Goal: Task Accomplishment & Management: Complete application form

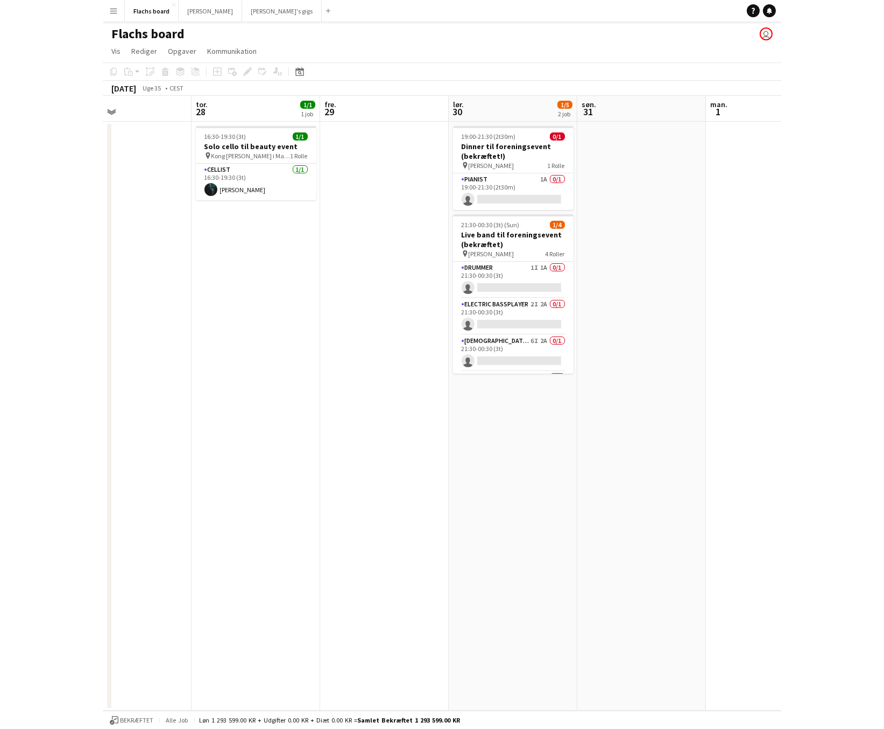
scroll to position [0, 256]
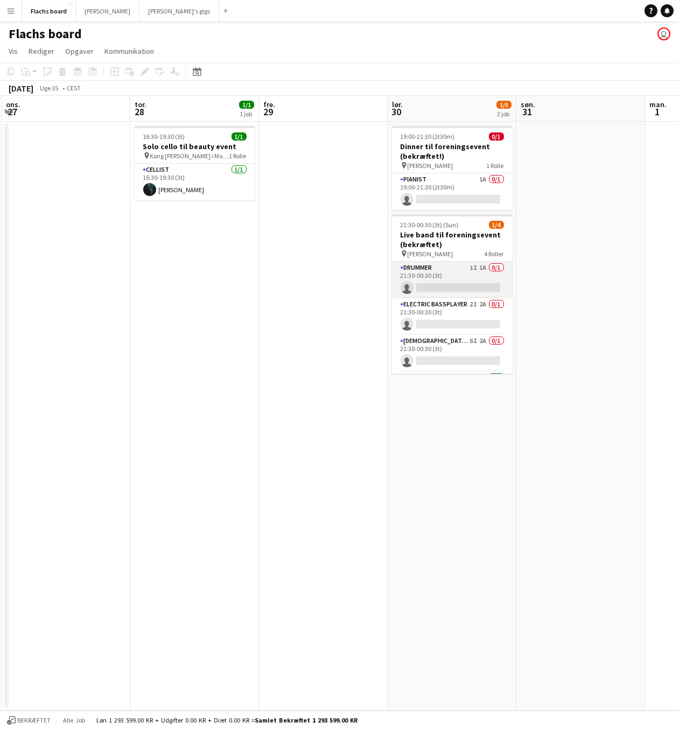
click at [466, 273] on app-card-role "Drummer 1I 1A 0/1 21:30-00:30 (3t) single-neutral-actions" at bounding box center [452, 280] width 121 height 37
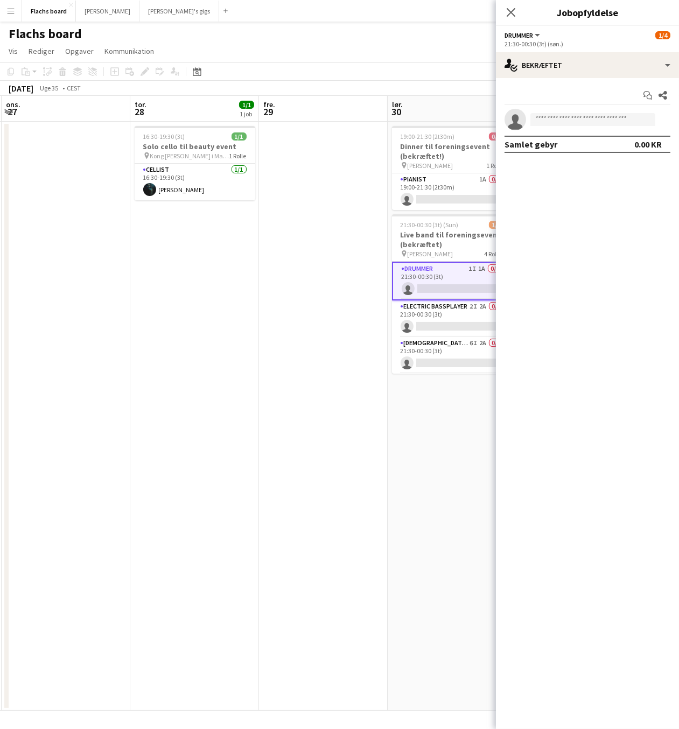
click at [677, 175] on mat-expansion-panel "check Bekræftet Start chat Del single-neutral-actions Samlet gebyr 0.00 KR" at bounding box center [587, 403] width 183 height 651
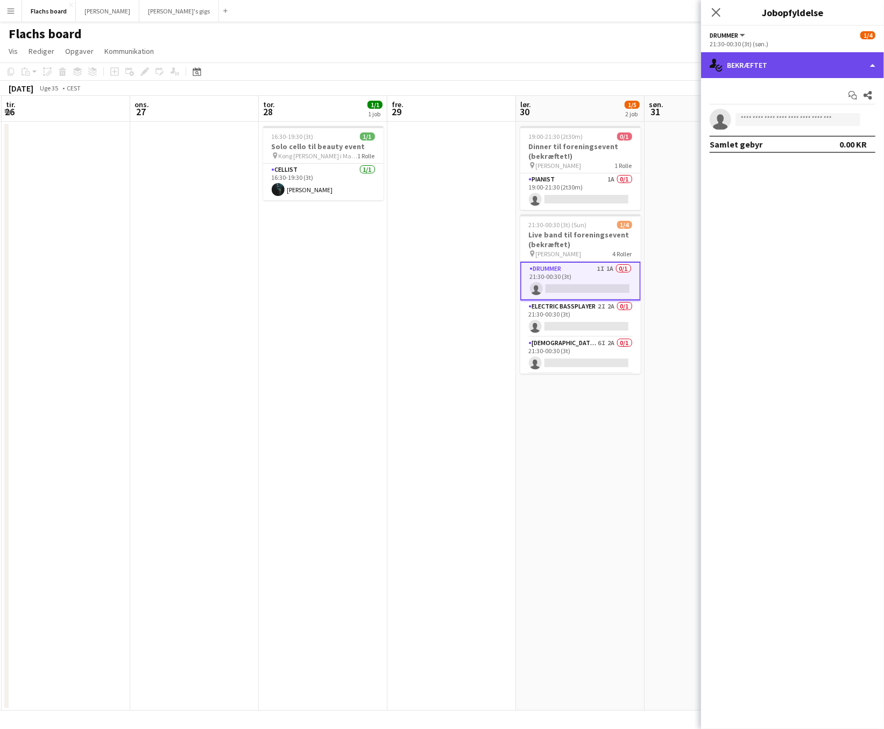
click at [801, 69] on div "single-neutral-actions-check-2 Bekræftet" at bounding box center [792, 65] width 183 height 26
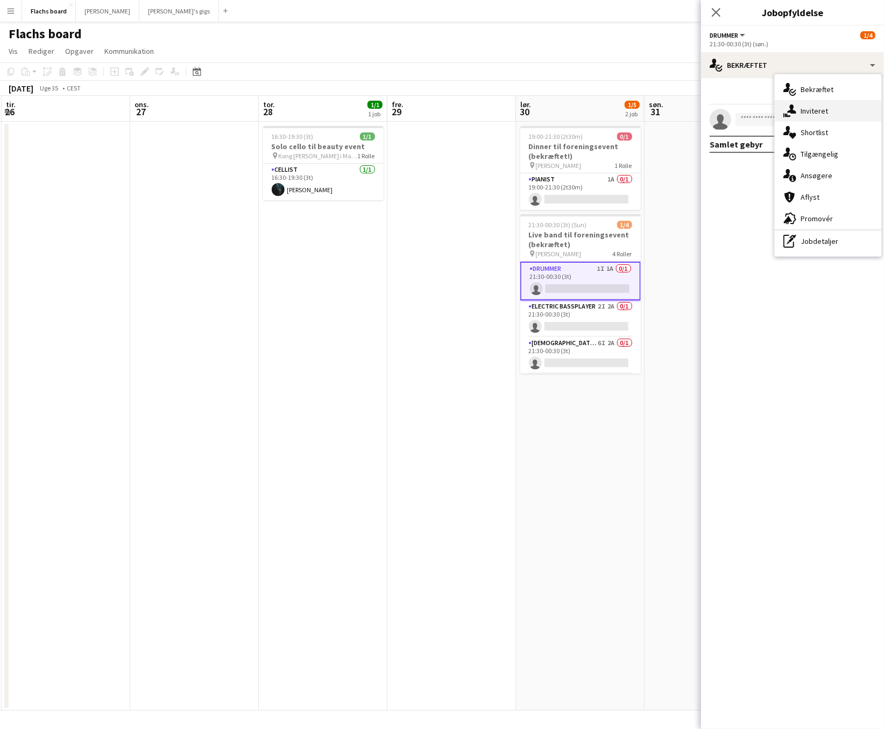
click at [806, 107] on div "single-neutral-actions-share-1 Inviteret" at bounding box center [828, 111] width 107 height 22
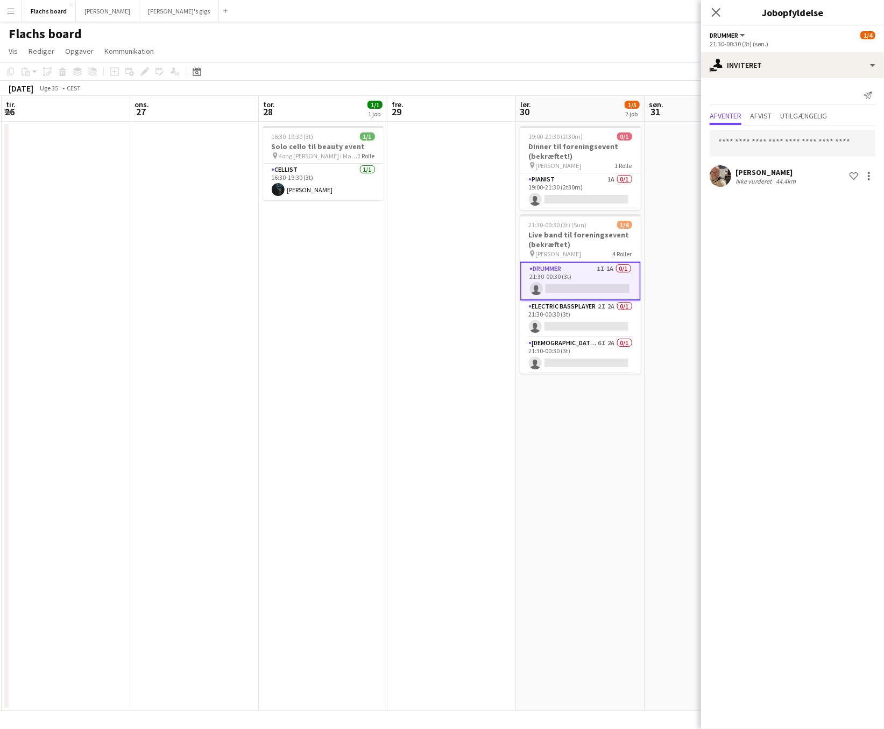
click at [746, 122] on div "Afventer Afvist Utilgængelig" at bounding box center [793, 117] width 166 height 17
click at [754, 121] on span "Afvist" at bounding box center [761, 117] width 22 height 16
click at [728, 116] on span "Afventer" at bounding box center [726, 116] width 32 height 8
click at [776, 65] on div "single-neutral-actions-share-1 Inviteret" at bounding box center [792, 65] width 183 height 26
click at [806, 149] on div "single-neutral-actions-upload Tilgængelig" at bounding box center [828, 154] width 107 height 22
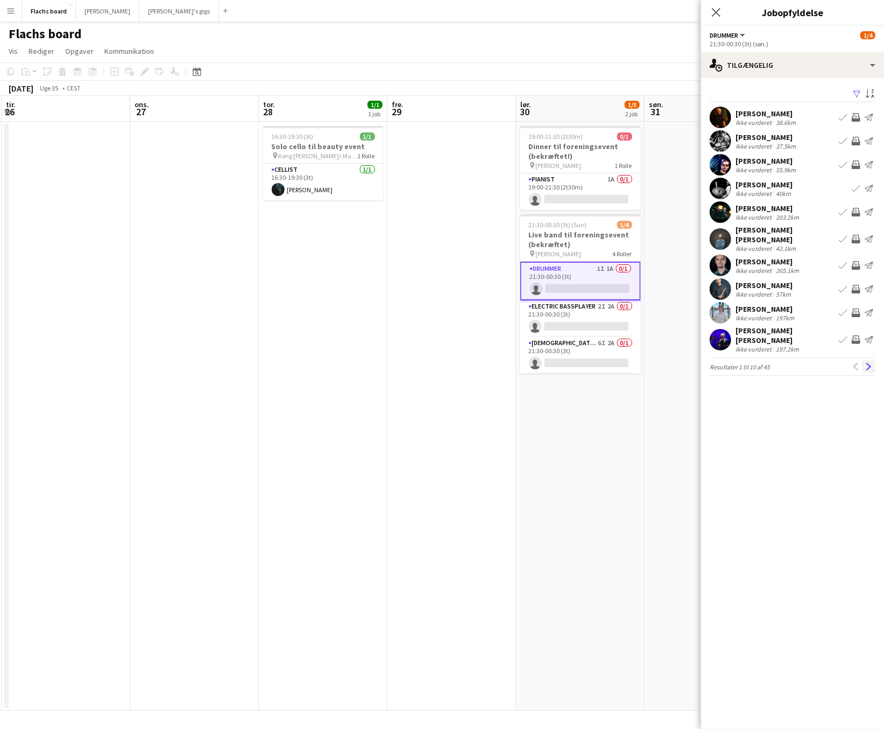
click at [806, 363] on app-icon "Næste" at bounding box center [869, 367] width 8 height 8
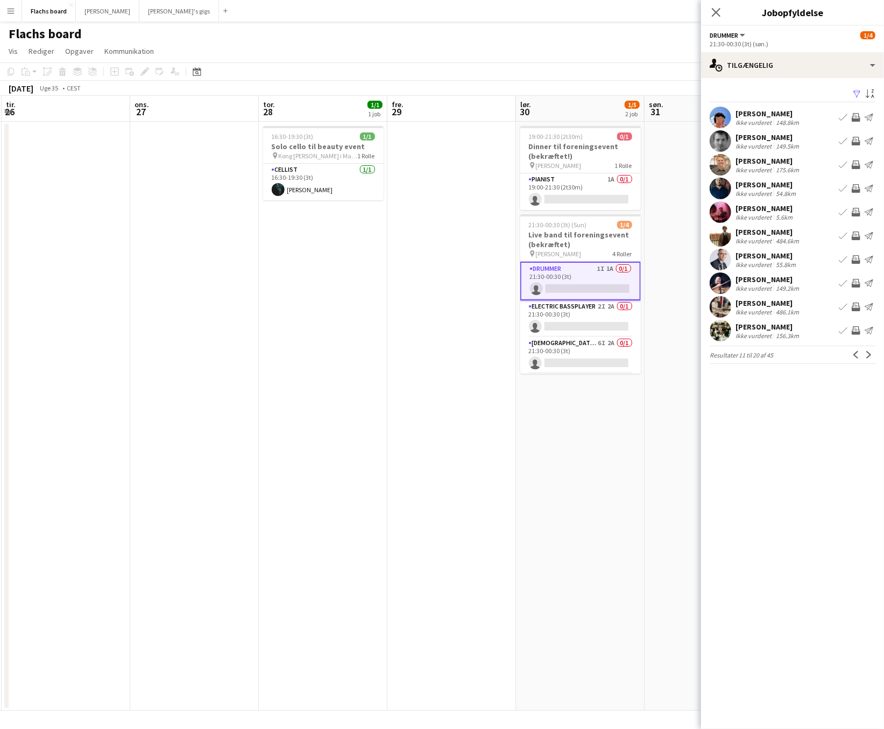
click at [806, 354] on app-icon "Næste" at bounding box center [869, 355] width 8 height 8
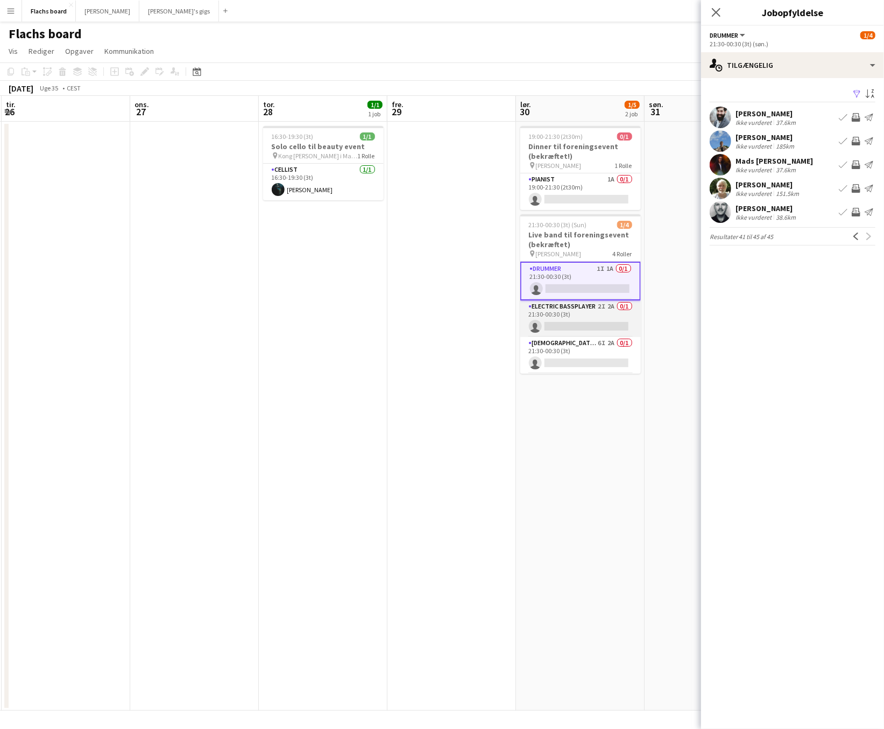
click at [597, 313] on app-card-role "Electric Bassplayer 2I 2A 0/1 21:30-00:30 (3t) single-neutral-actions" at bounding box center [580, 318] width 121 height 37
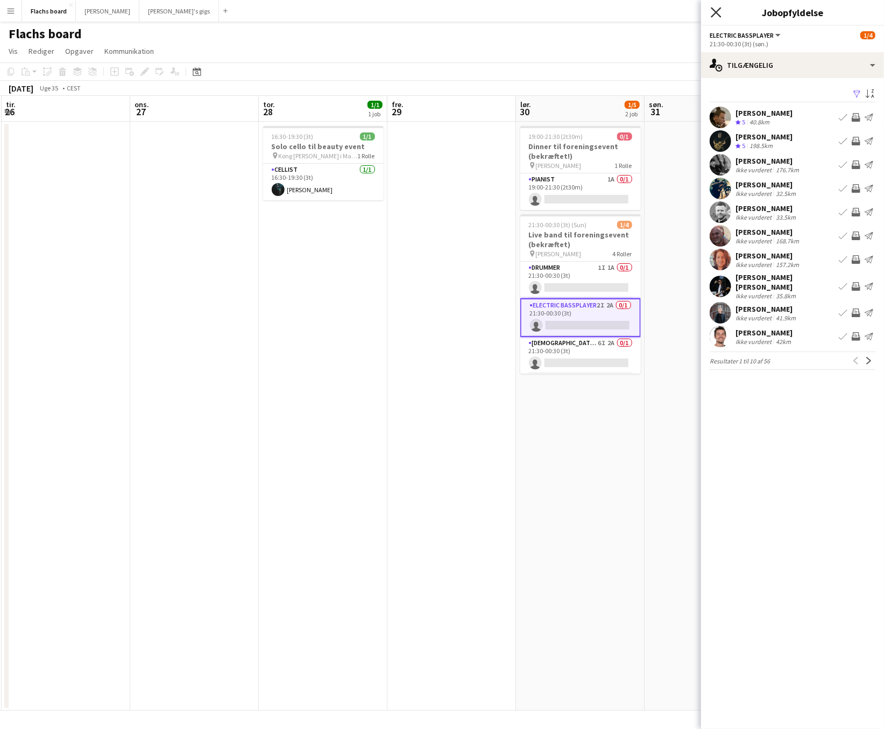
click at [713, 17] on icon "Luk pop-in" at bounding box center [716, 12] width 10 height 10
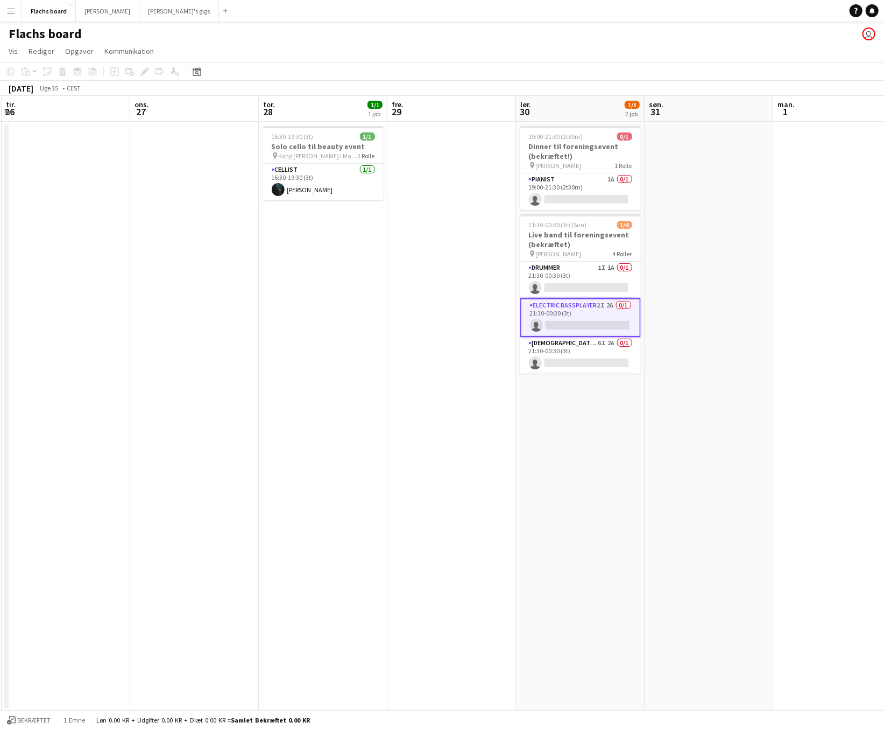
click at [617, 307] on app-card-role "Electric Bassplayer 2I 2A 0/1 21:30-00:30 (3t) single-neutral-actions" at bounding box center [580, 317] width 121 height 39
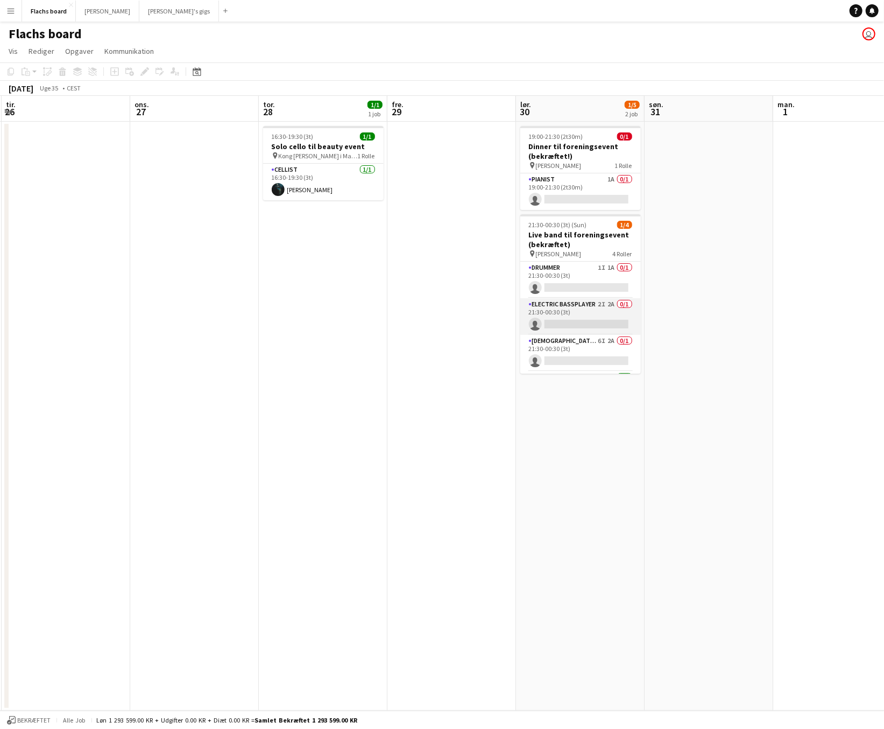
click at [610, 315] on app-card-role "Electric Bassplayer 2I 2A 0/1 21:30-00:30 (3t) single-neutral-actions" at bounding box center [580, 316] width 121 height 37
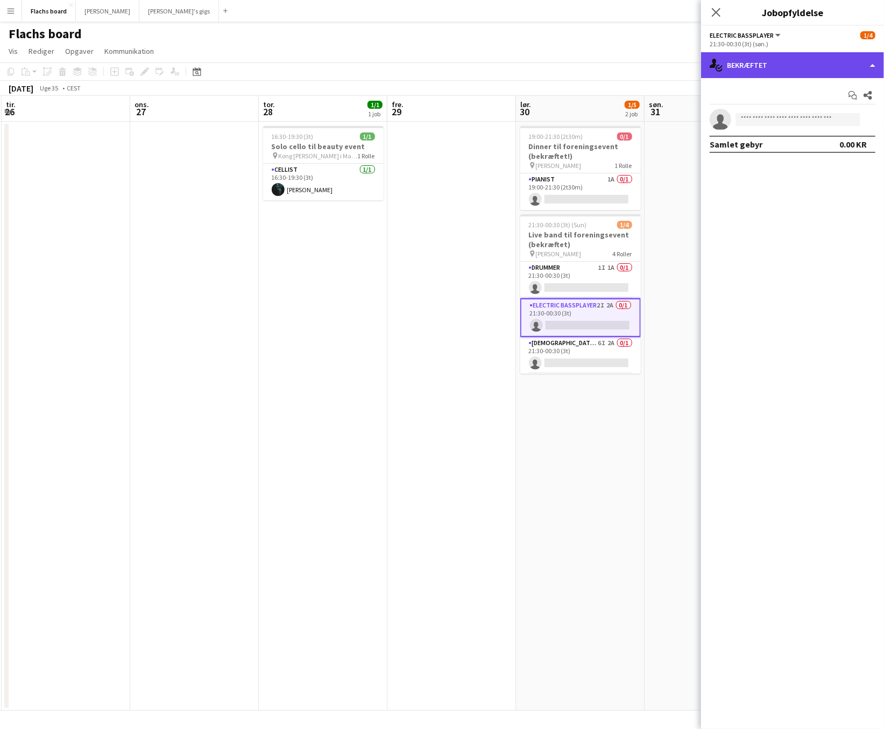
click at [789, 55] on div "single-neutral-actions-check-2 Bekræftet" at bounding box center [792, 65] width 183 height 26
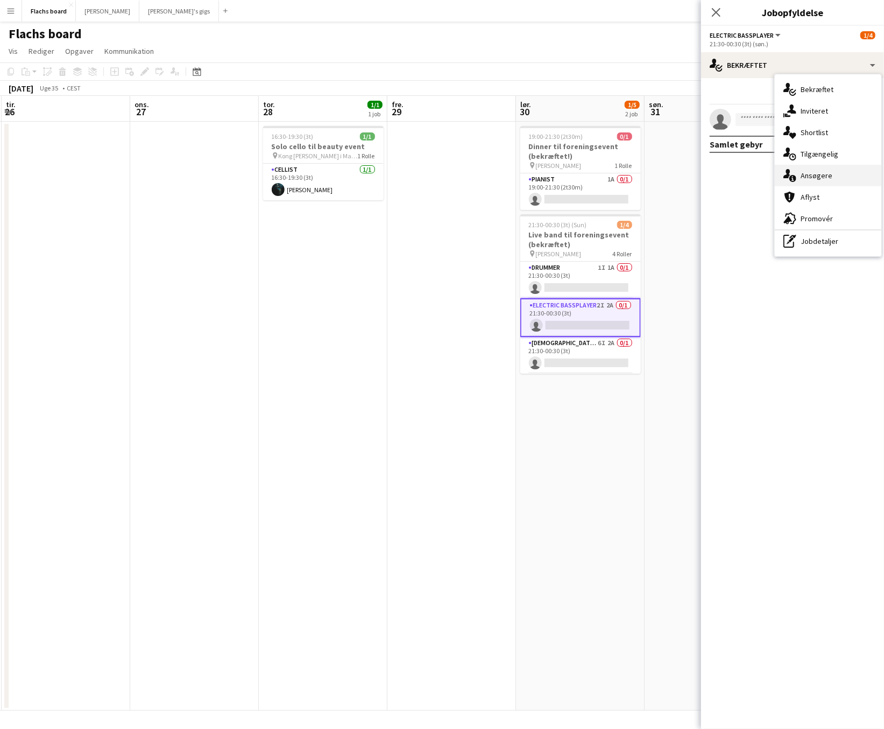
click at [806, 169] on div "single-neutral-actions-information Ansøgere" at bounding box center [828, 176] width 107 height 22
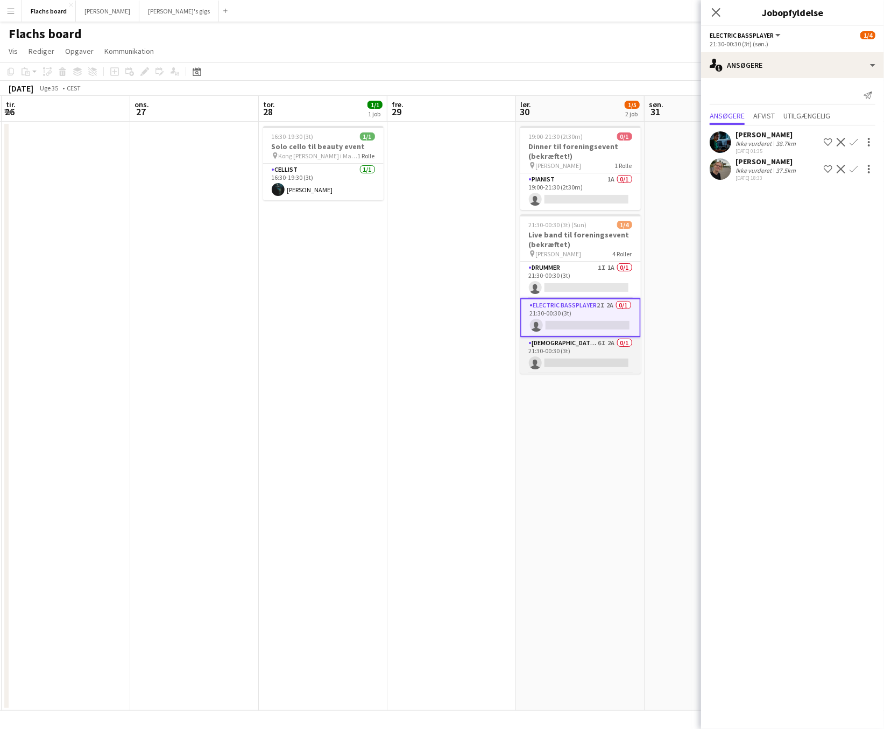
click at [594, 357] on app-card-role "[DEMOGRAPHIC_DATA] Singer 6I 2A 0/1 21:30-00:30 (3t) single-neutral-actions" at bounding box center [580, 355] width 121 height 37
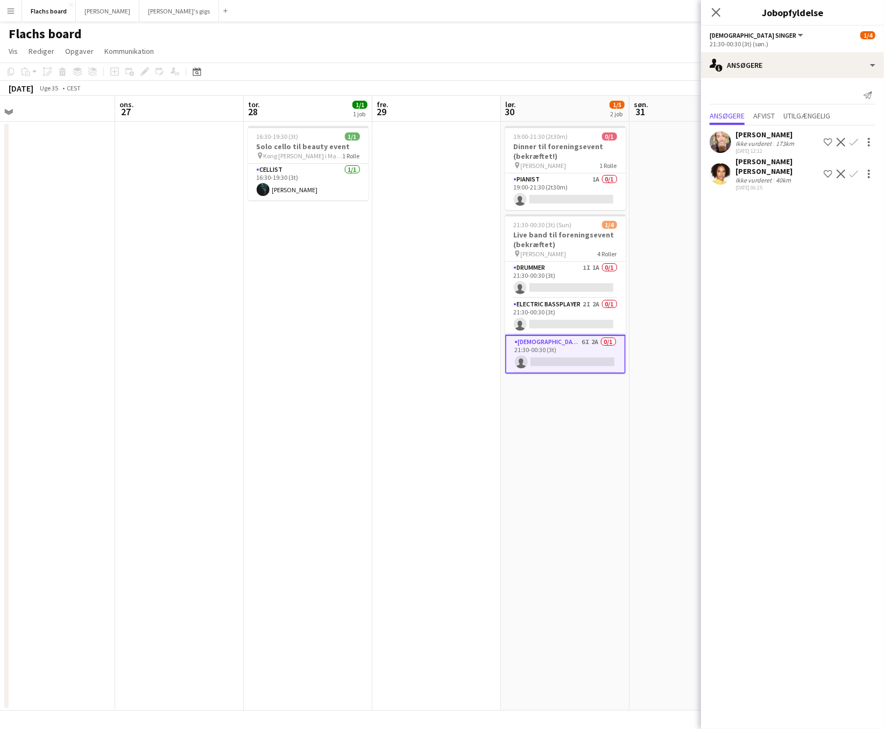
scroll to position [0, 271]
click at [602, 274] on app-card-role "Drummer 1I 1A 0/1 21:30-00:30 (3t) single-neutral-actions" at bounding box center [565, 280] width 121 height 37
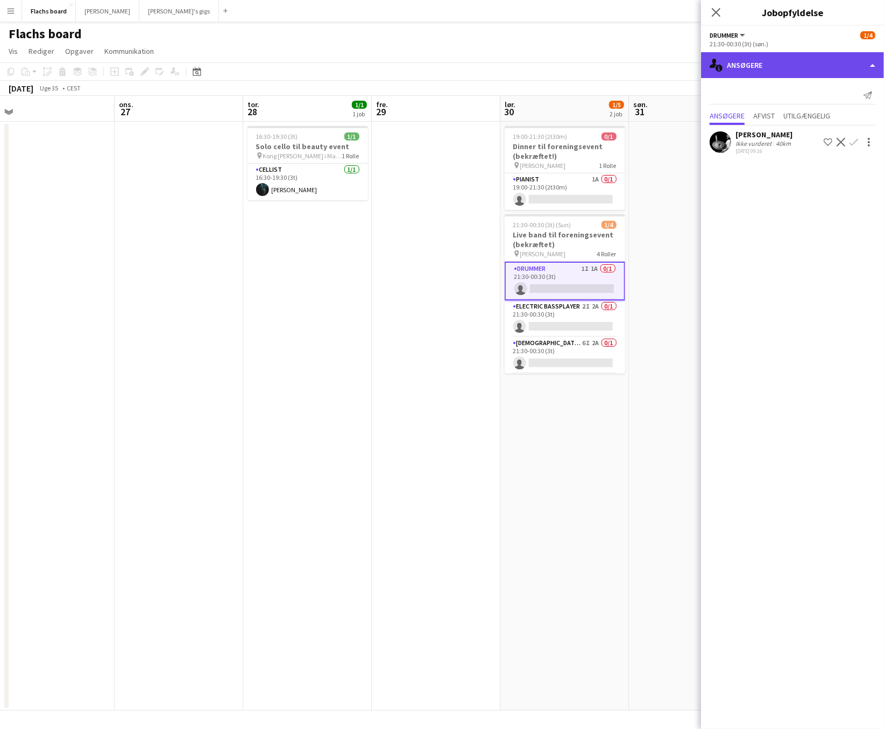
click at [764, 64] on div "single-neutral-actions-information Ansøgere" at bounding box center [792, 65] width 183 height 26
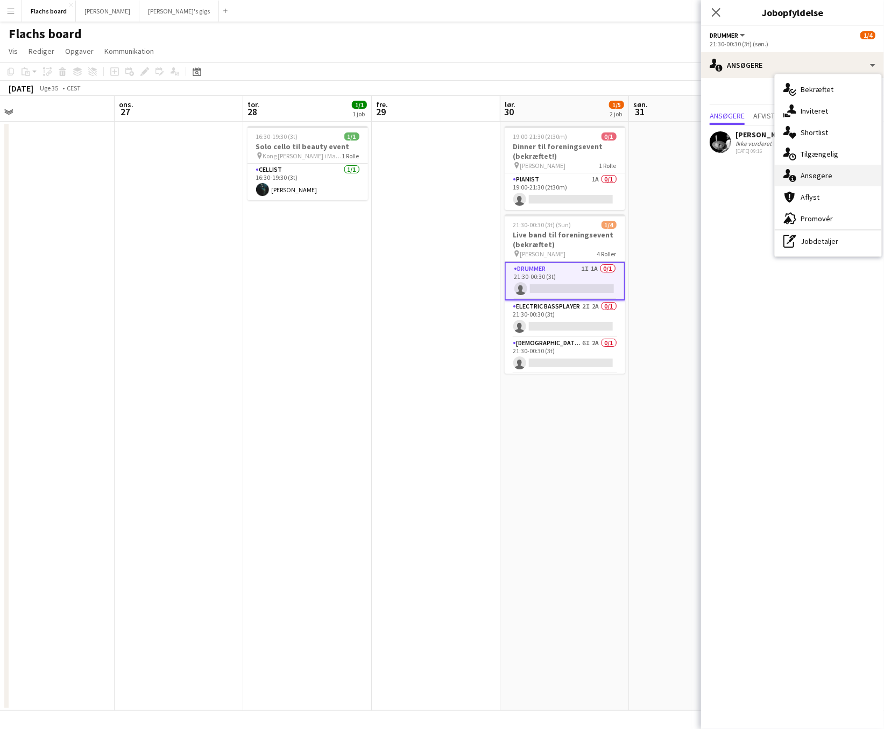
click at [806, 168] on div "single-neutral-actions-information Ansøgere" at bounding box center [828, 176] width 107 height 22
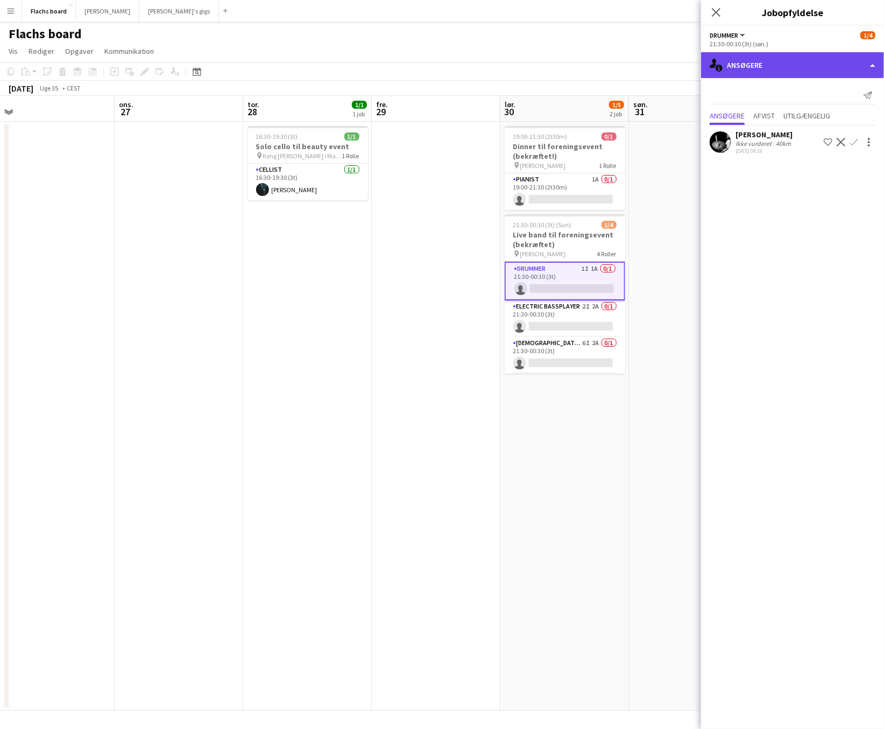
click at [793, 66] on div "single-neutral-actions-information Ansøgere" at bounding box center [792, 65] width 183 height 26
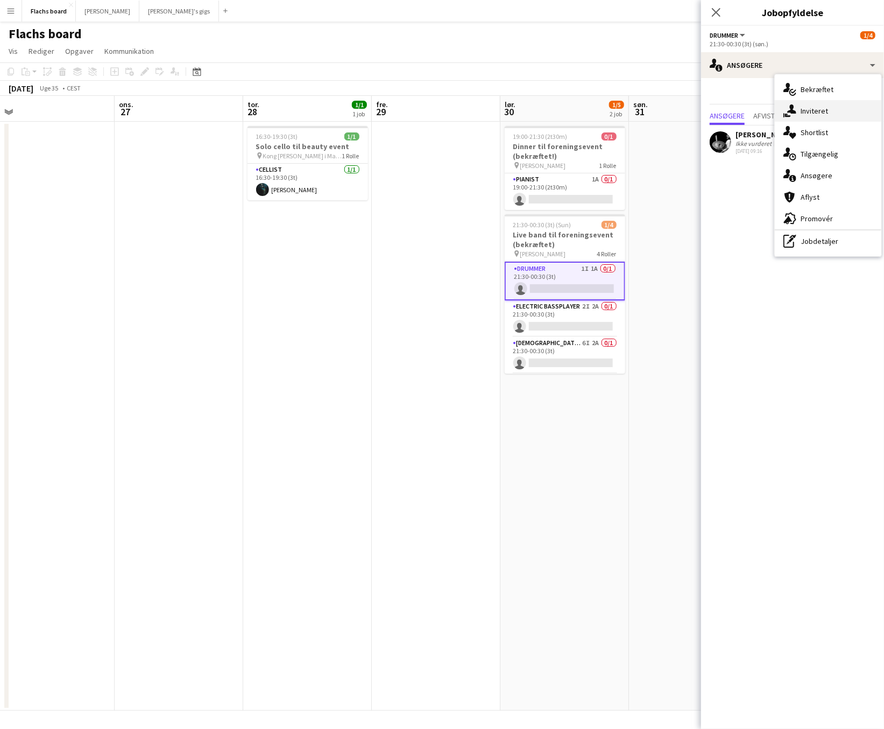
click at [805, 110] on div "single-neutral-actions-share-1 Inviteret" at bounding box center [828, 111] width 107 height 22
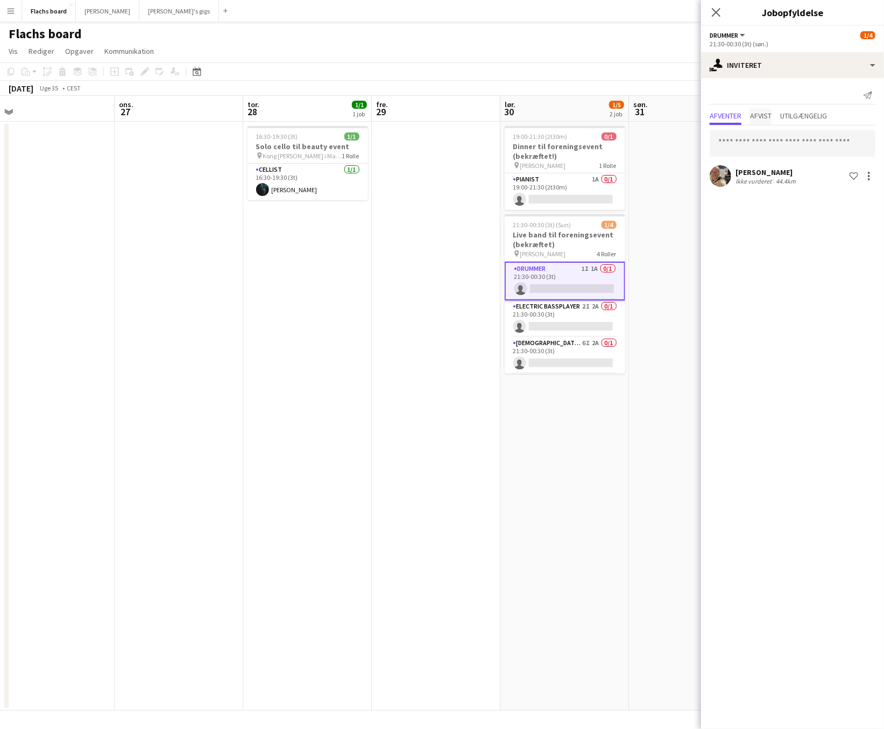
click at [765, 117] on span "Afvist" at bounding box center [761, 116] width 22 height 8
click at [671, 162] on app-date-cell at bounding box center [693, 416] width 129 height 589
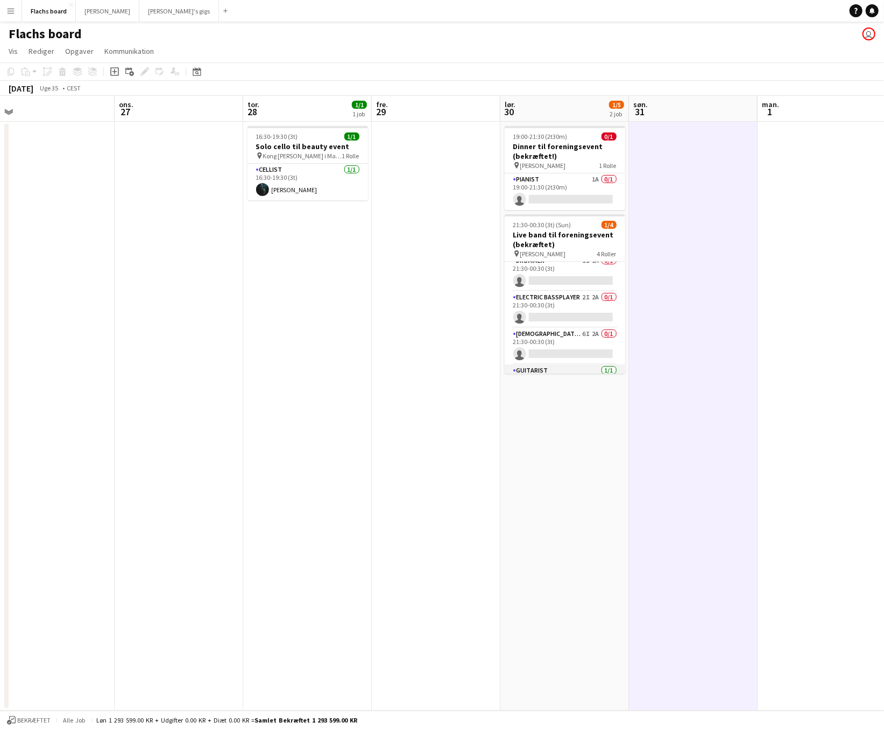
scroll to position [0, 0]
click at [579, 351] on app-card-role "[DEMOGRAPHIC_DATA] Singer 6I 2A 0/1 21:30-00:30 (3t) single-neutral-actions" at bounding box center [565, 353] width 121 height 37
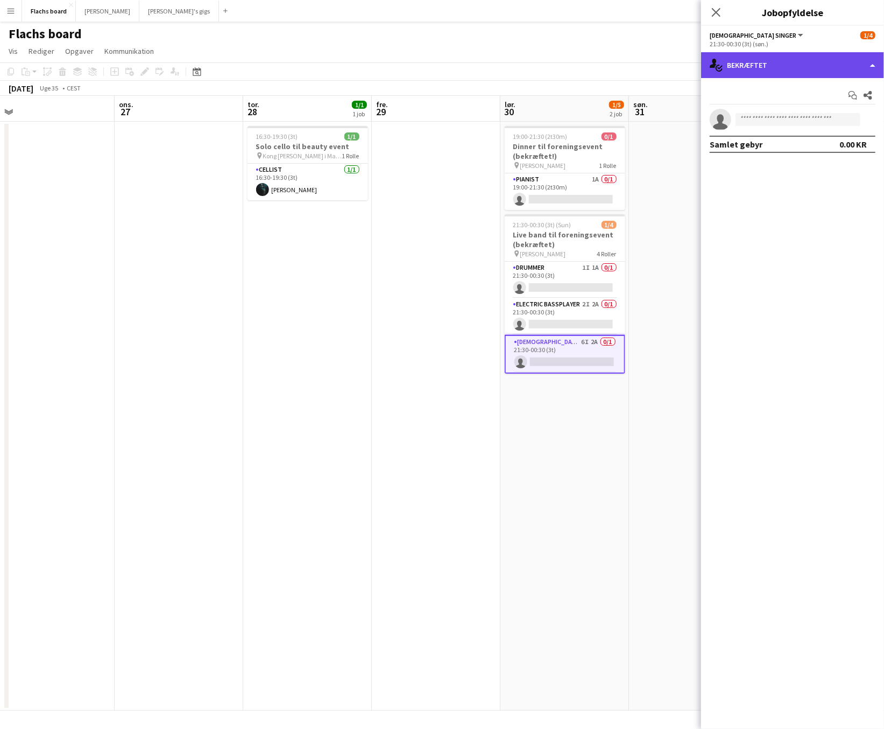
click at [806, 63] on div "single-neutral-actions-check-2 Bekræftet" at bounding box center [792, 65] width 183 height 26
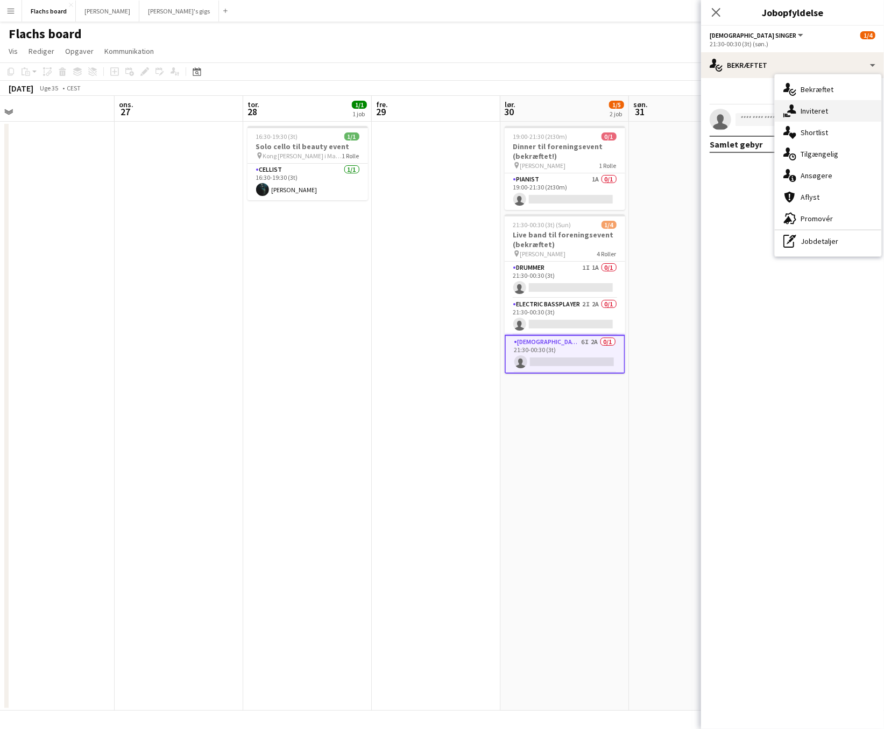
click at [806, 110] on div "single-neutral-actions-share-1 Inviteret" at bounding box center [828, 111] width 107 height 22
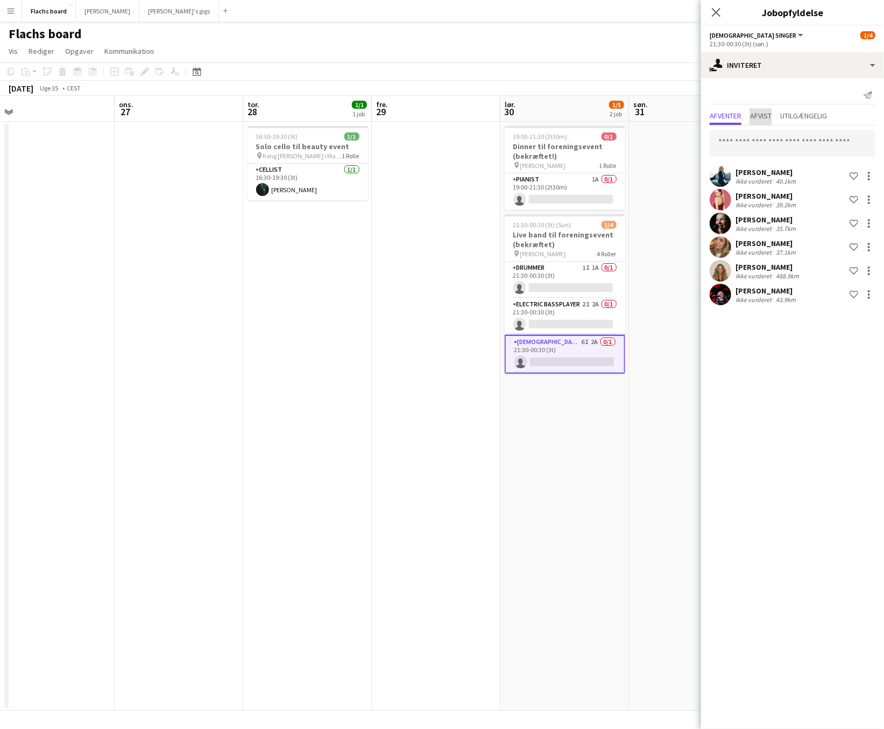
click at [767, 114] on span "Afvist" at bounding box center [761, 116] width 22 height 8
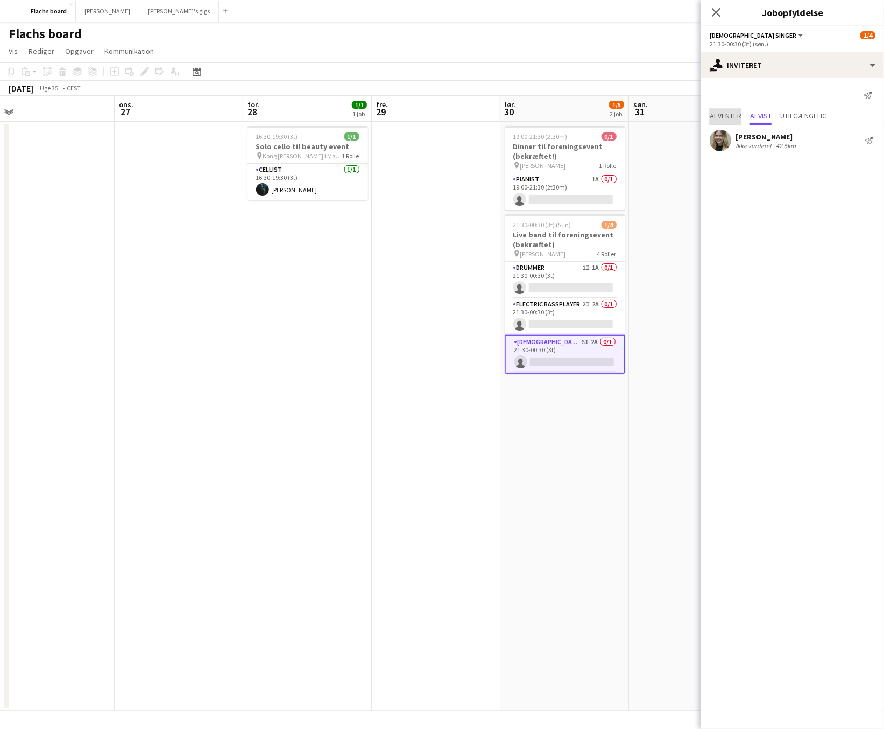
click at [726, 112] on span "Afventer" at bounding box center [726, 116] width 32 height 8
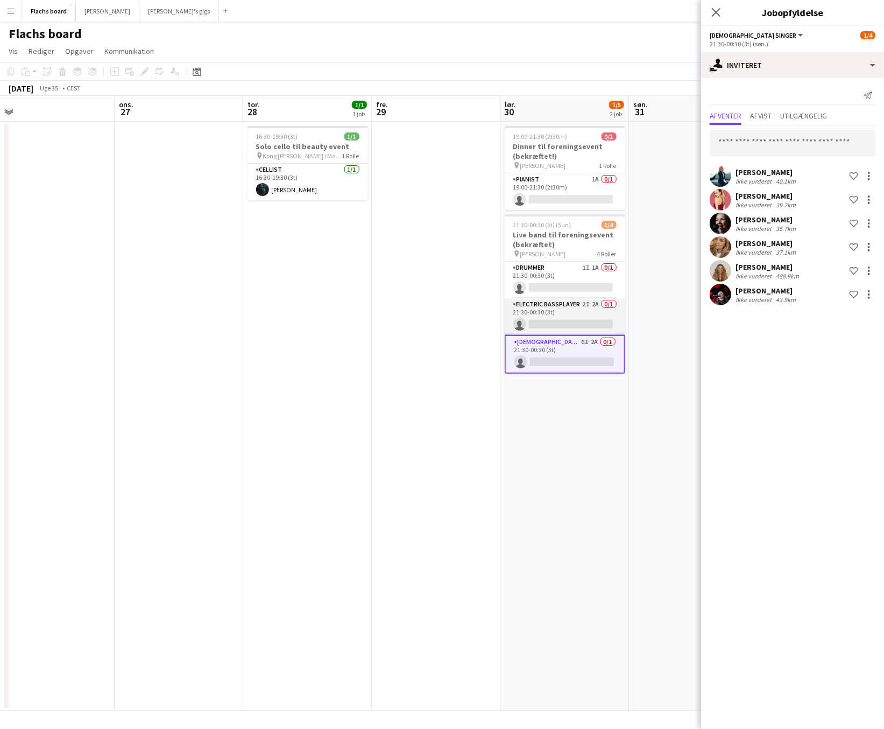
click at [591, 326] on app-card-role "Electric Bassplayer 2I 2A 0/1 21:30-00:30 (3t) single-neutral-actions" at bounding box center [565, 316] width 121 height 37
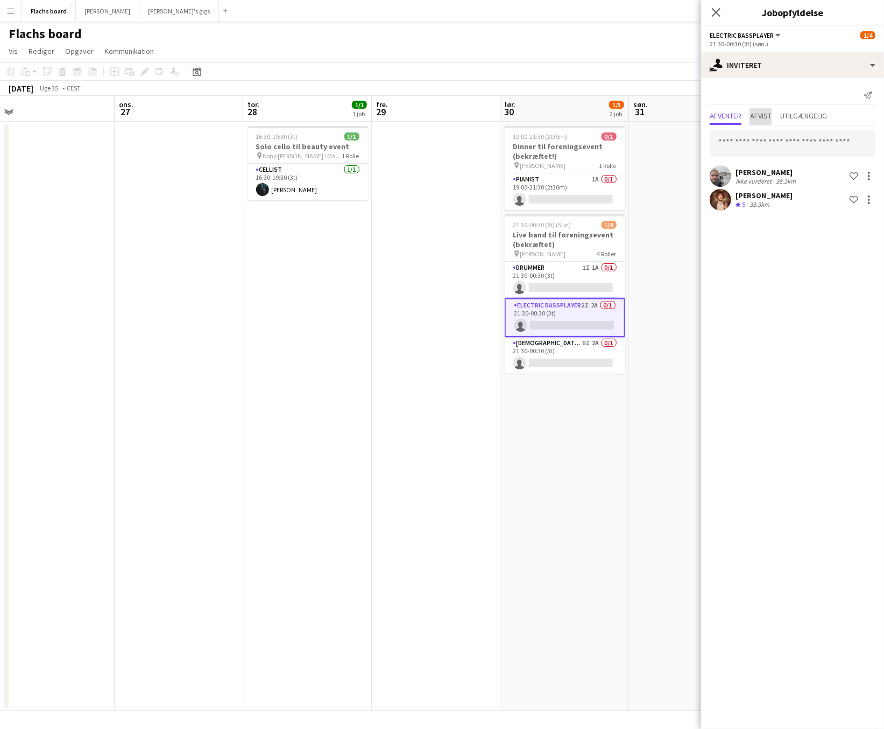
click at [767, 115] on span "Afvist" at bounding box center [761, 116] width 22 height 8
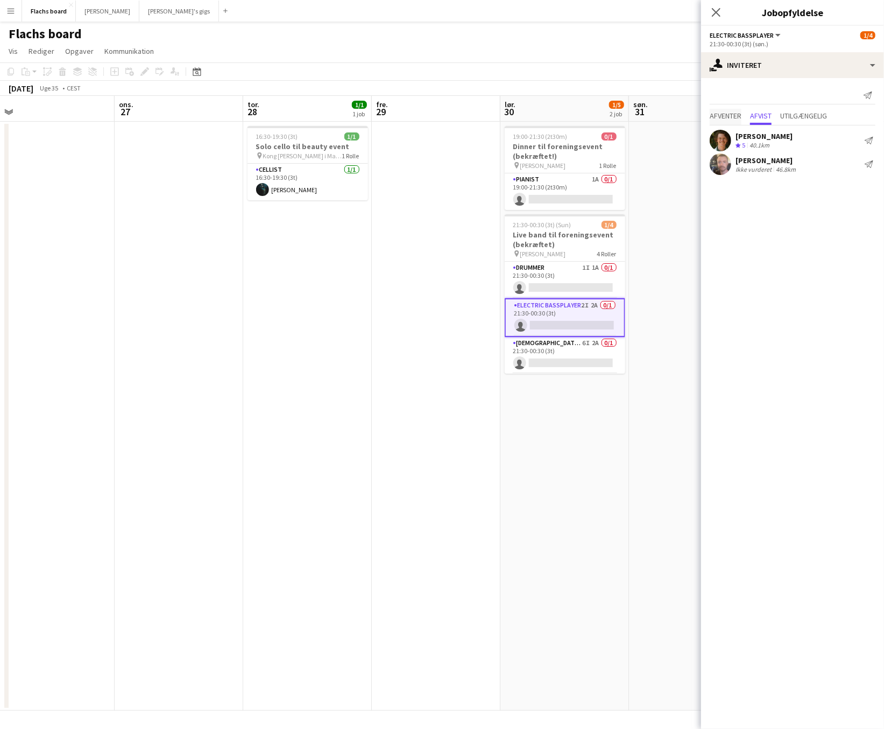
click at [723, 116] on span "Afventer" at bounding box center [726, 116] width 32 height 8
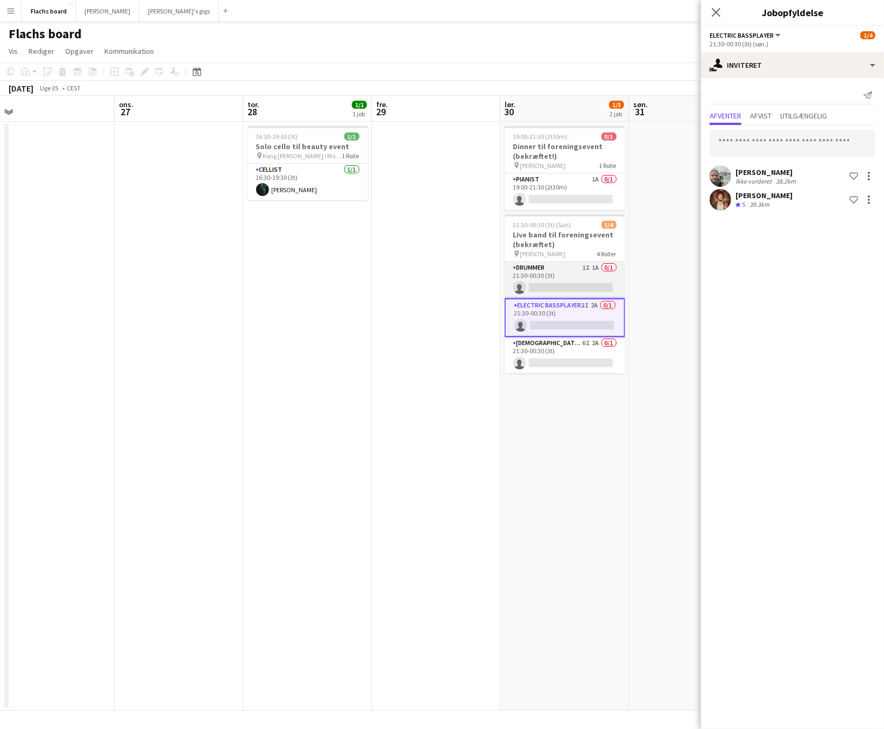
click at [609, 288] on app-card-role "Drummer 1I 1A 0/1 21:30-00:30 (3t) single-neutral-actions" at bounding box center [565, 280] width 121 height 37
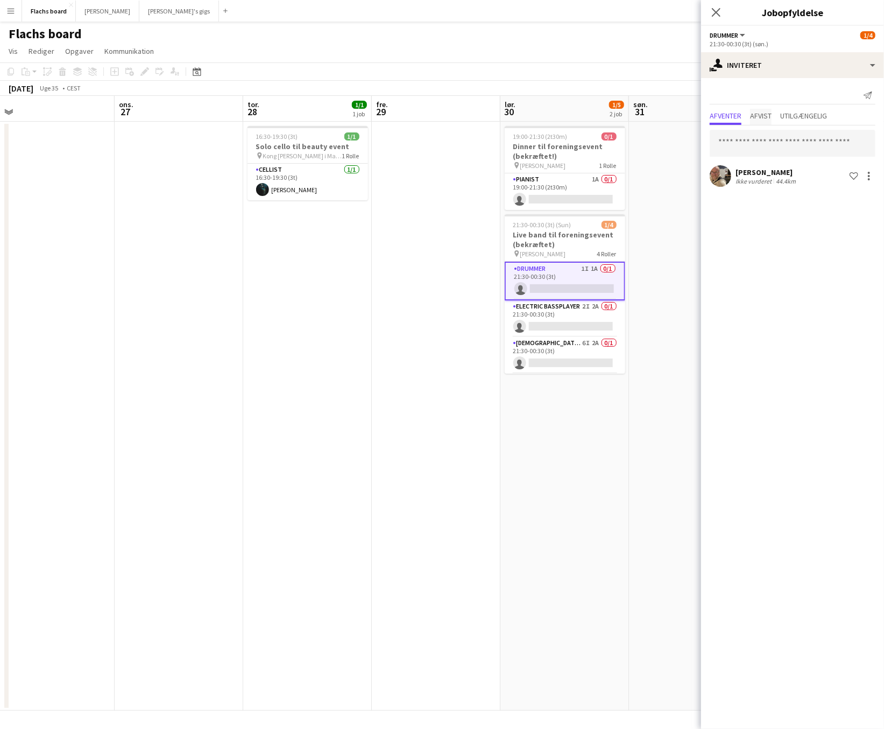
click at [758, 118] on span "Afvist" at bounding box center [761, 116] width 22 height 8
click at [722, 121] on span "Afventer" at bounding box center [726, 117] width 32 height 16
click at [441, 208] on app-date-cell at bounding box center [436, 416] width 129 height 589
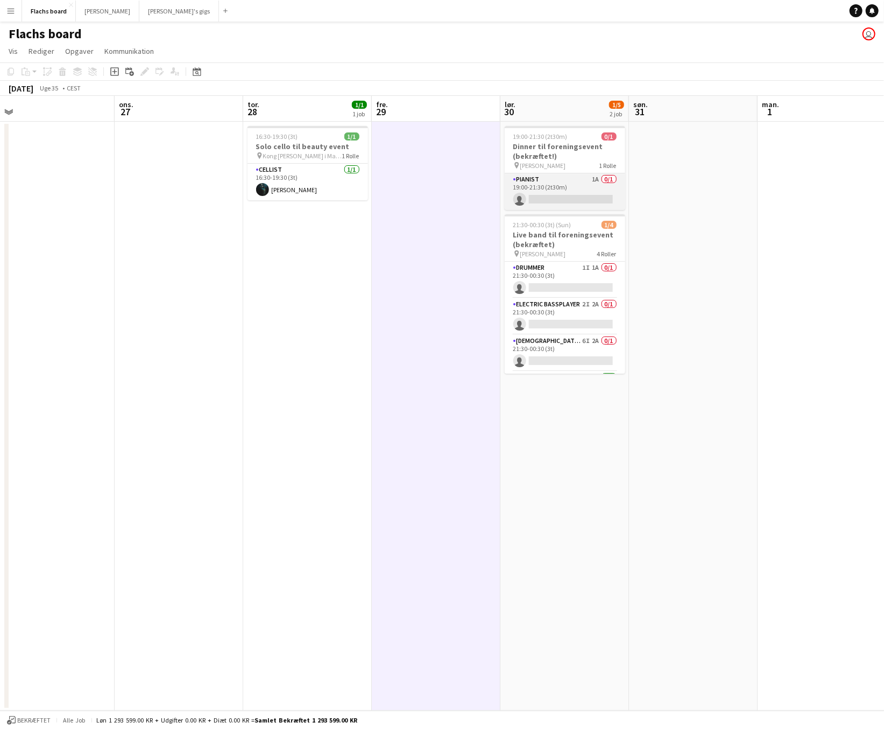
click at [567, 196] on app-card-role "Pianist 1A 0/1 19:00-21:30 (2t30m) single-neutral-actions" at bounding box center [565, 191] width 121 height 37
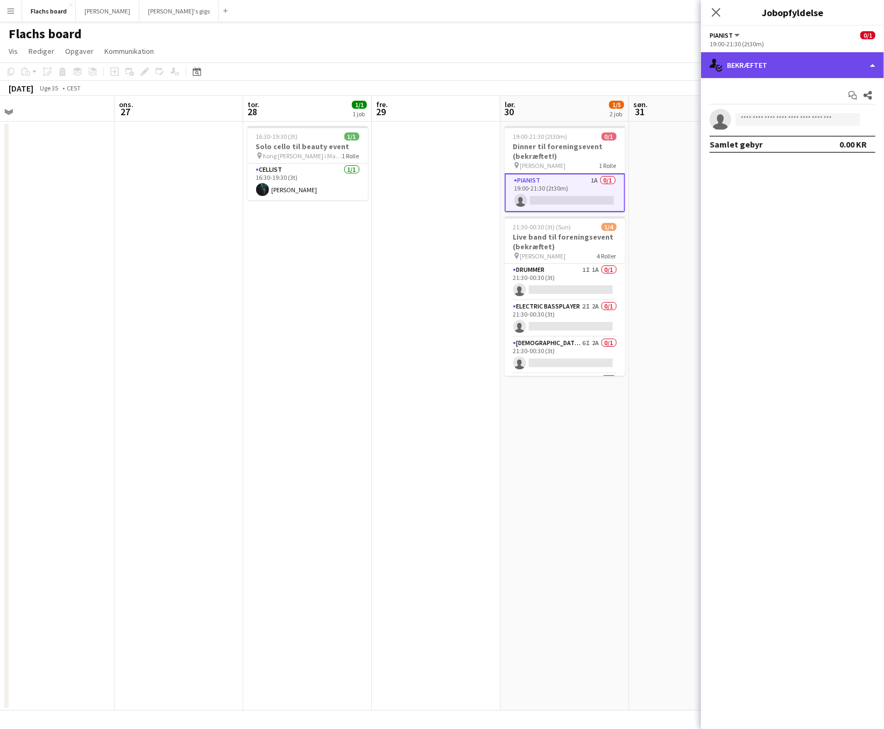
click at [799, 72] on div "single-neutral-actions-check-2 Bekræftet" at bounding box center [792, 65] width 183 height 26
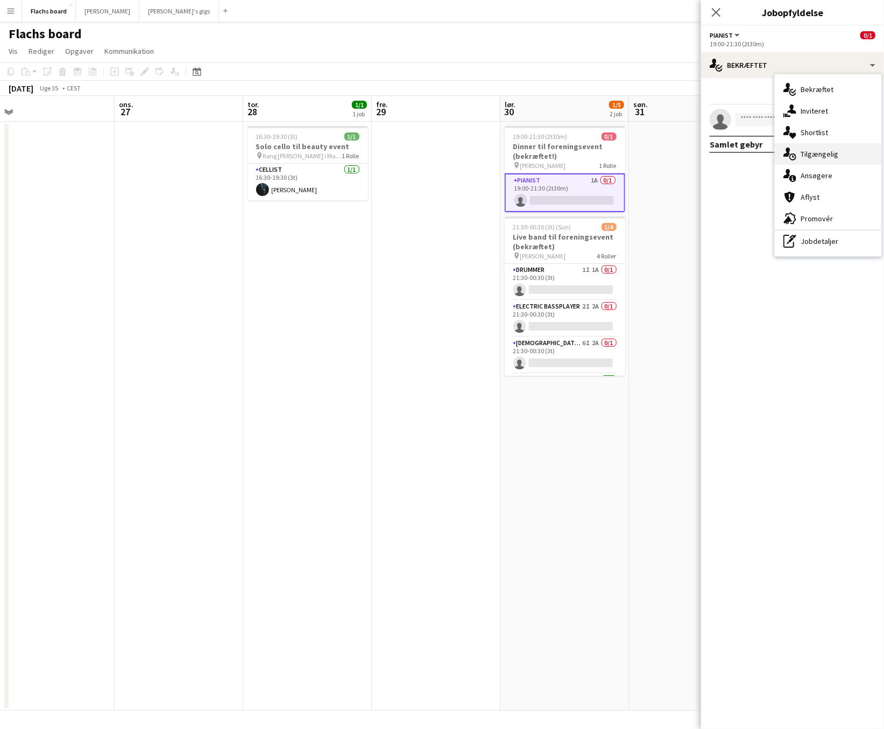
click at [806, 150] on div "single-neutral-actions-upload Tilgængelig" at bounding box center [828, 154] width 107 height 22
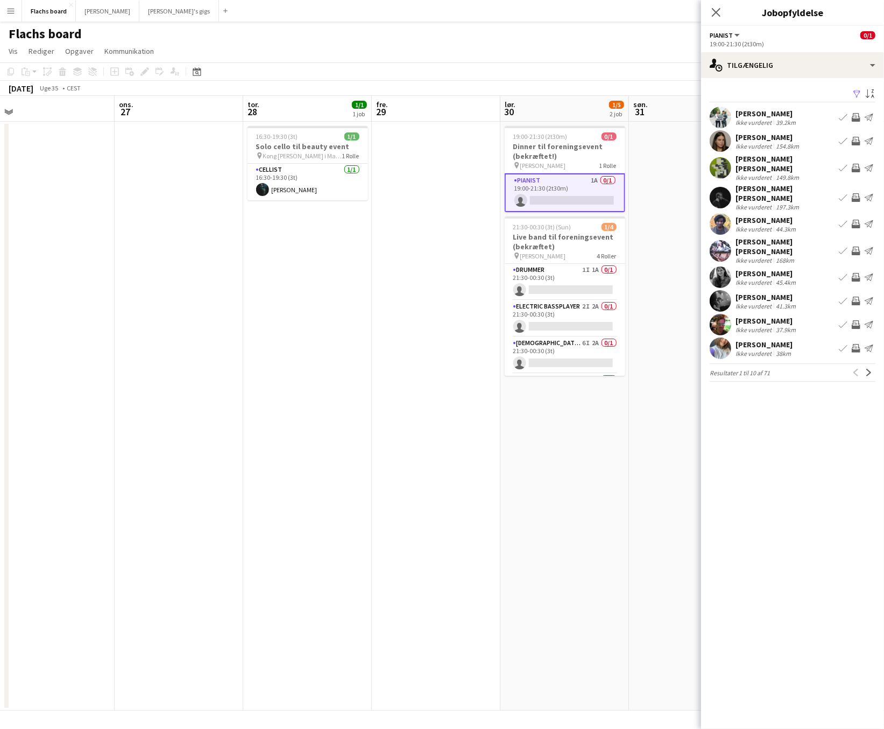
click at [784, 80] on div "Filtrer Sorter stigende [PERSON_NAME] Ikke vurderet 39.2km Book team Inviter te…" at bounding box center [792, 236] width 183 height 316
click at [783, 70] on div "single-neutral-actions-upload Tilgængelig" at bounding box center [792, 65] width 183 height 26
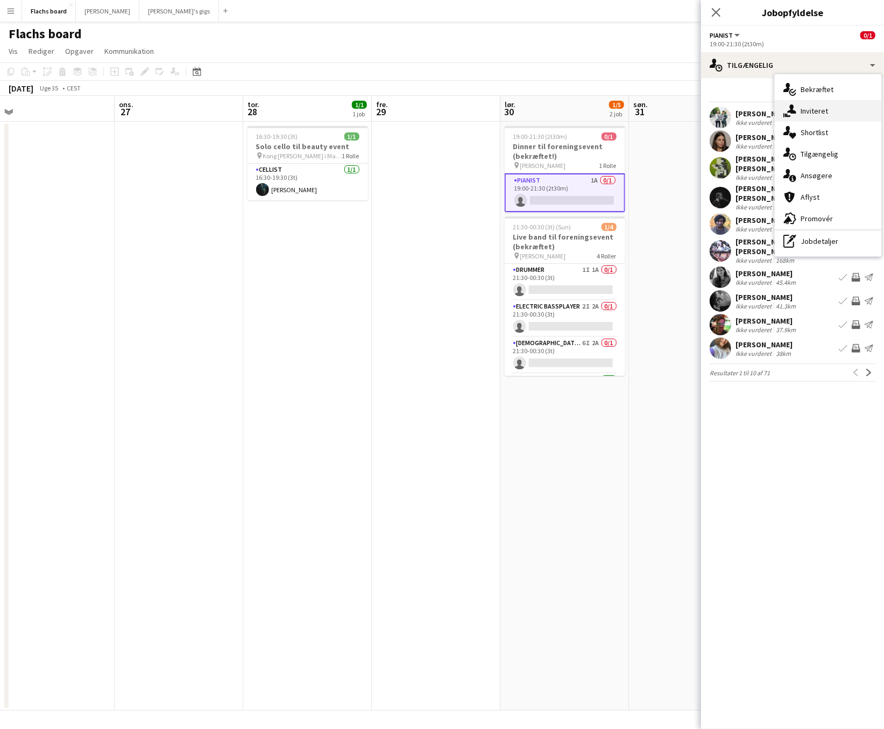
click at [806, 115] on div "single-neutral-actions-share-1 Inviteret" at bounding box center [828, 111] width 107 height 22
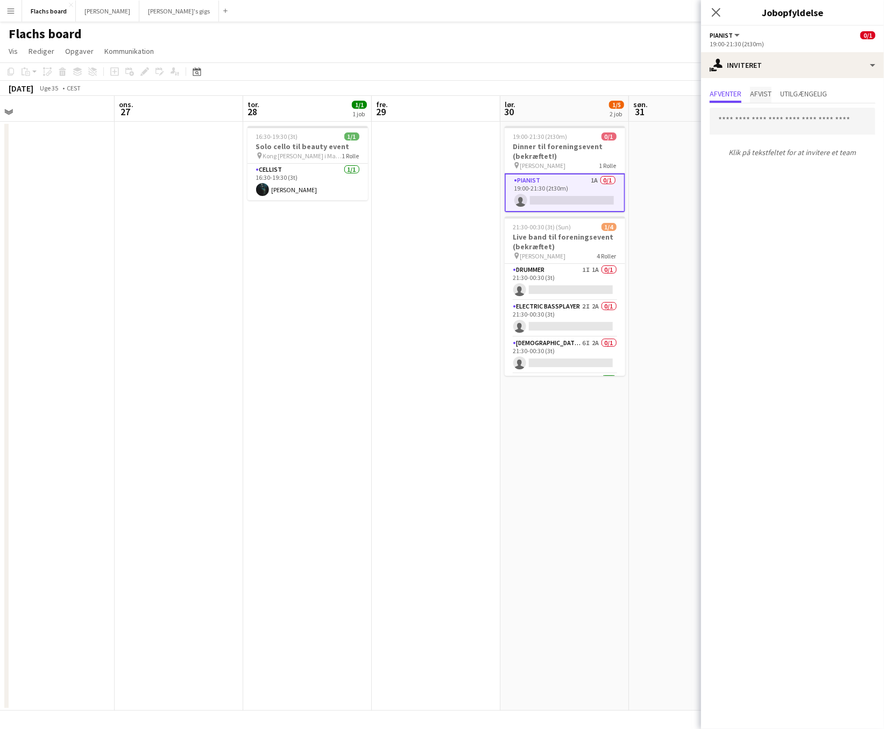
click at [755, 100] on span "Afvist" at bounding box center [761, 95] width 22 height 16
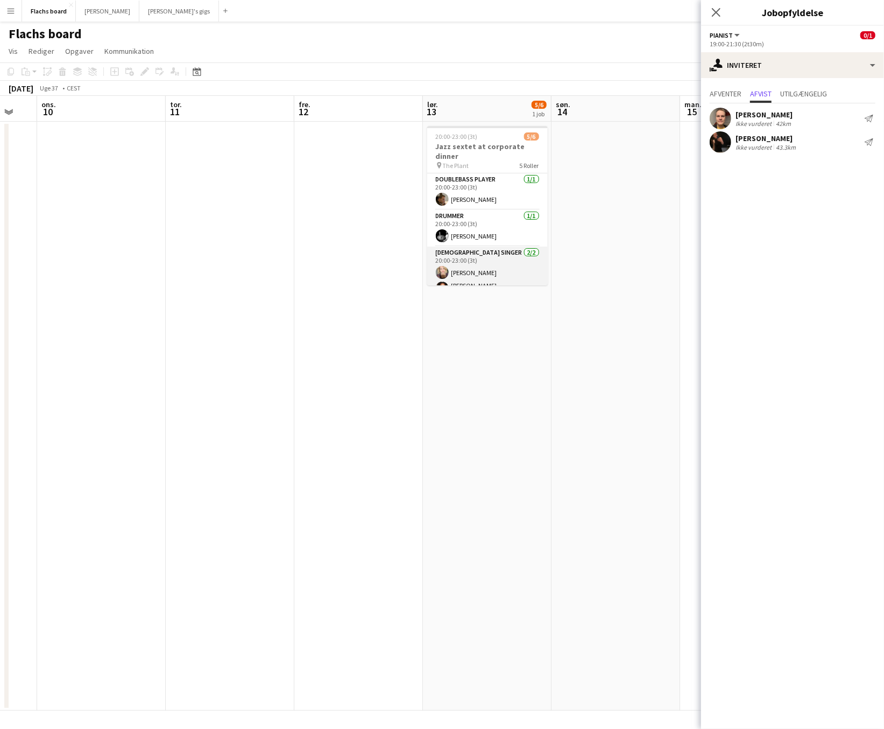
scroll to position [76, 0]
click at [495, 229] on app-card-role "Pianist 1I 0/1 20:00-23:00 (3t) single-neutral-actions" at bounding box center [487, 244] width 121 height 37
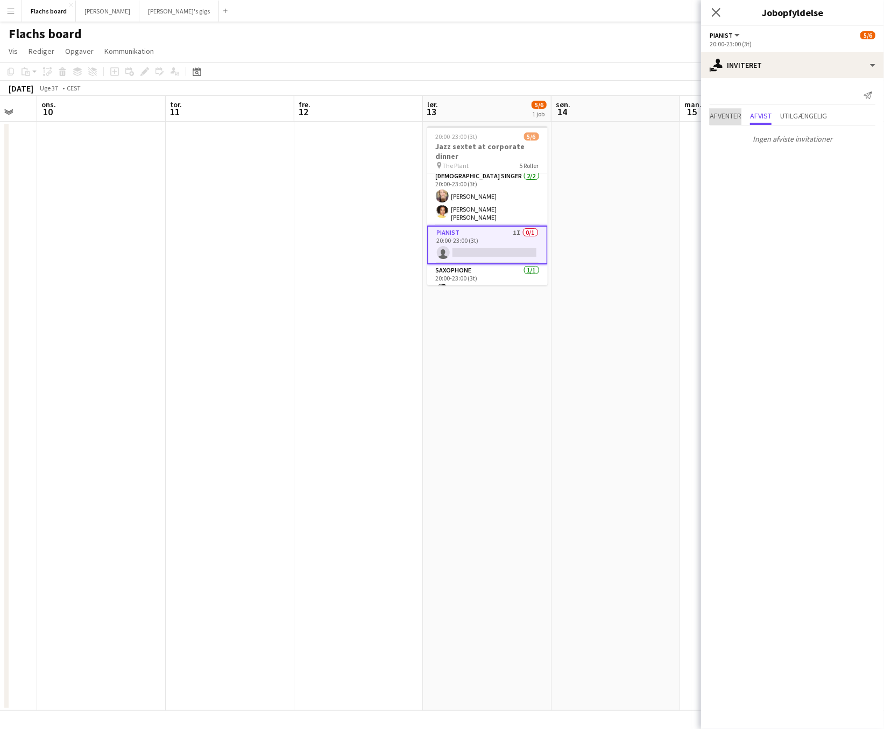
click at [710, 122] on span "Afventer" at bounding box center [726, 117] width 32 height 16
click at [635, 164] on app-date-cell at bounding box center [616, 416] width 129 height 589
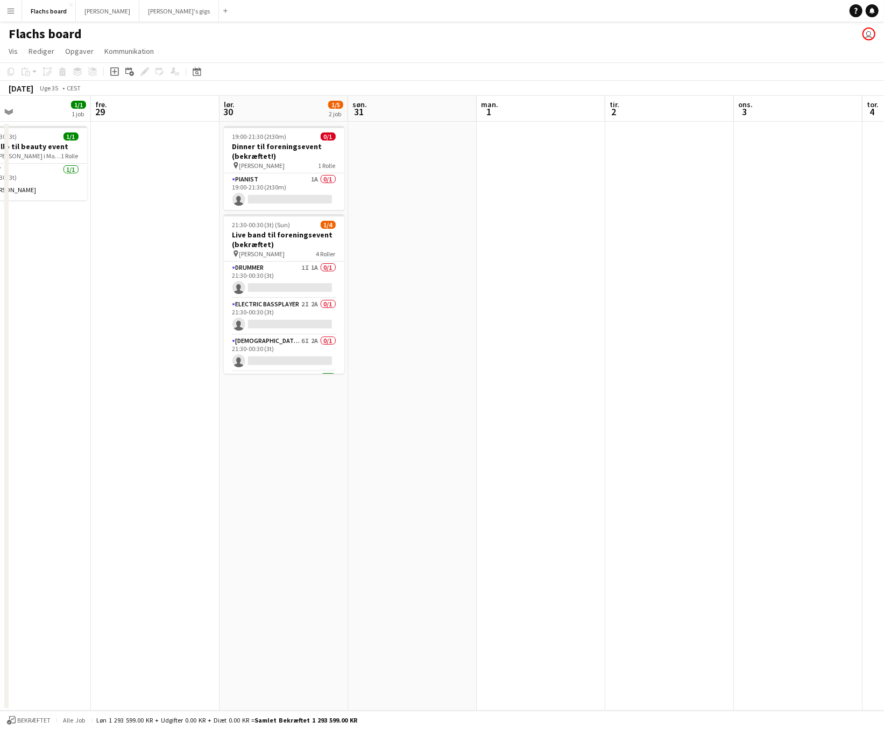
scroll to position [0, 343]
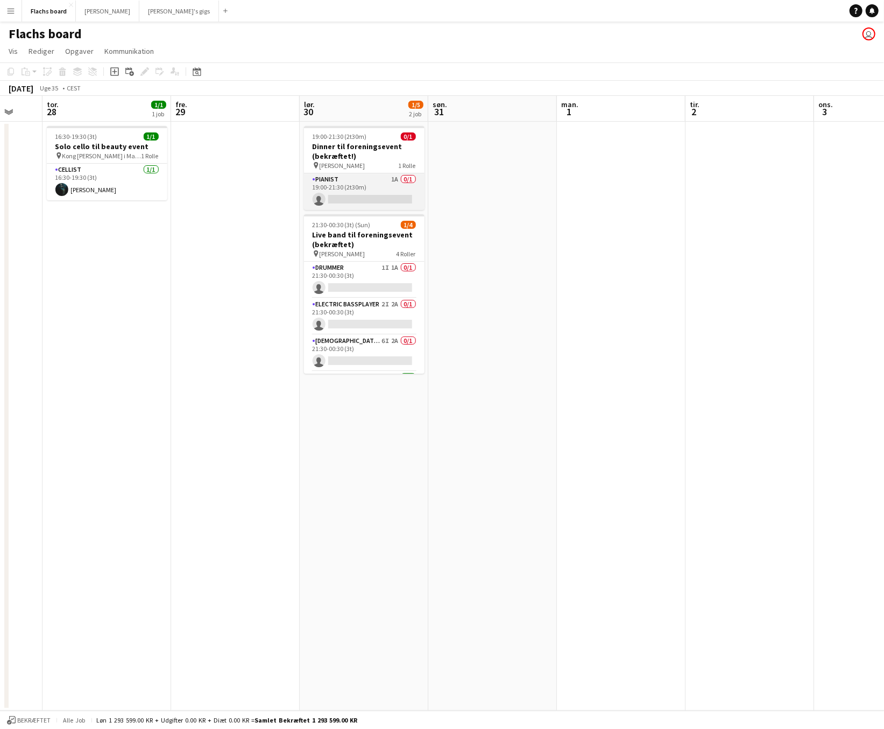
click at [380, 196] on app-card-role "Pianist 1A 0/1 19:00-21:30 (2t30m) single-neutral-actions" at bounding box center [364, 191] width 121 height 37
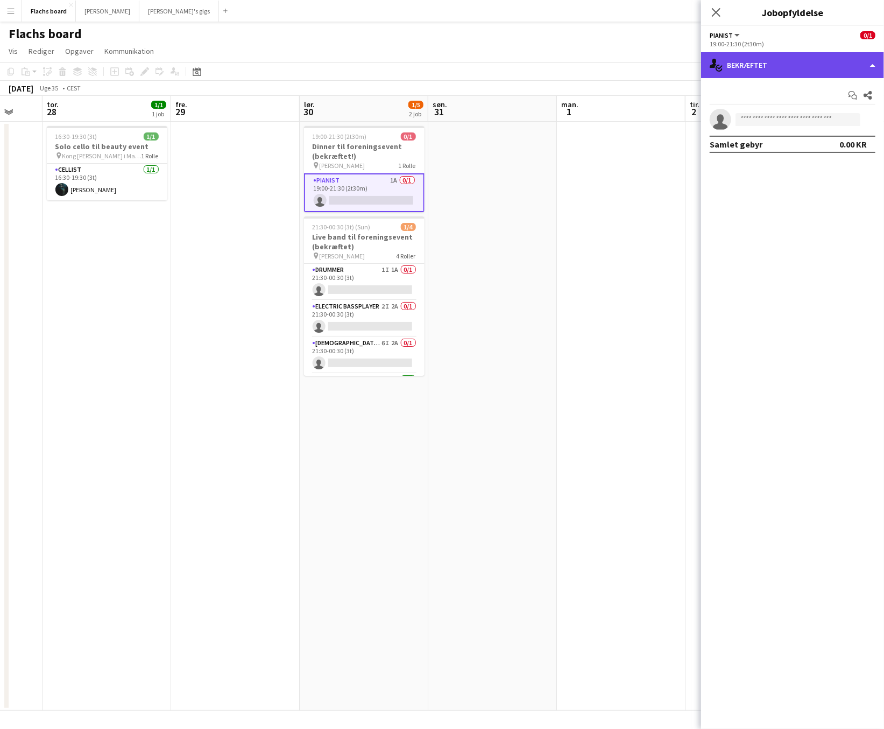
click at [806, 74] on div "single-neutral-actions-check-2 Bekræftet" at bounding box center [792, 65] width 183 height 26
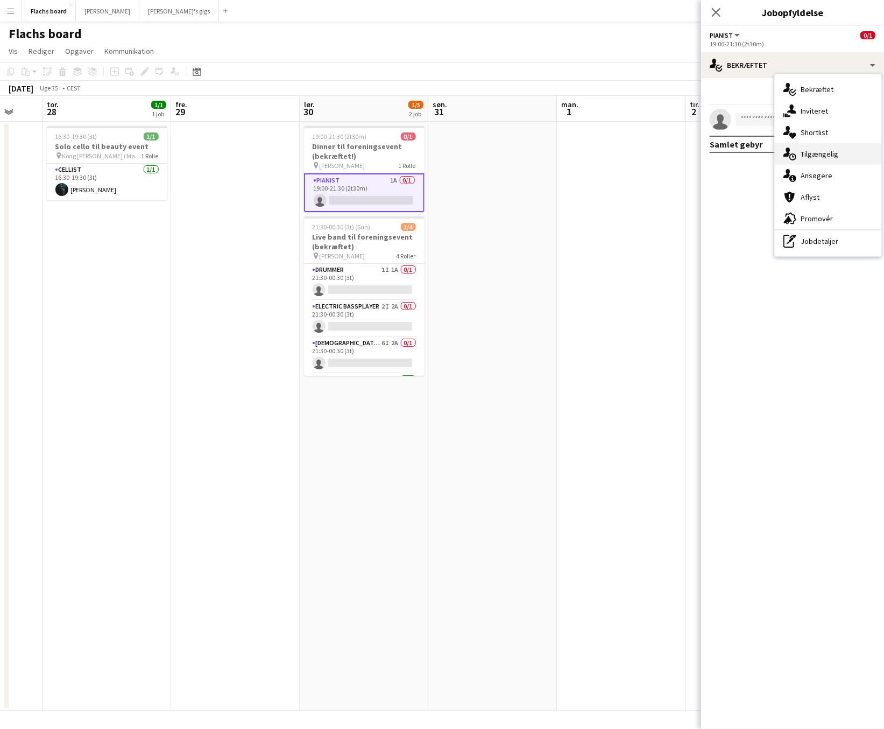
click at [806, 146] on div "single-neutral-actions-upload Tilgængelig" at bounding box center [828, 154] width 107 height 22
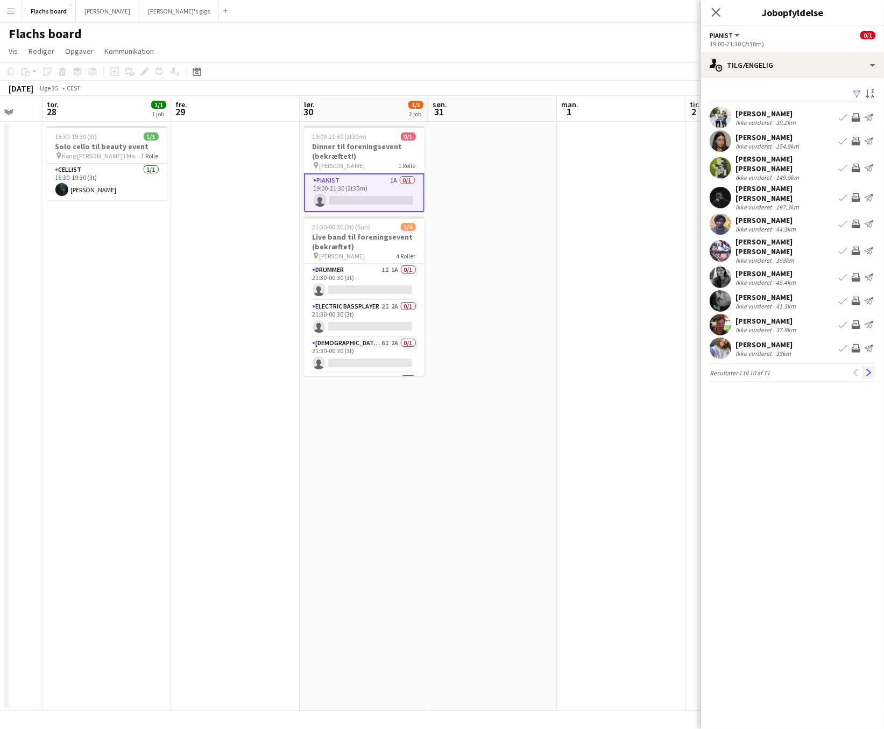
click at [806, 369] on app-icon "Næste" at bounding box center [869, 373] width 8 height 8
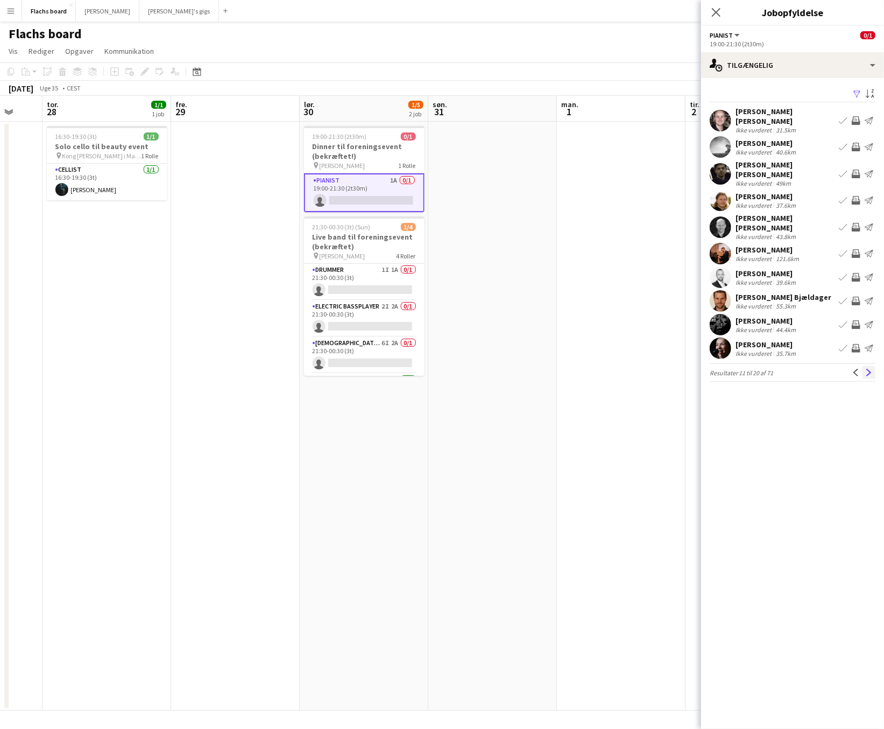
click at [806, 369] on app-icon "Næste" at bounding box center [869, 373] width 8 height 8
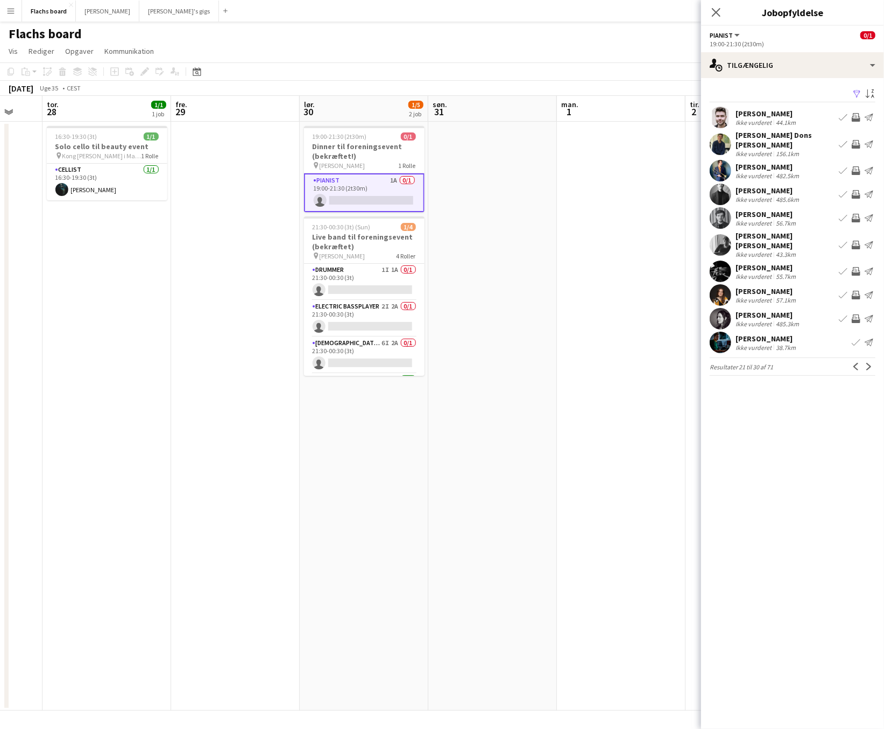
click at [806, 363] on app-icon "Næste" at bounding box center [869, 367] width 8 height 8
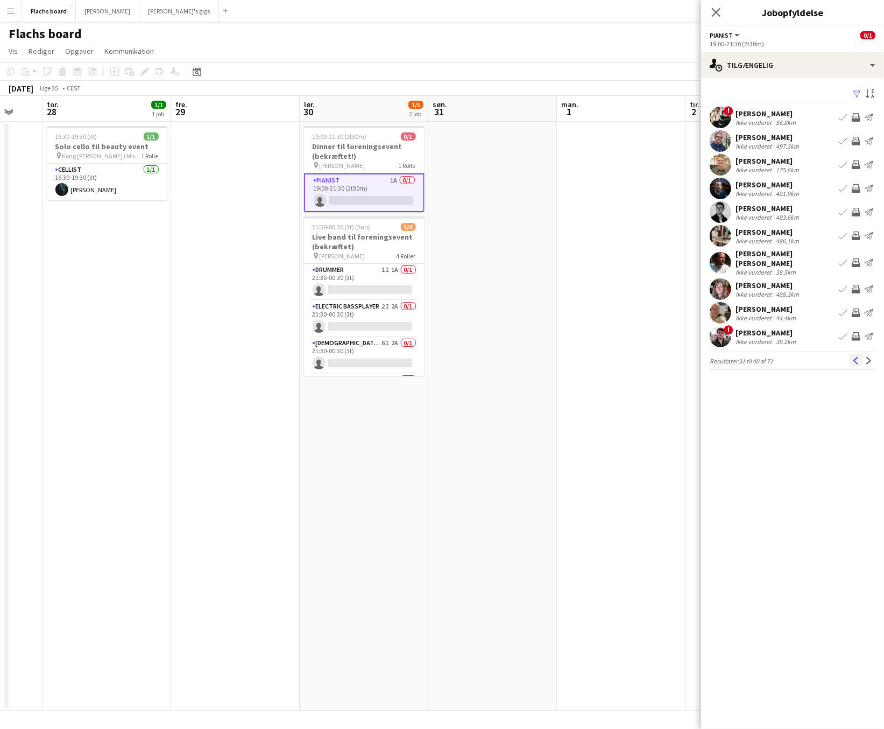
click at [806, 357] on app-icon "Tidligere" at bounding box center [857, 361] width 8 height 8
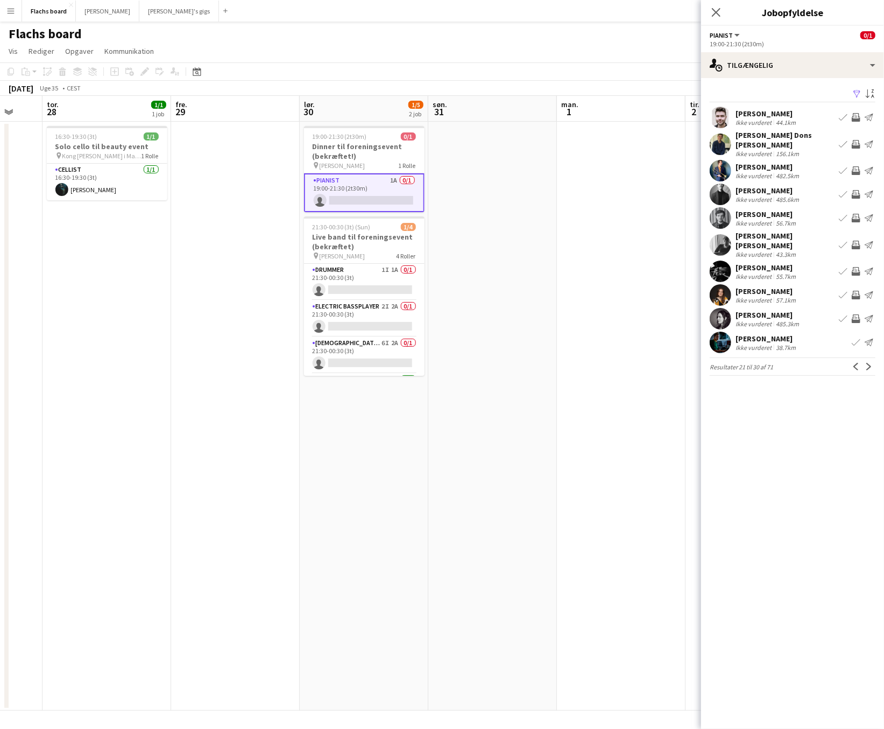
click at [806, 363] on app-icon "Tidligere" at bounding box center [857, 367] width 8 height 8
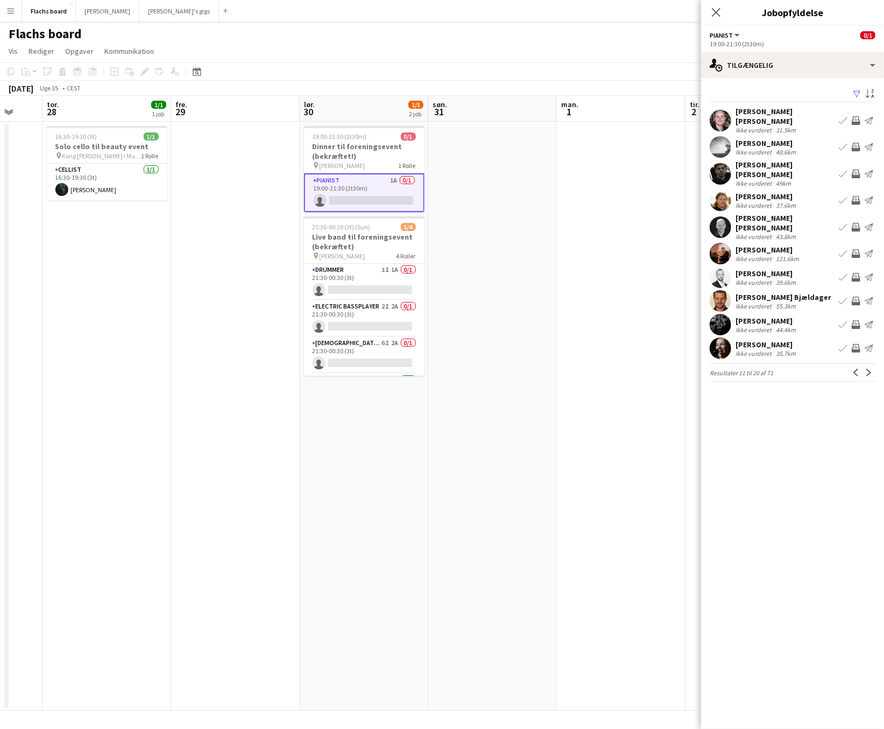
click at [806, 369] on app-icon "Tidligere" at bounding box center [857, 373] width 8 height 8
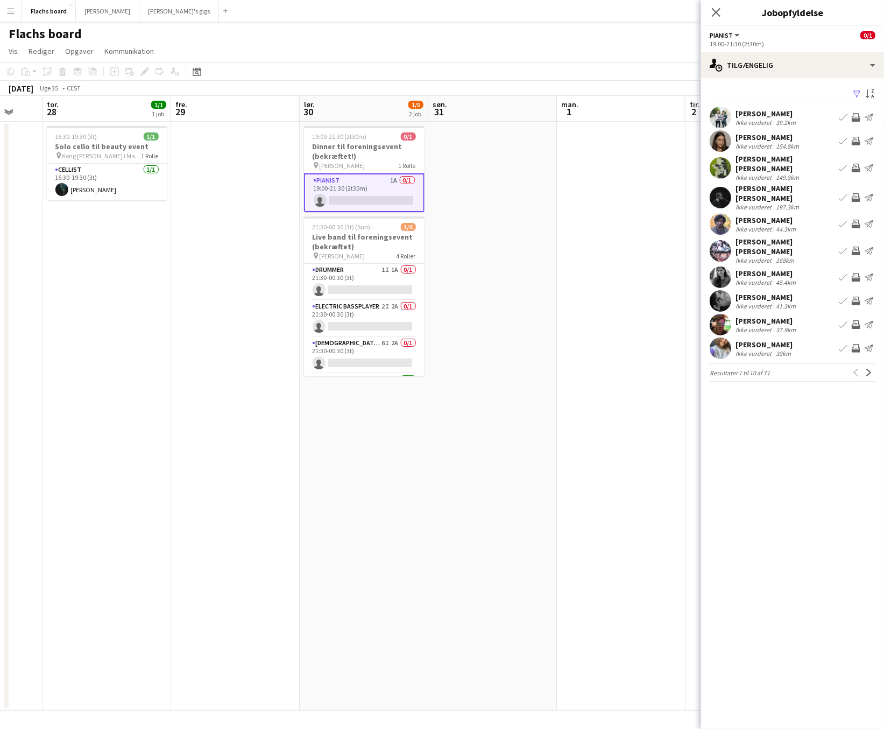
click at [806, 366] on div "Tidligere [GEOGRAPHIC_DATA]" at bounding box center [863, 372] width 26 height 13
click at [716, 15] on icon "Luk pop-in" at bounding box center [716, 12] width 10 height 10
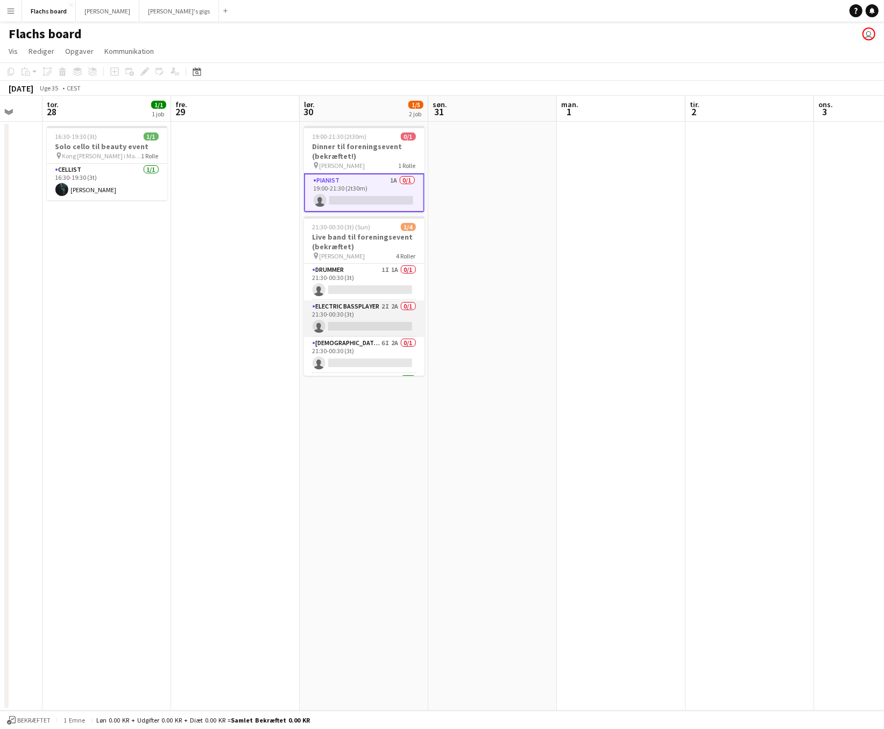
scroll to position [34, 0]
click at [365, 336] on app-card-role "[DEMOGRAPHIC_DATA] Singer 6I 2A 0/1 21:30-00:30 (3t) single-neutral-actions" at bounding box center [364, 321] width 121 height 37
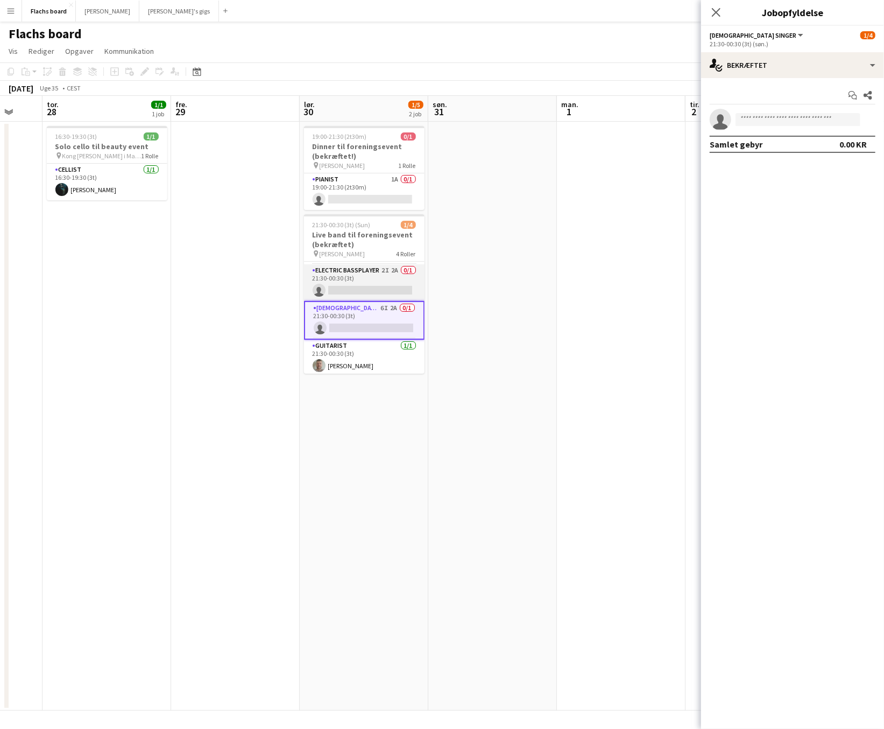
click at [381, 291] on app-card-role "Electric Bassplayer 2I 2A 0/1 21:30-00:30 (3t) single-neutral-actions" at bounding box center [364, 282] width 121 height 37
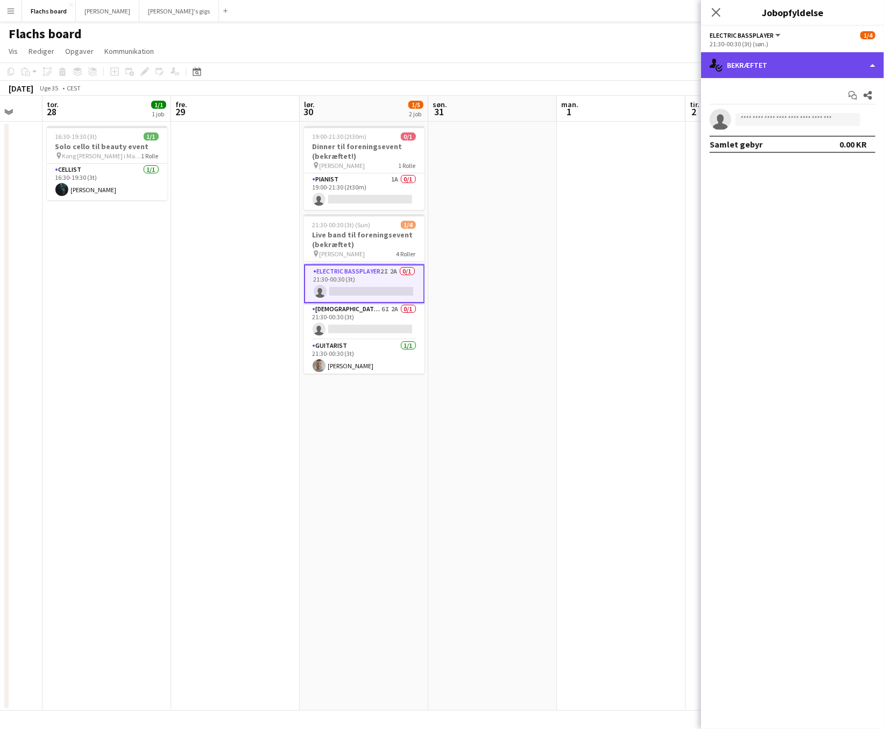
click at [780, 64] on div "single-neutral-actions-check-2 Bekræftet" at bounding box center [792, 65] width 183 height 26
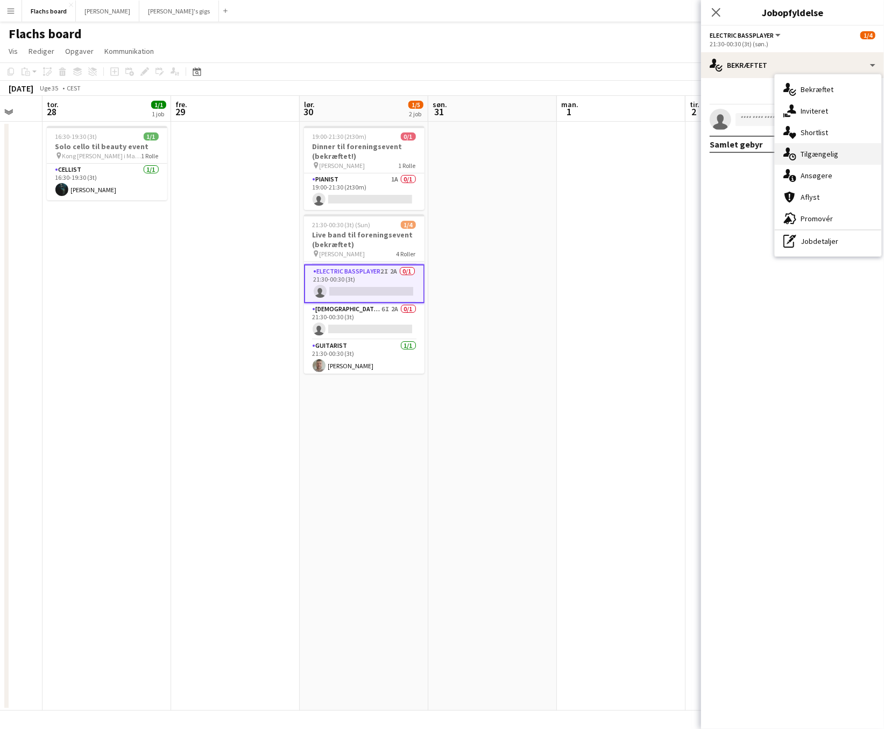
click at [806, 155] on div "single-neutral-actions-upload Tilgængelig" at bounding box center [828, 154] width 107 height 22
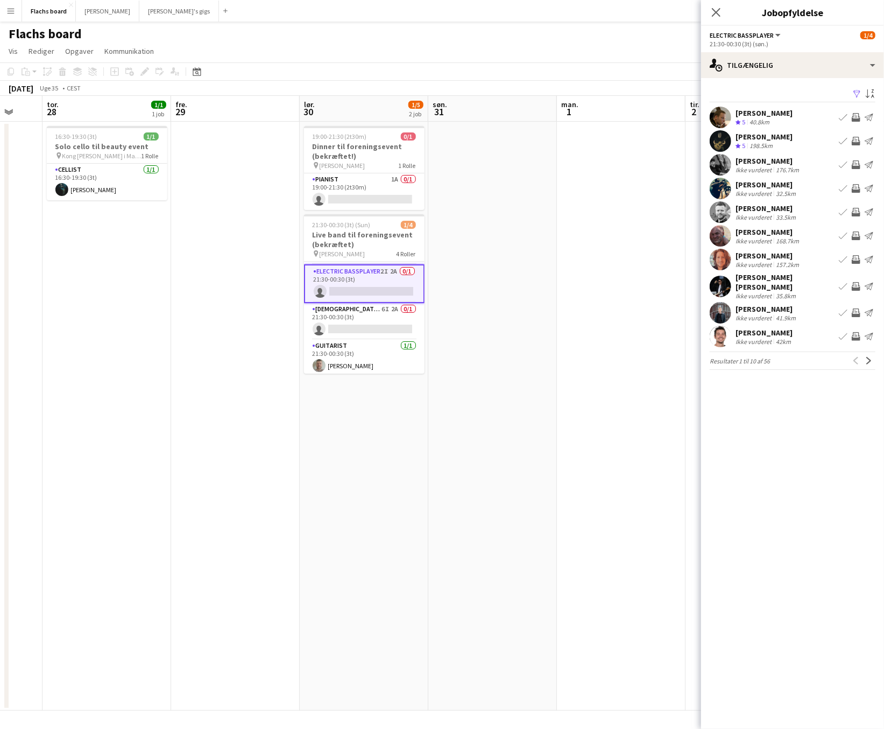
click at [764, 211] on div "[PERSON_NAME]" at bounding box center [767, 208] width 62 height 10
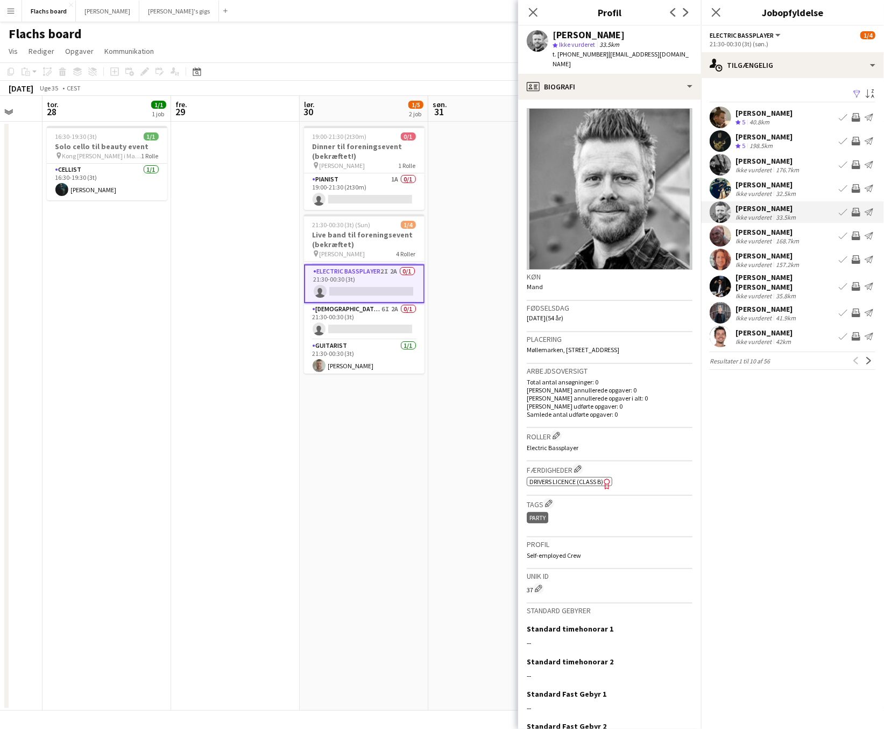
click at [806, 302] on div "[PERSON_NAME] Ikke vurderet 41.9km Book team Inviter team Send notifikation" at bounding box center [792, 313] width 183 height 22
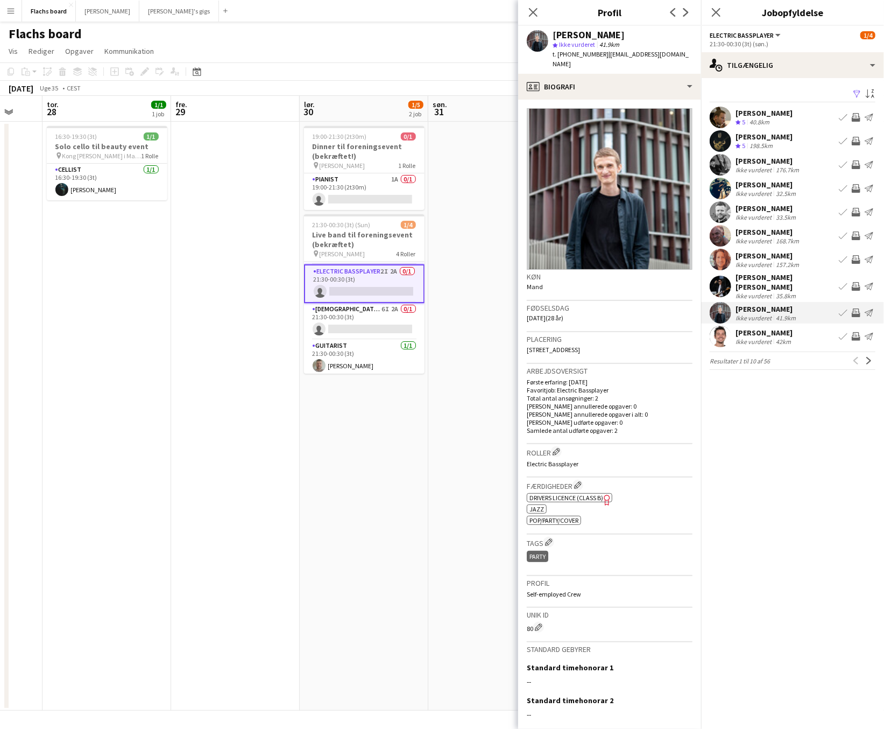
click at [806, 311] on app-icon "Inviter team" at bounding box center [856, 312] width 9 height 9
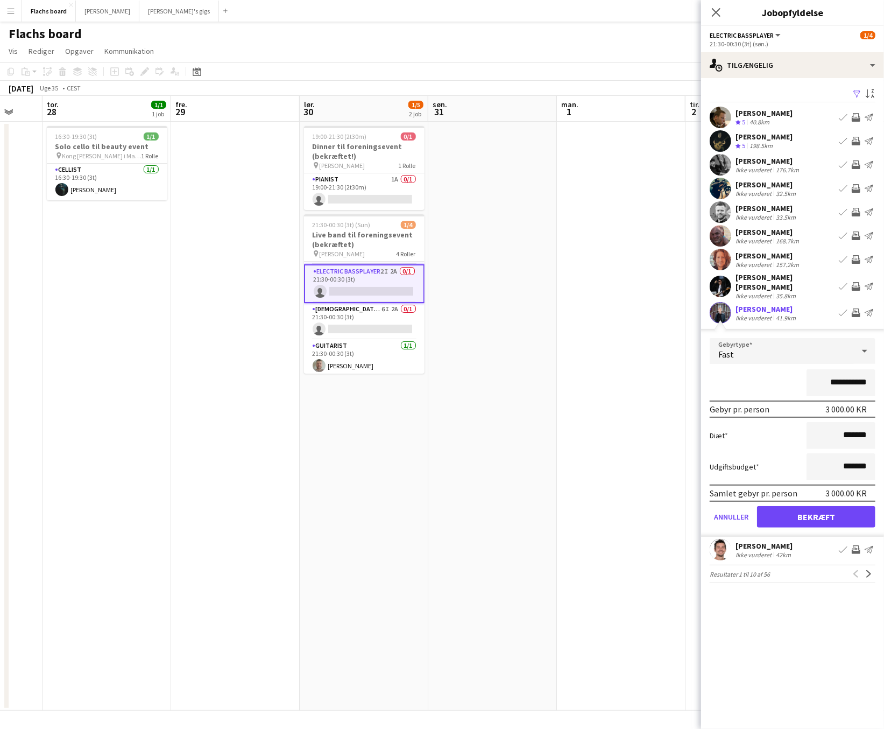
click at [806, 308] on app-icon "Inviter team" at bounding box center [856, 312] width 9 height 9
click at [806, 516] on button "Bekræft" at bounding box center [816, 517] width 118 height 22
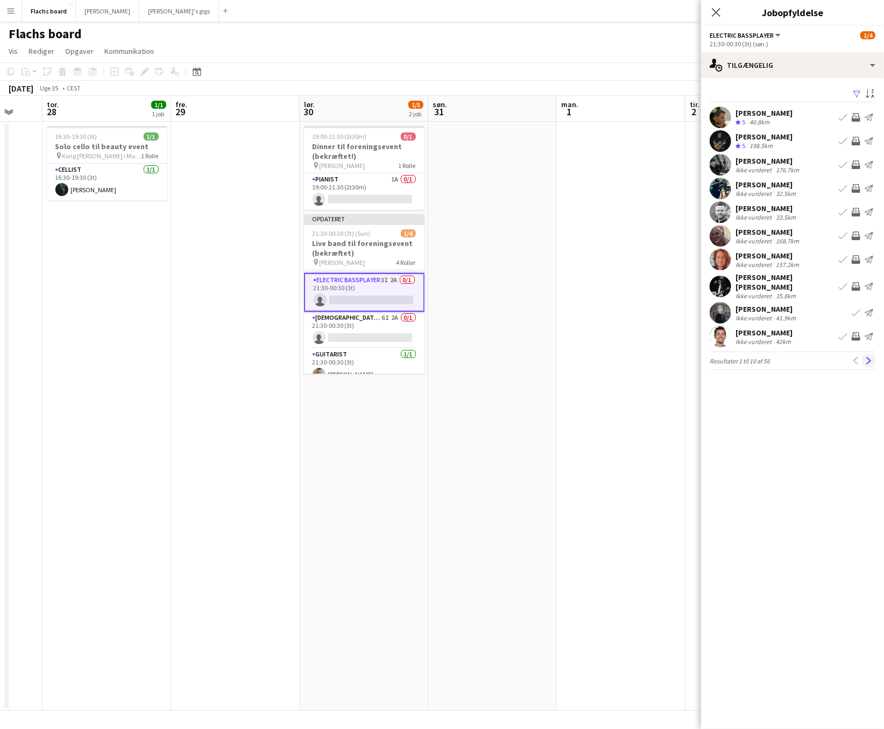
click at [806, 357] on app-icon "Næste" at bounding box center [869, 361] width 8 height 8
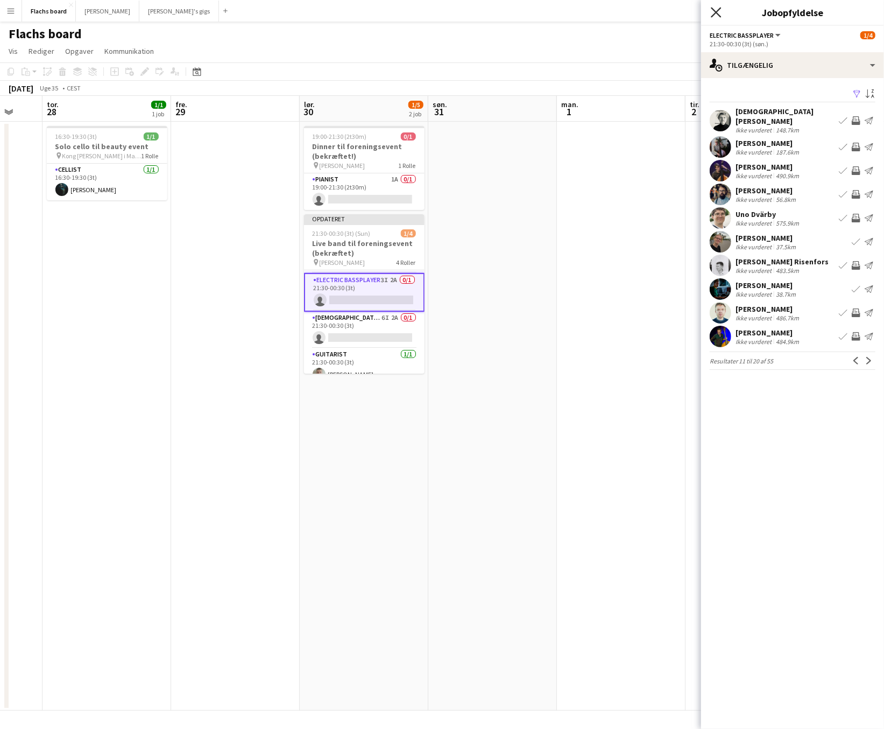
click at [712, 11] on icon "Luk pop-in" at bounding box center [716, 12] width 10 height 10
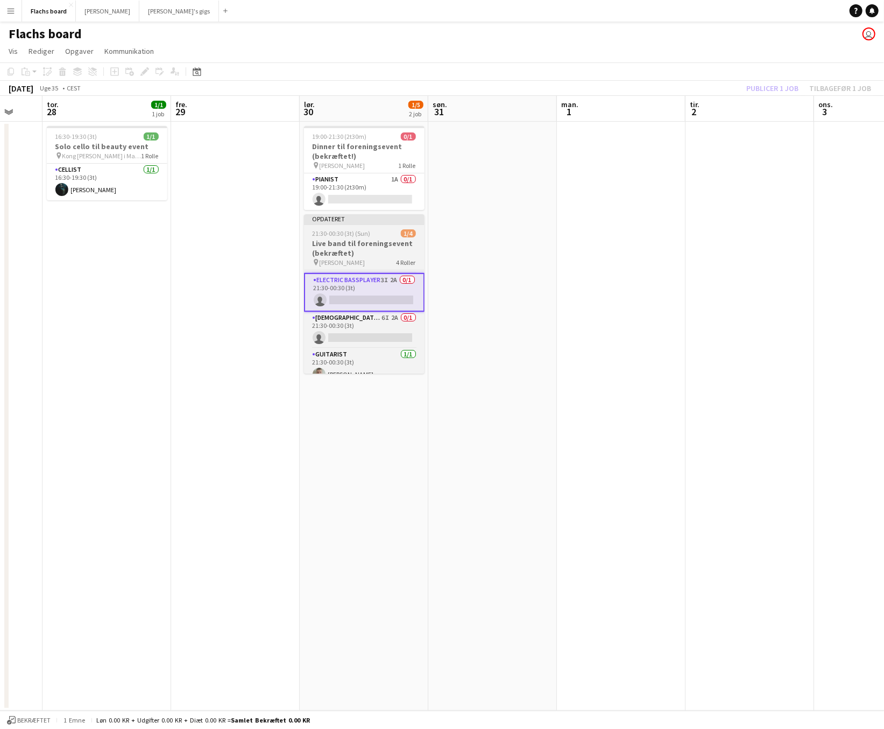
click at [344, 243] on h3 "Live band til foreningsevent (bekræftet)" at bounding box center [364, 247] width 121 height 19
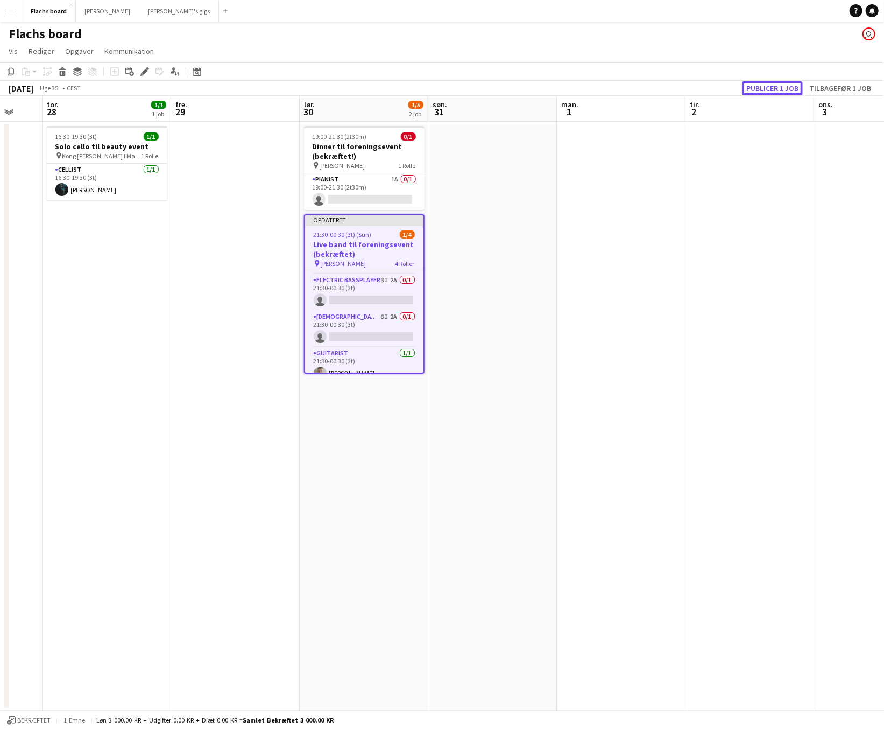
click at [752, 91] on button "Publicer 1 job" at bounding box center [772, 88] width 61 height 14
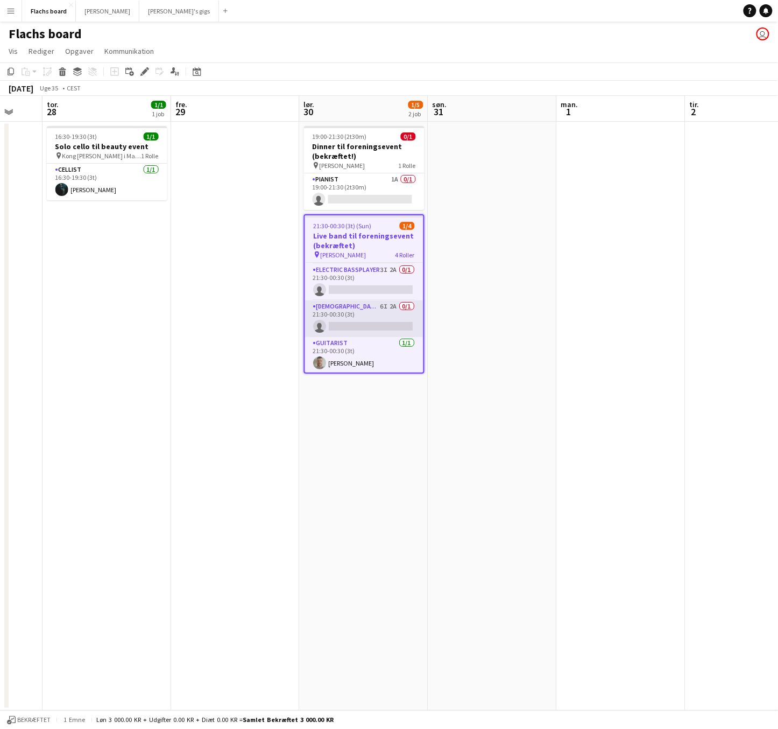
scroll to position [0, 0]
click at [368, 306] on app-card-role "Electric Bassplayer 3I 2A 0/1 21:30-00:30 (3t) single-neutral-actions" at bounding box center [364, 317] width 118 height 37
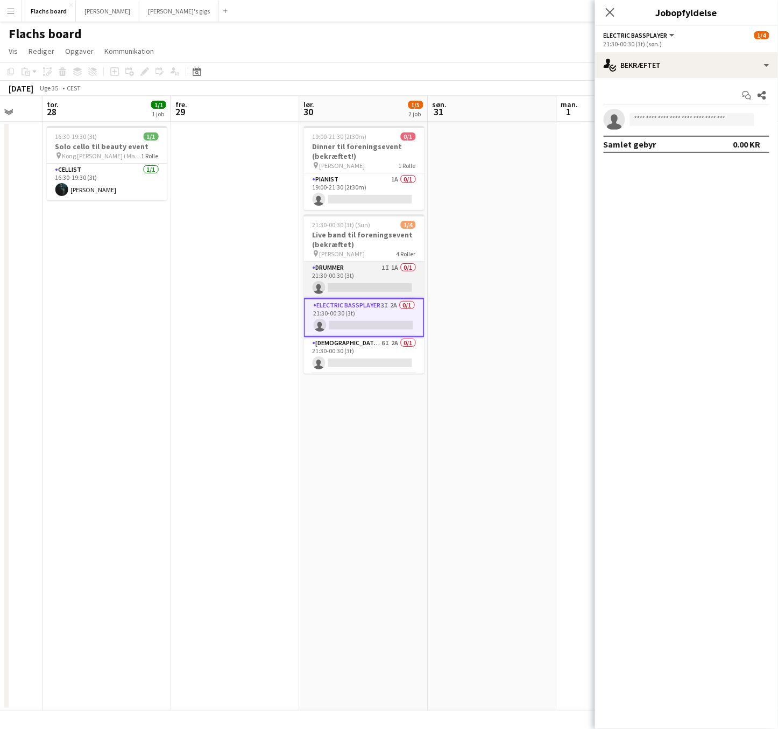
click at [396, 281] on app-card-role "Drummer 1I 1A 0/1 21:30-00:30 (3t) single-neutral-actions" at bounding box center [364, 280] width 121 height 37
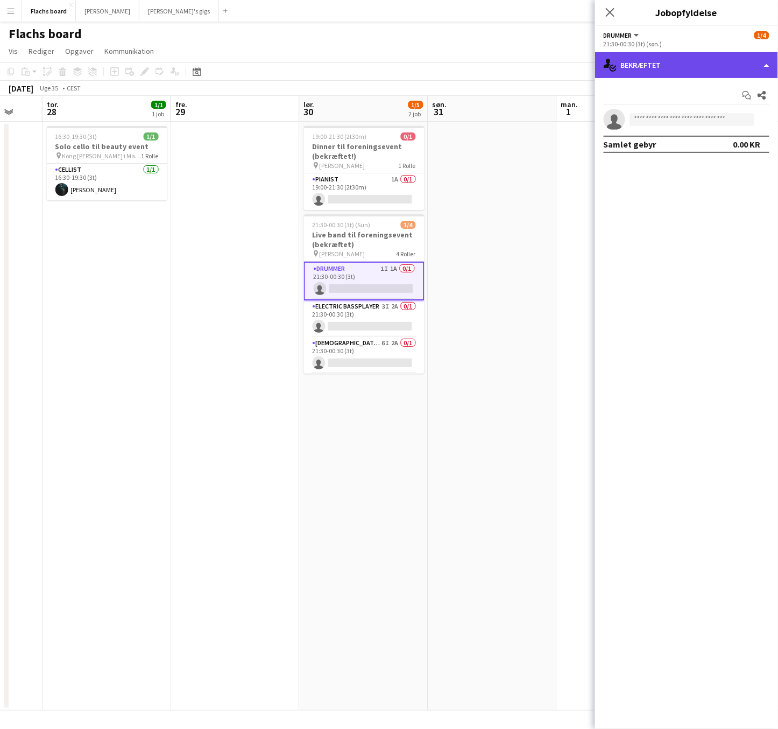
click at [625, 55] on div "single-neutral-actions-check-2 Bekræftet" at bounding box center [686, 65] width 183 height 26
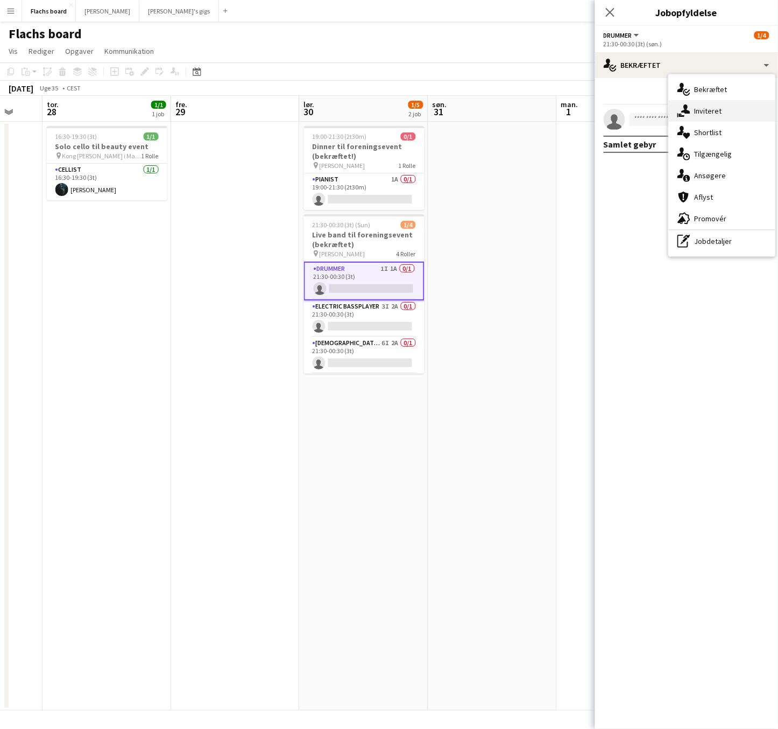
click at [705, 109] on div "single-neutral-actions-share-1 Inviteret" at bounding box center [722, 111] width 107 height 22
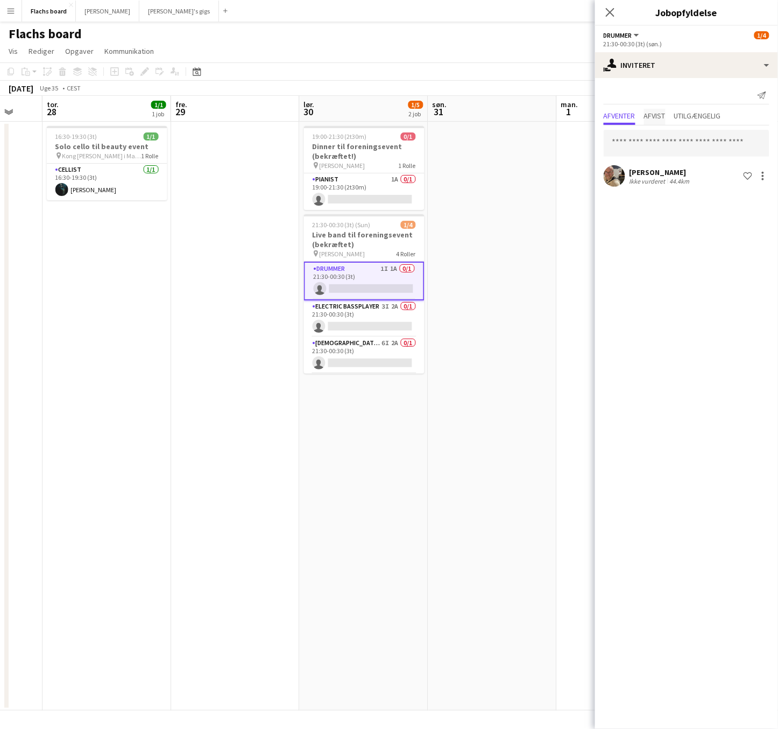
click at [649, 119] on span "Afvist" at bounding box center [655, 116] width 22 height 8
click at [617, 119] on span "Afventer" at bounding box center [620, 116] width 32 height 8
click at [642, 61] on div "single-neutral-actions-share-1 Inviteret" at bounding box center [686, 65] width 183 height 26
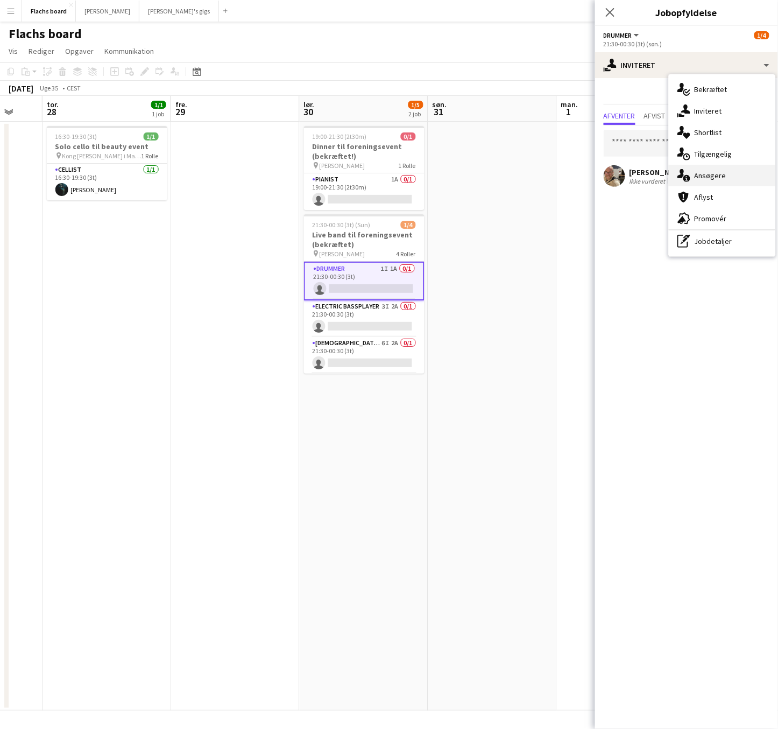
click at [708, 168] on div "single-neutral-actions-information Ansøgere" at bounding box center [722, 176] width 107 height 22
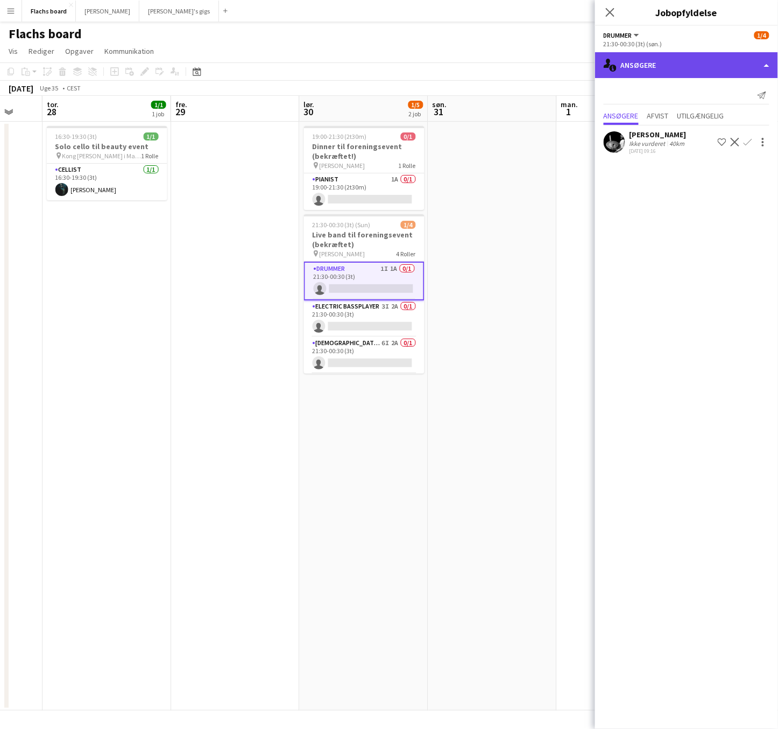
click at [668, 54] on div "single-neutral-actions-information Ansøgere" at bounding box center [686, 65] width 183 height 26
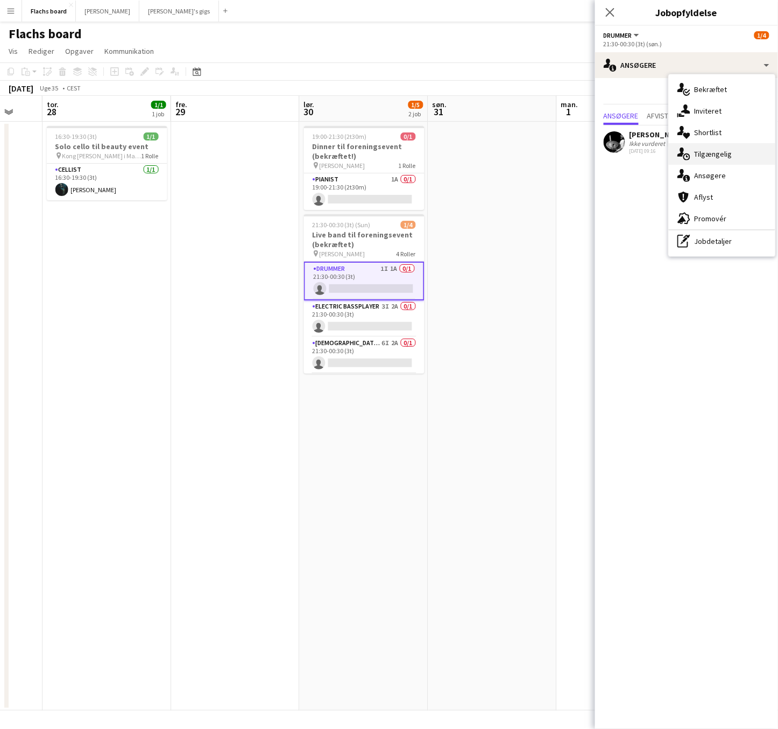
click at [714, 153] on div "single-neutral-actions-upload Tilgængelig" at bounding box center [722, 154] width 107 height 22
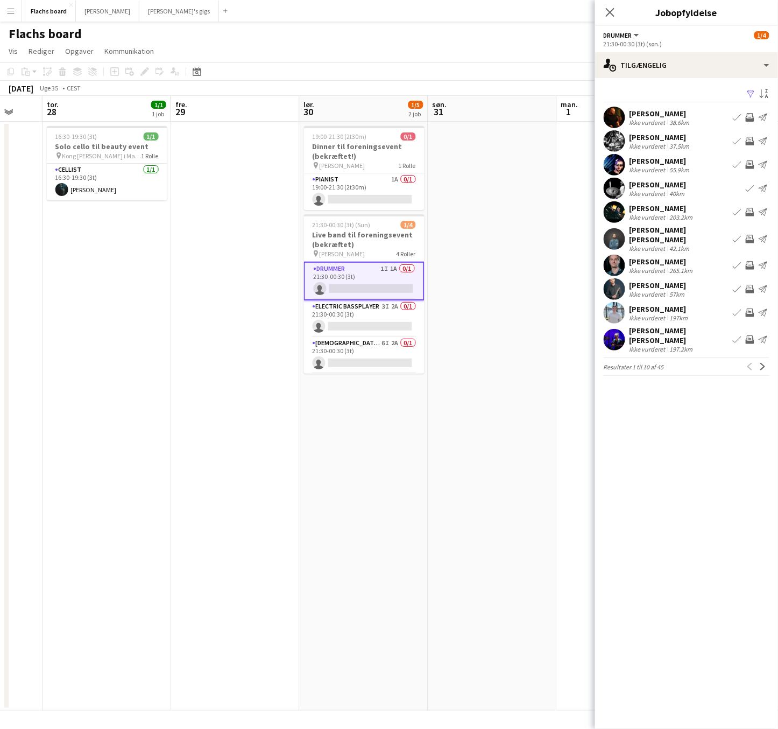
click at [656, 118] on div "Ikke vurderet" at bounding box center [649, 122] width 38 height 8
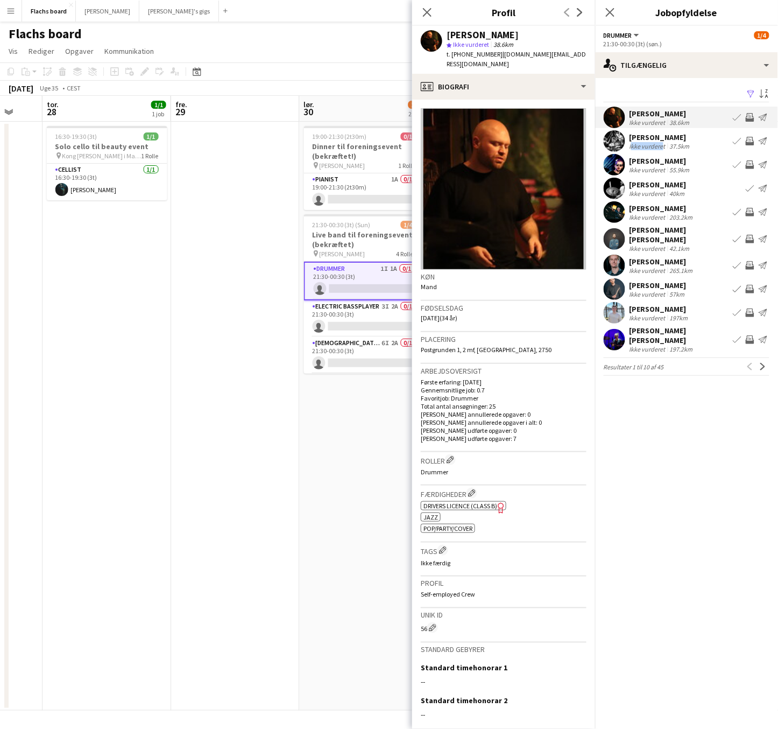
click at [659, 142] on div "Ikke vurderet" at bounding box center [649, 146] width 38 height 8
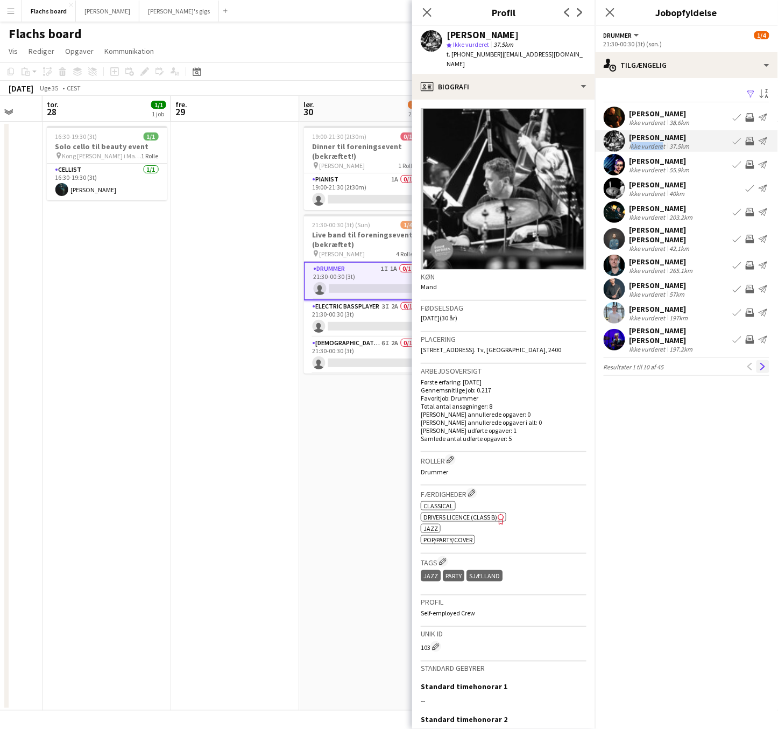
click at [765, 363] on app-icon "Næste" at bounding box center [763, 367] width 8 height 8
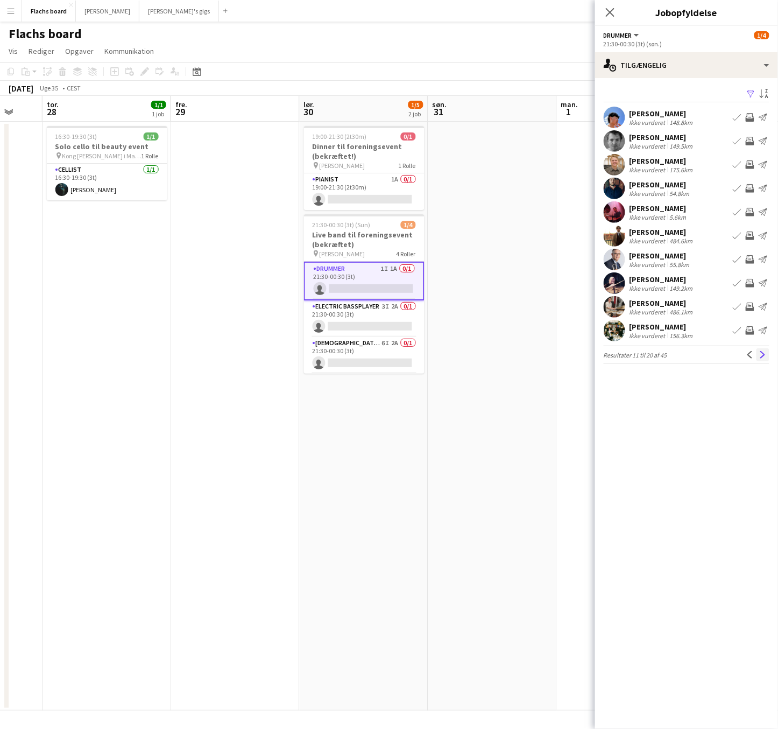
click at [766, 355] on app-icon "Næste" at bounding box center [763, 355] width 8 height 8
click at [764, 354] on app-icon "Næste" at bounding box center [763, 355] width 8 height 8
click at [764, 356] on app-icon "Næste" at bounding box center [763, 355] width 8 height 8
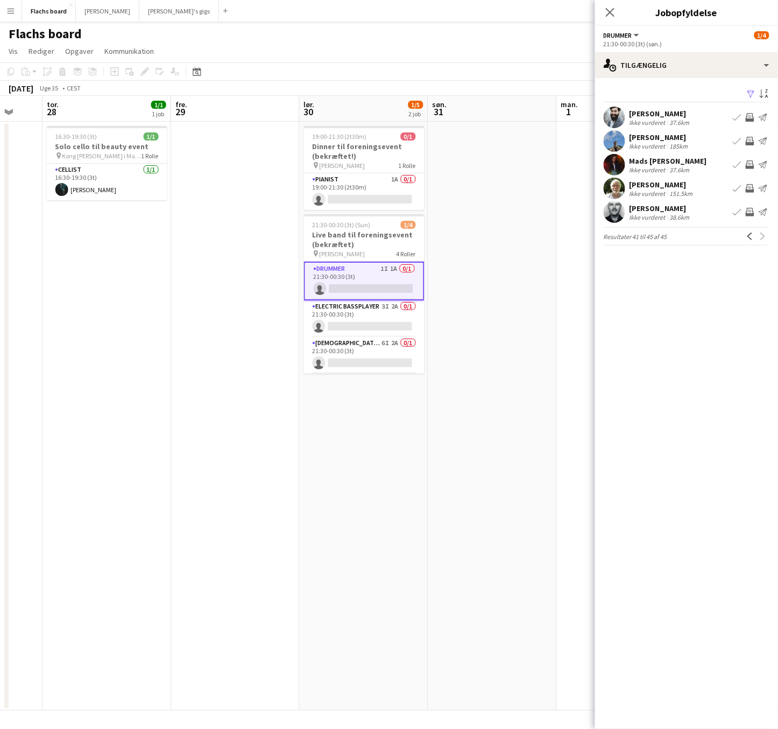
click at [481, 236] on app-date-cell at bounding box center [492, 416] width 129 height 589
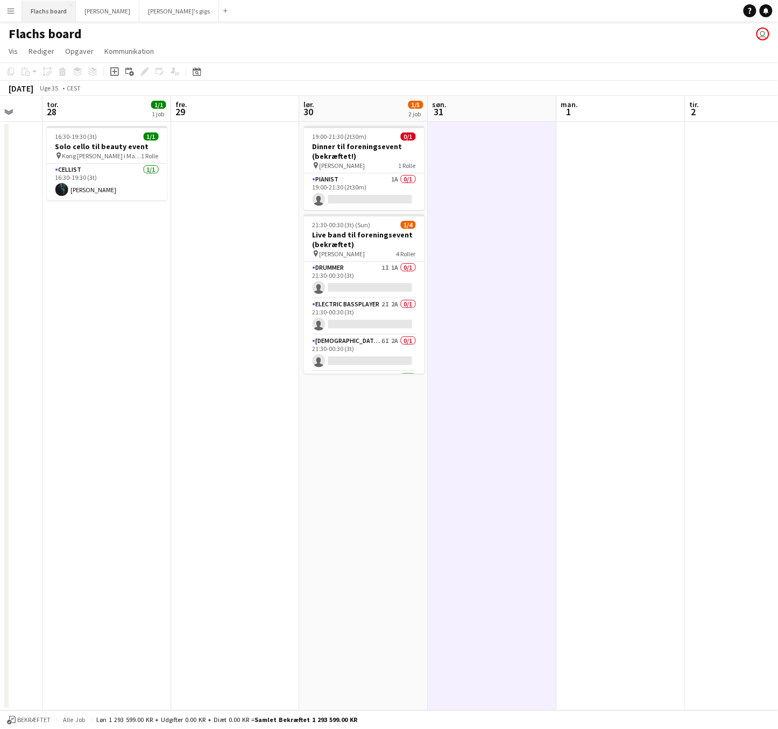
click at [34, 6] on button "Flachs board Luk" at bounding box center [49, 11] width 54 height 21
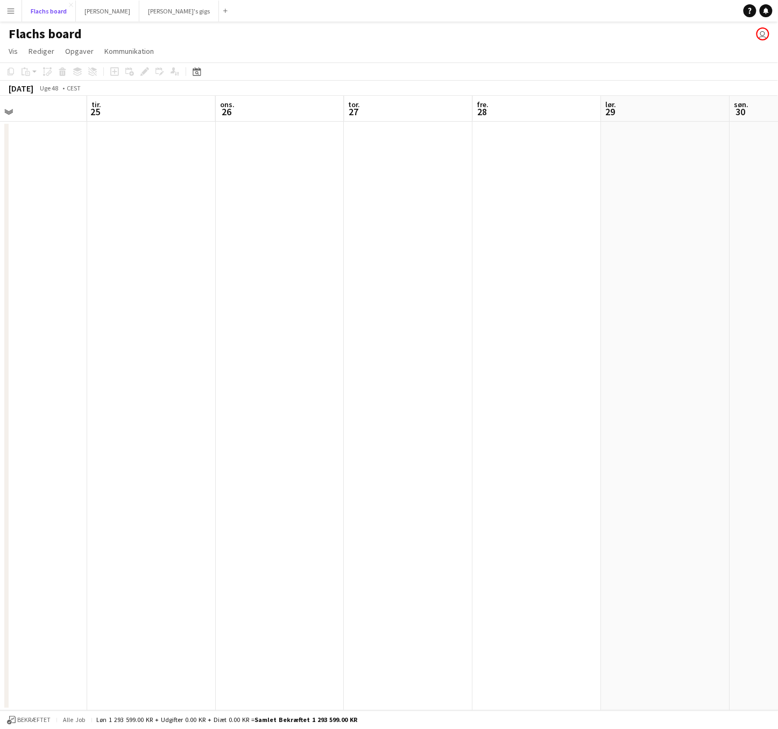
scroll to position [0, 279]
click at [463, 221] on app-date-cell at bounding box center [428, 416] width 129 height 589
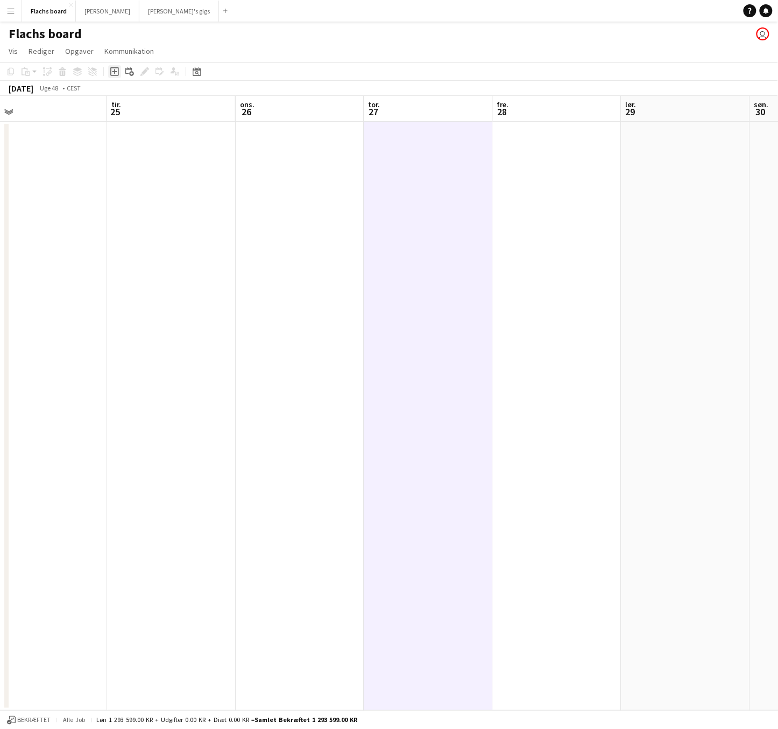
click at [116, 74] on icon "Tilføj opgave" at bounding box center [114, 71] width 9 height 9
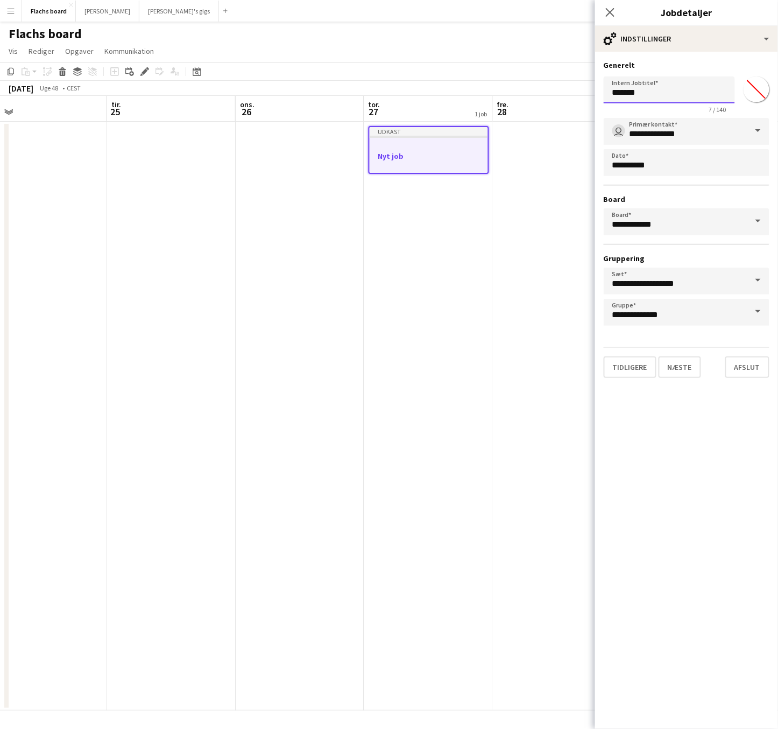
click at [674, 92] on input "*******" at bounding box center [669, 89] width 131 height 27
type input "**********"
click at [672, 354] on div "Tidligere Næste Afslut" at bounding box center [687, 362] width 166 height 31
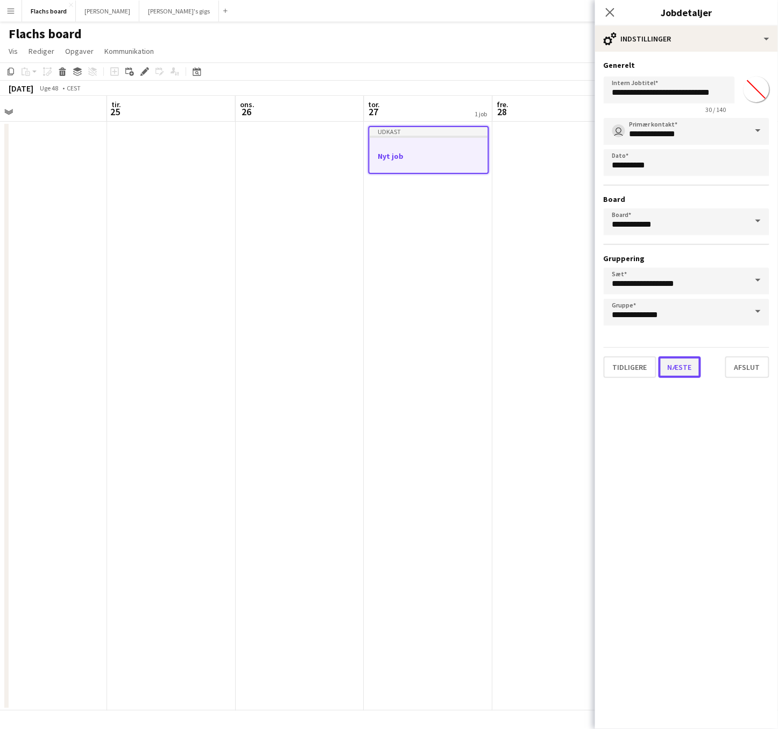
click at [680, 369] on button "Næste" at bounding box center [680, 367] width 43 height 22
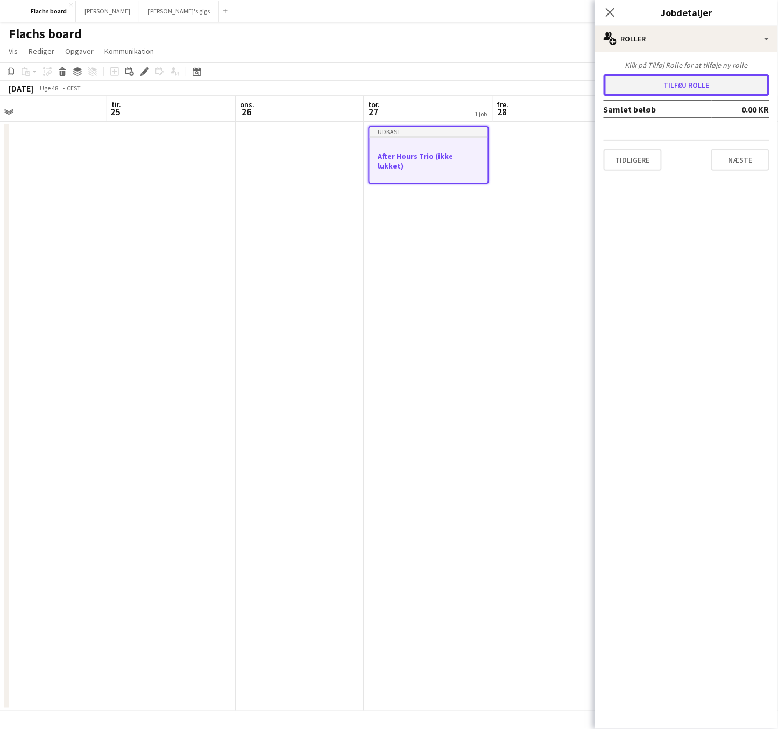
click at [660, 81] on button "Tilføj rolle" at bounding box center [687, 85] width 166 height 22
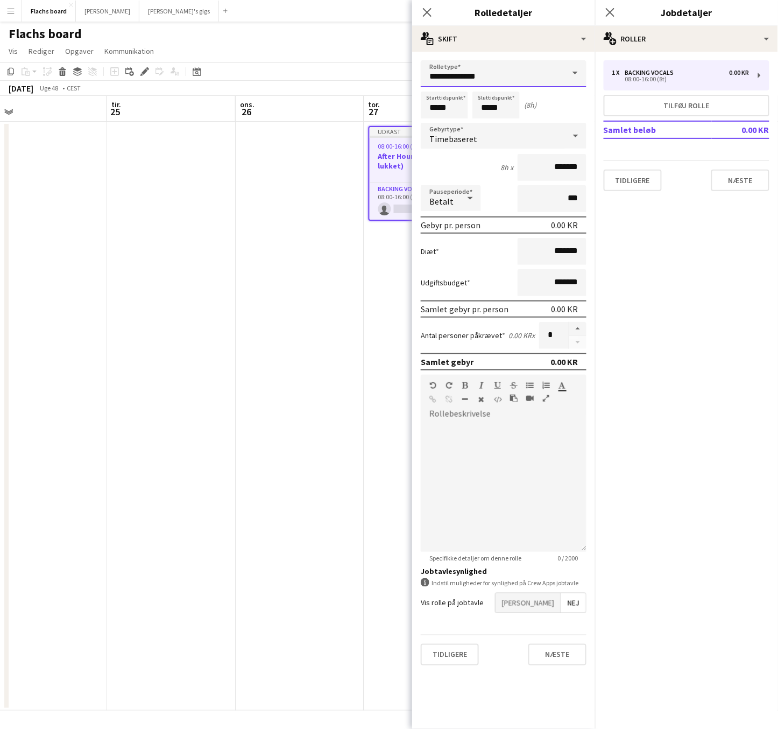
click at [547, 76] on input "**********" at bounding box center [504, 73] width 166 height 27
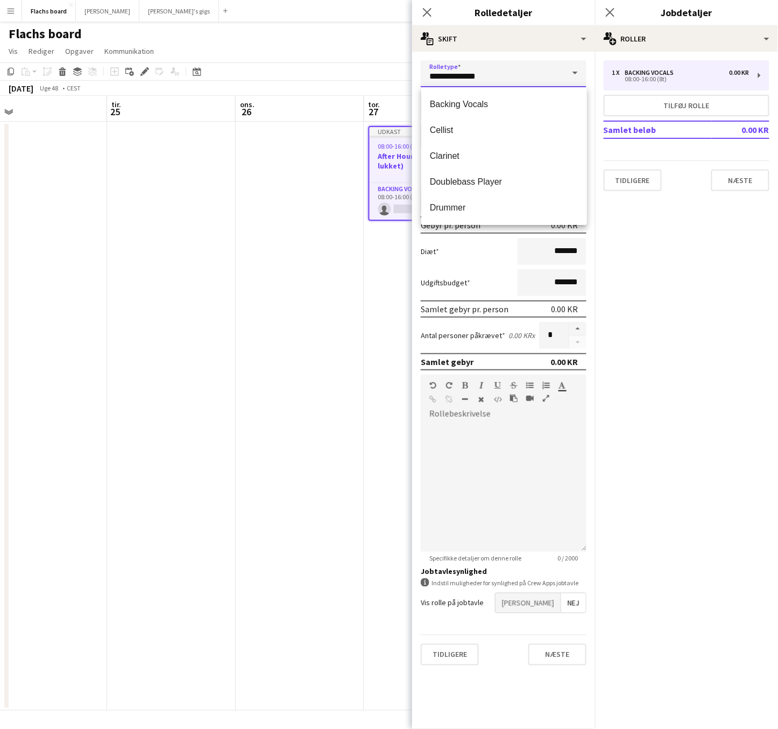
click at [547, 76] on input "**********" at bounding box center [504, 73] width 166 height 27
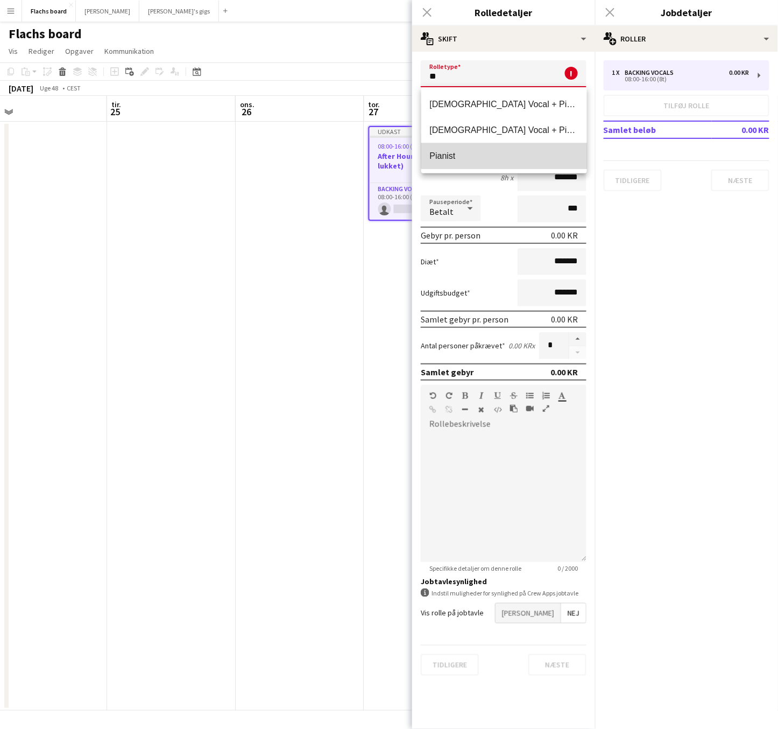
click at [526, 152] on span "Pianist" at bounding box center [504, 156] width 149 height 10
type input "*******"
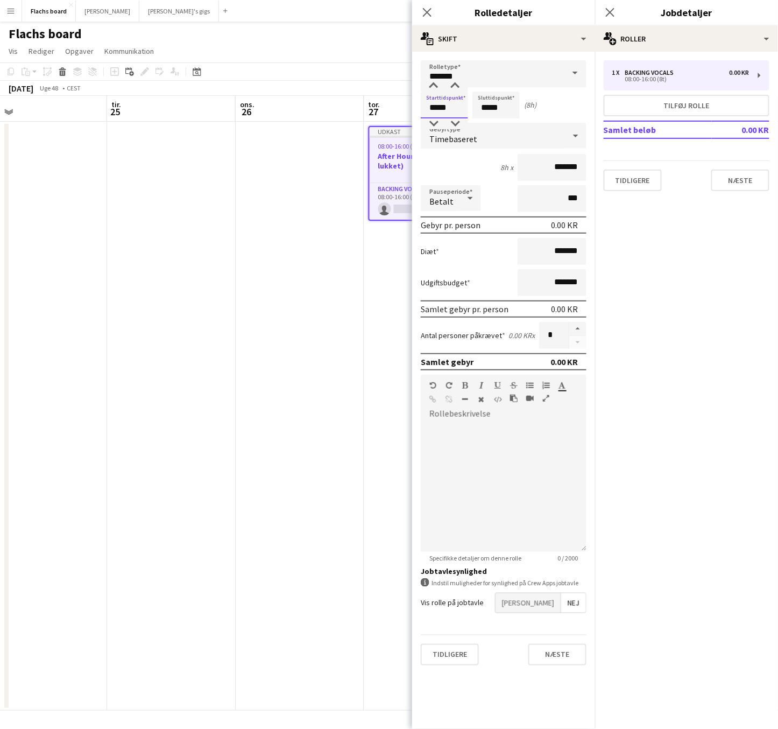
click at [464, 103] on input "*****" at bounding box center [444, 104] width 47 height 27
type input "*****"
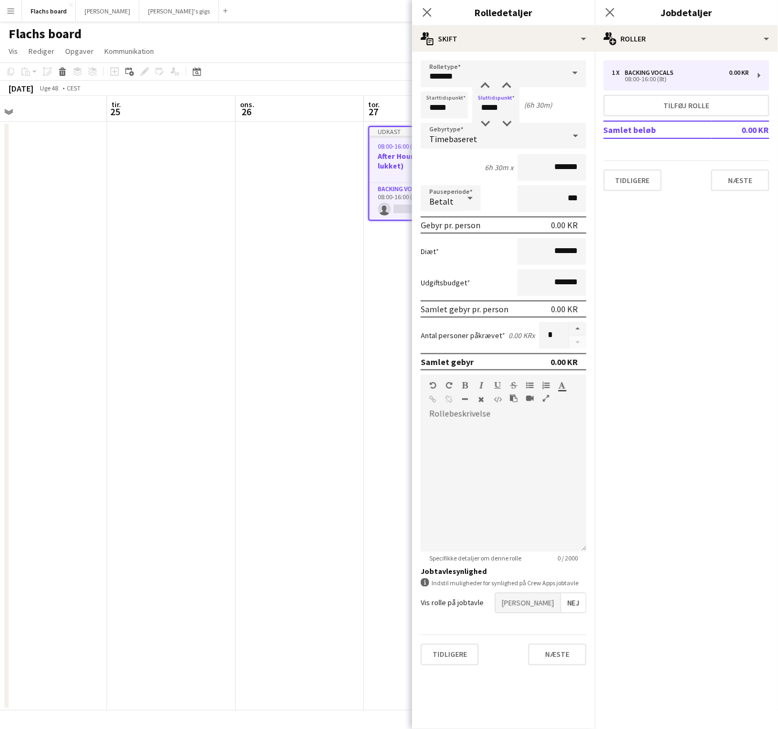
click at [492, 140] on div "Timebaseret" at bounding box center [493, 136] width 144 height 26
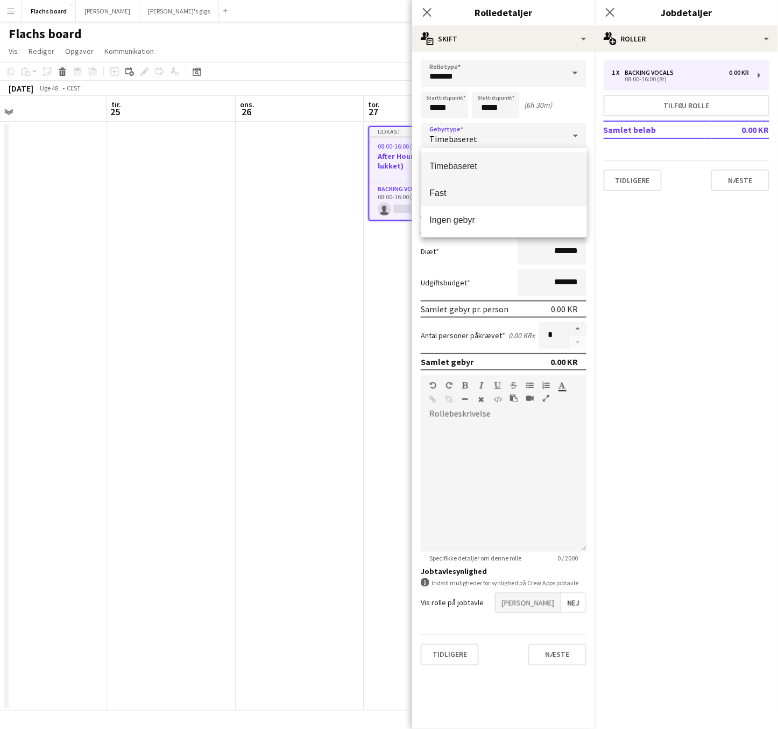
click at [498, 188] on span "Fast" at bounding box center [504, 193] width 149 height 10
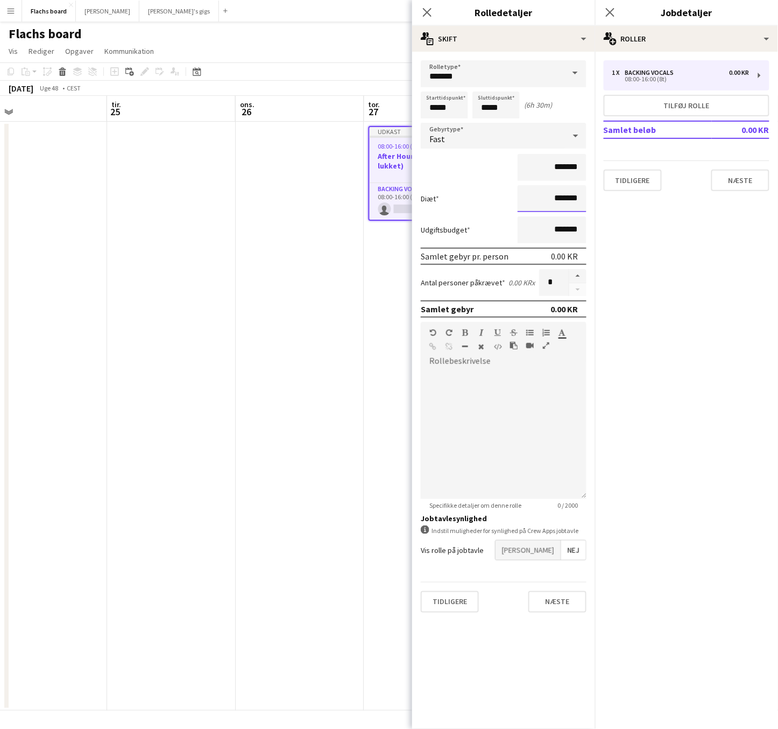
drag, startPoint x: 543, startPoint y: 187, endPoint x: 543, endPoint y: 175, distance: 11.8
click at [543, 183] on form "Rolletype ******* Starttidspunkt ***** Sluttidspunkt ***** (6h 30m) Gebyrtype F…" at bounding box center [503, 340] width 183 height 561
click at [543, 175] on input "*******" at bounding box center [552, 167] width 69 height 27
click at [540, 166] on input "*******" at bounding box center [552, 167] width 69 height 27
type input "**********"
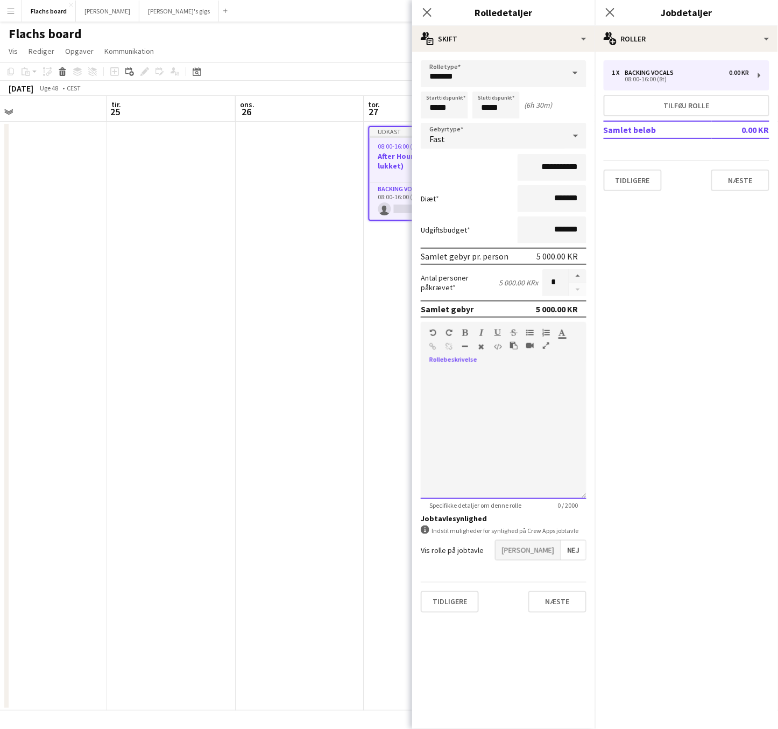
click at [559, 442] on div at bounding box center [504, 434] width 166 height 129
copy div "**********"
click at [555, 593] on button "Næste" at bounding box center [558, 602] width 58 height 22
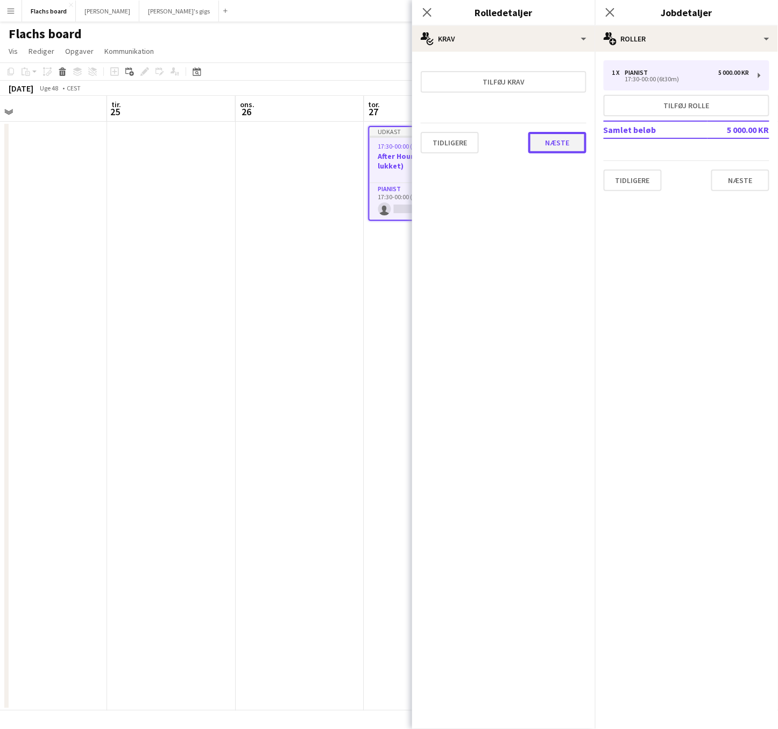
click at [560, 138] on button "Næste" at bounding box center [558, 143] width 58 height 22
click at [581, 144] on button "Afslut" at bounding box center [565, 144] width 44 height 22
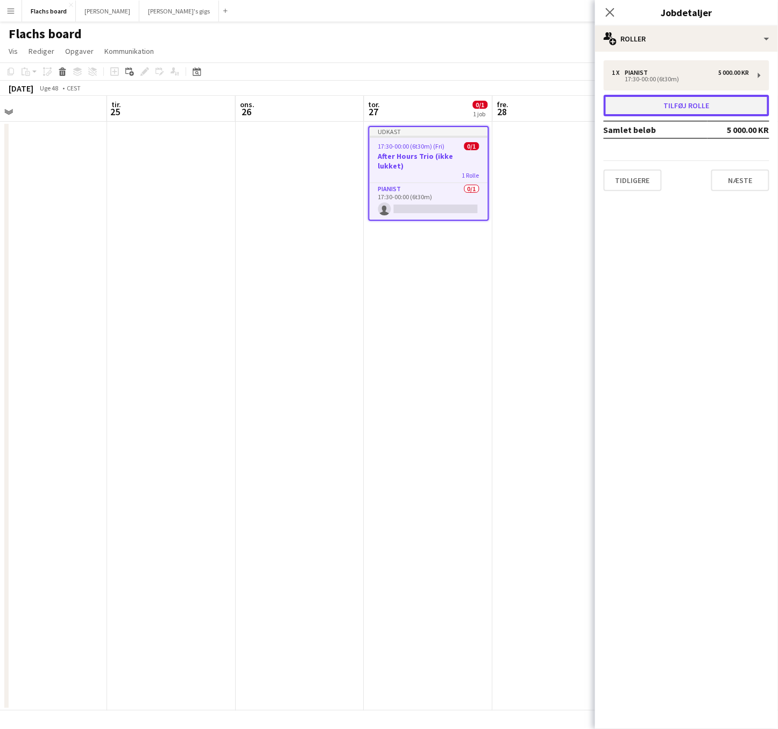
click at [644, 114] on button "Tilføj rolle" at bounding box center [687, 106] width 166 height 22
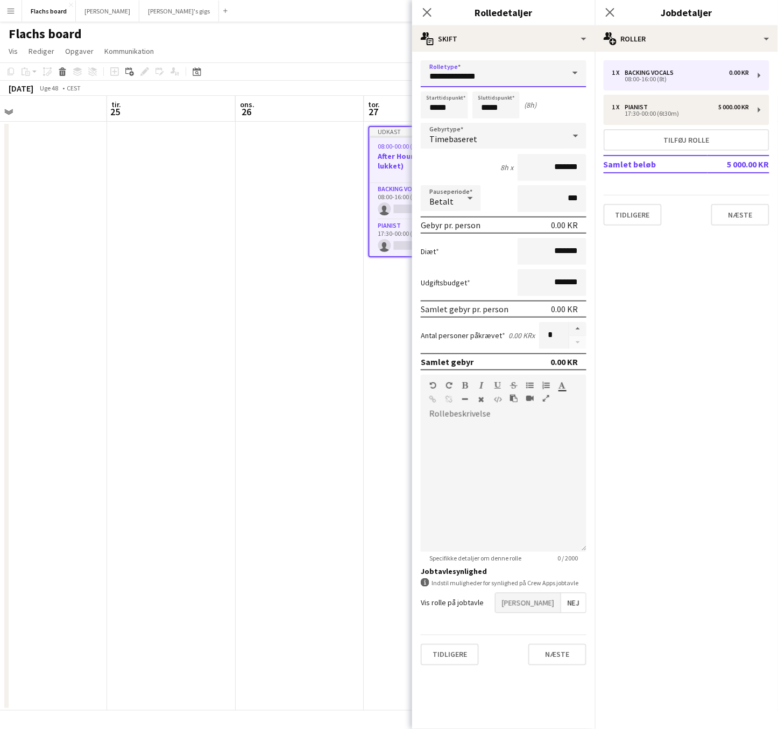
click at [527, 71] on input "**********" at bounding box center [504, 73] width 166 height 27
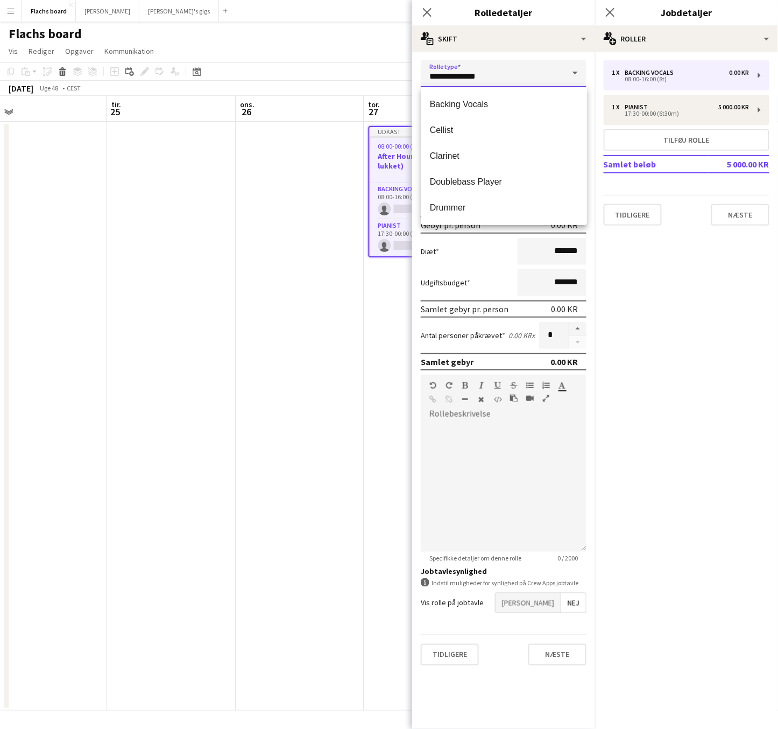
click at [527, 71] on input "**********" at bounding box center [504, 73] width 166 height 27
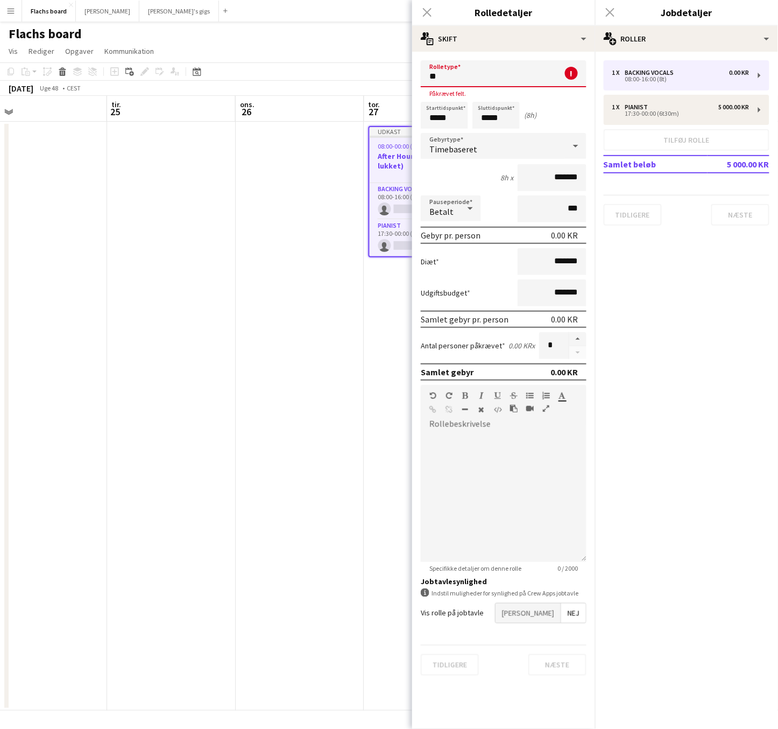
type input "*"
click at [504, 103] on span "Doublebass Player" at bounding box center [504, 104] width 149 height 10
type input "**********"
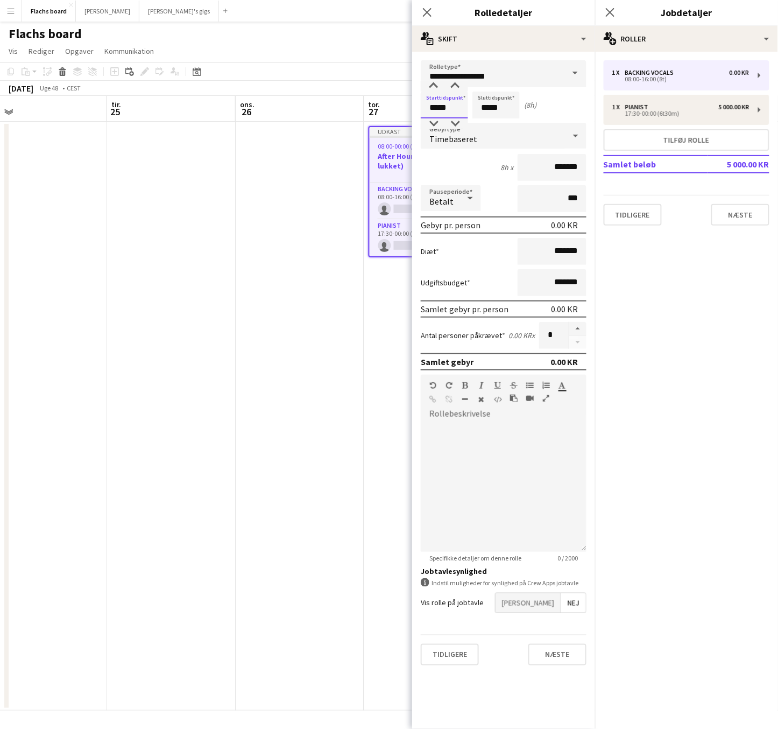
click at [457, 108] on input "*****" at bounding box center [444, 104] width 47 height 27
type input "*****"
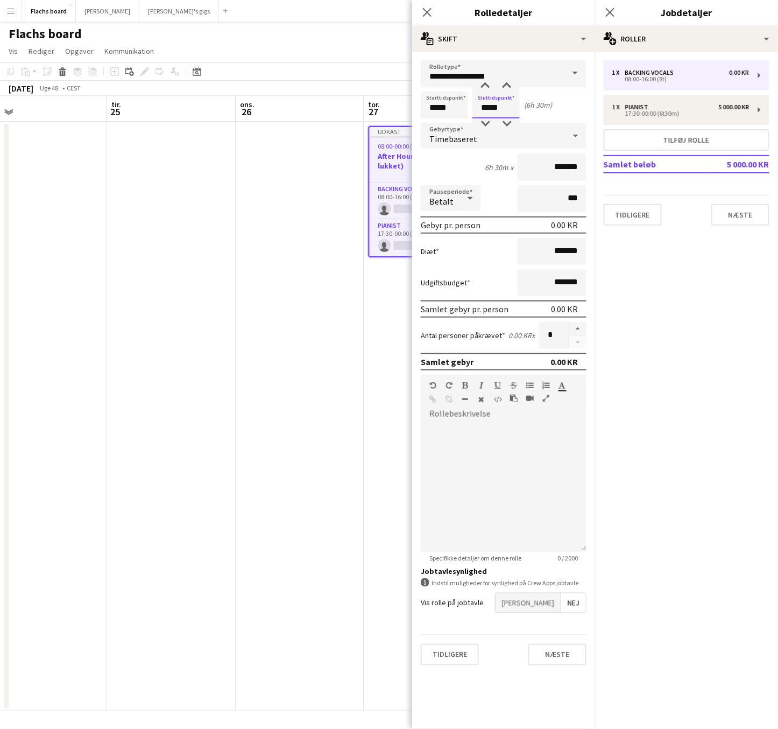
type input "*****"
click at [473, 136] on span "Timebaseret" at bounding box center [453, 138] width 48 height 11
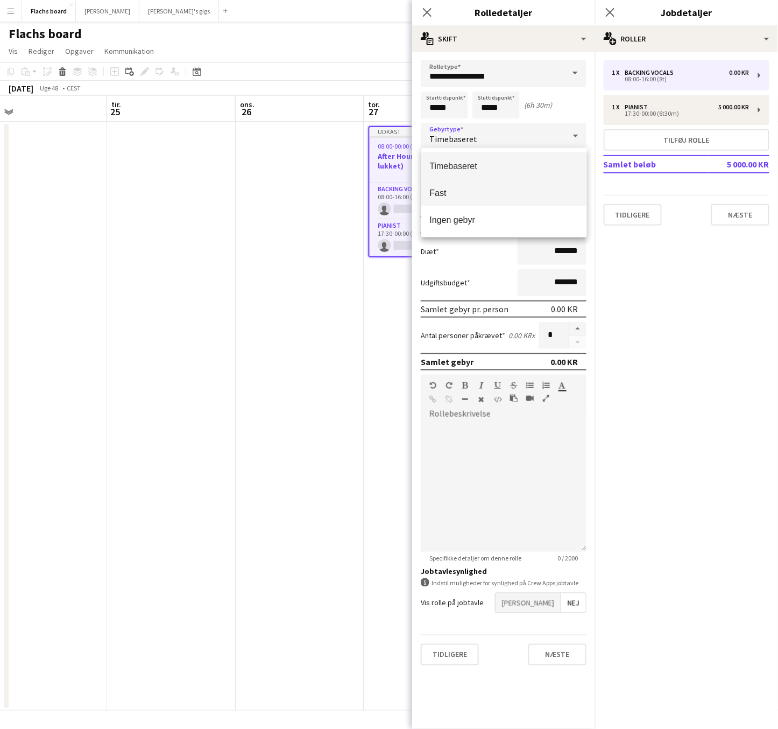
click at [492, 193] on span "Fast" at bounding box center [504, 193] width 149 height 10
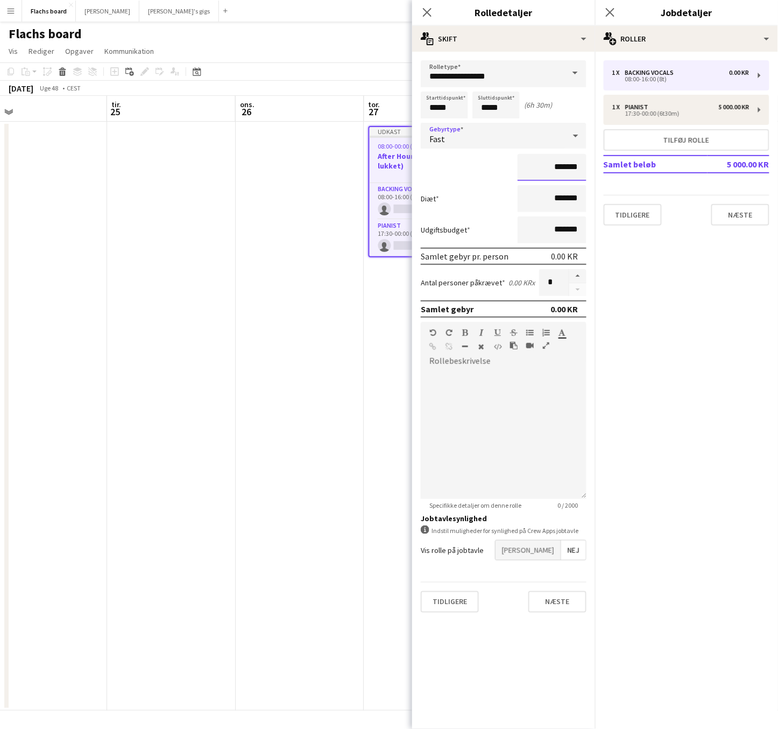
click at [518, 167] on input "*******" at bounding box center [552, 167] width 69 height 27
type input "****"
type input "********"
click at [531, 370] on div at bounding box center [504, 434] width 166 height 129
paste div
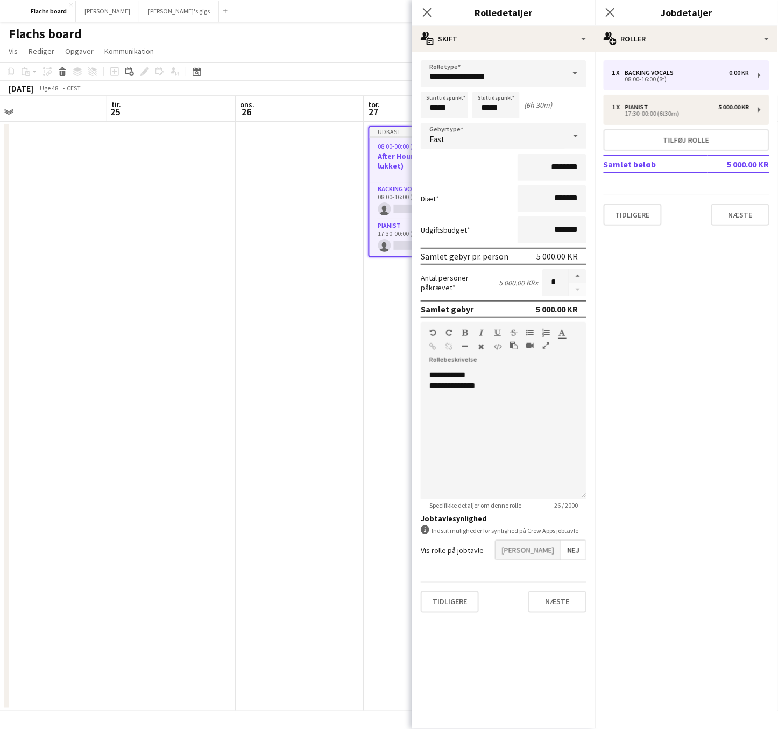
click at [576, 584] on div "Tidligere Næste" at bounding box center [504, 601] width 166 height 39
click at [569, 591] on button "Næste" at bounding box center [558, 602] width 58 height 22
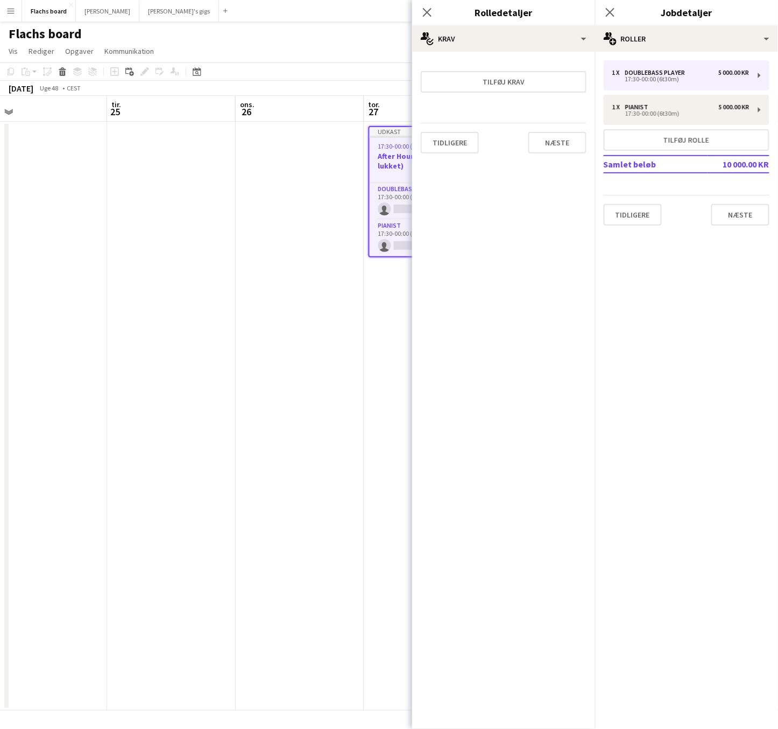
click at [552, 130] on div "Tidligere Næste" at bounding box center [504, 142] width 166 height 39
click at [555, 137] on button "Næste" at bounding box center [558, 143] width 58 height 22
click at [562, 144] on button "Afslut" at bounding box center [565, 144] width 44 height 22
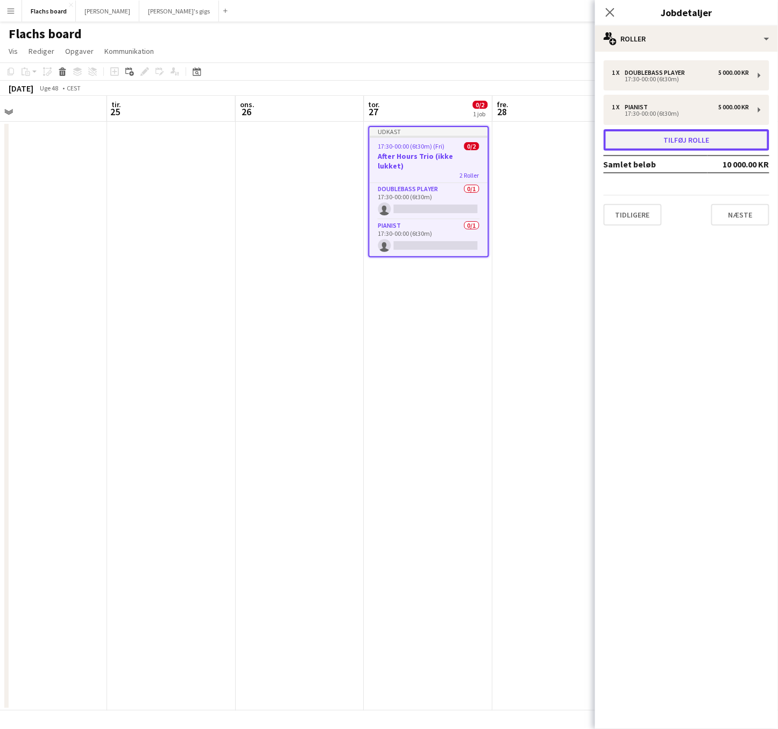
click at [628, 140] on button "Tilføj rolle" at bounding box center [687, 140] width 166 height 22
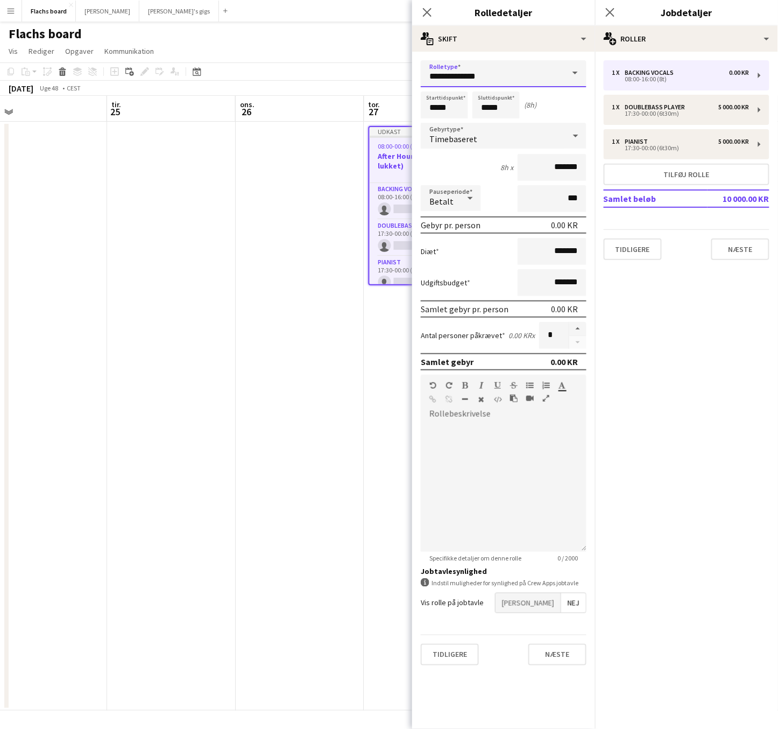
click at [528, 76] on input "**********" at bounding box center [504, 73] width 166 height 27
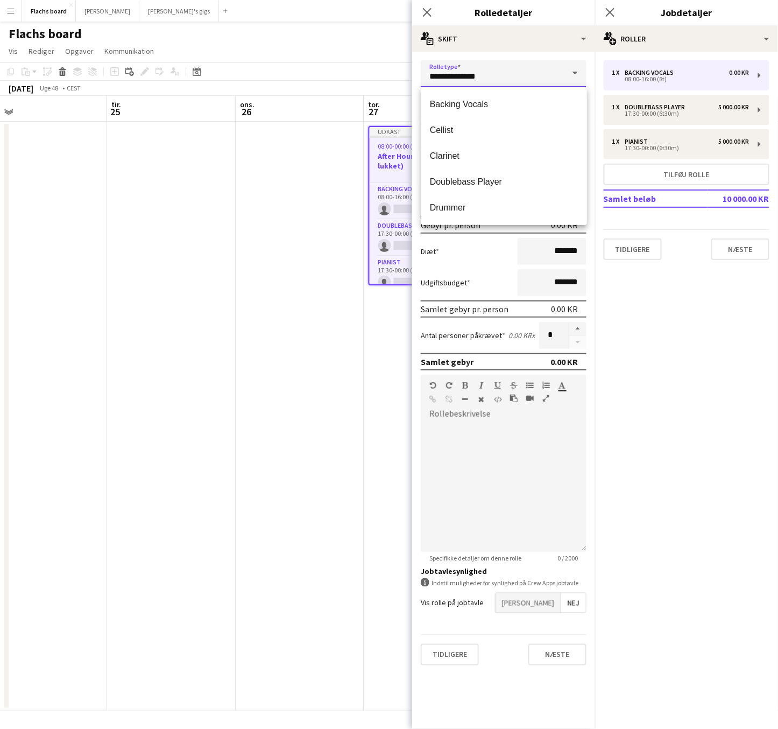
click at [528, 76] on input "**********" at bounding box center [504, 73] width 166 height 27
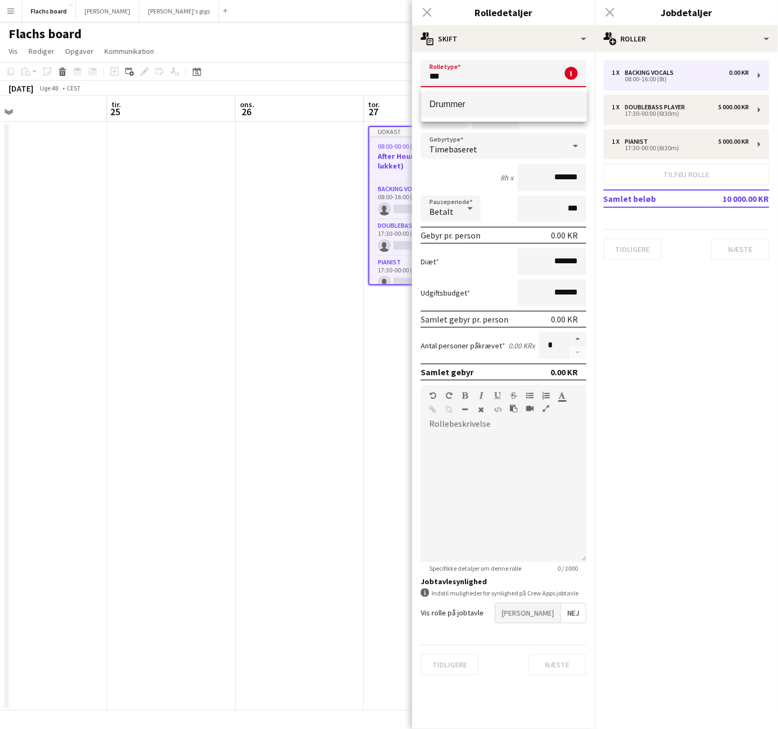
click at [516, 108] on span "Drummer" at bounding box center [504, 104] width 149 height 10
type input "*******"
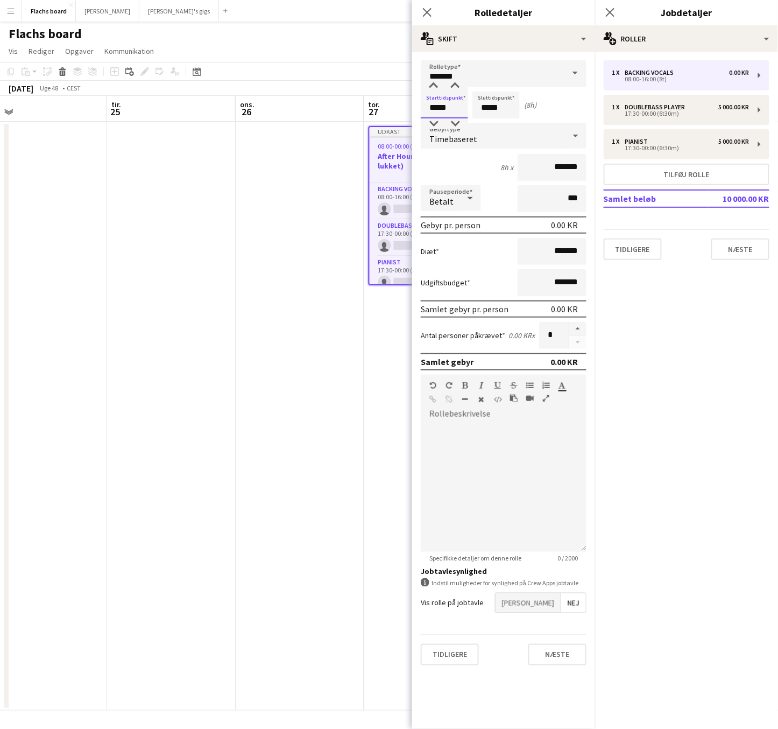
click at [442, 108] on input "*****" at bounding box center [444, 104] width 47 height 27
type input "*****"
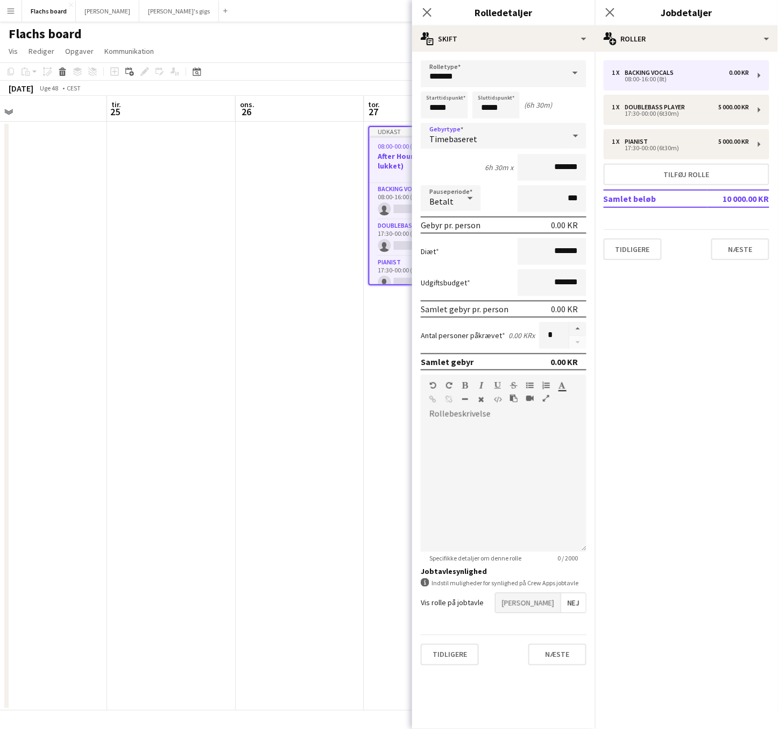
click at [485, 136] on div "Timebaseret" at bounding box center [493, 136] width 144 height 26
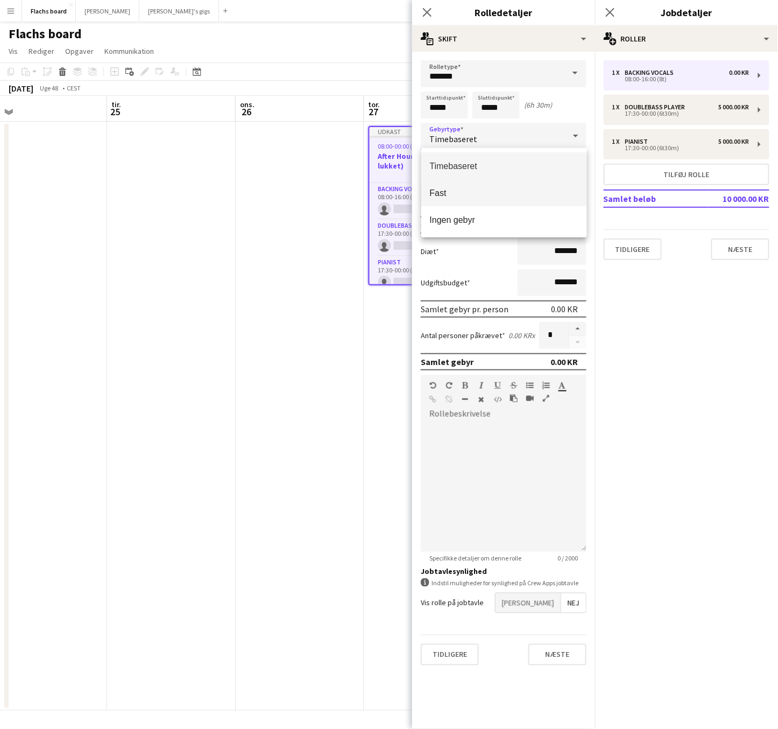
click at [492, 188] on span "Fast" at bounding box center [504, 193] width 149 height 10
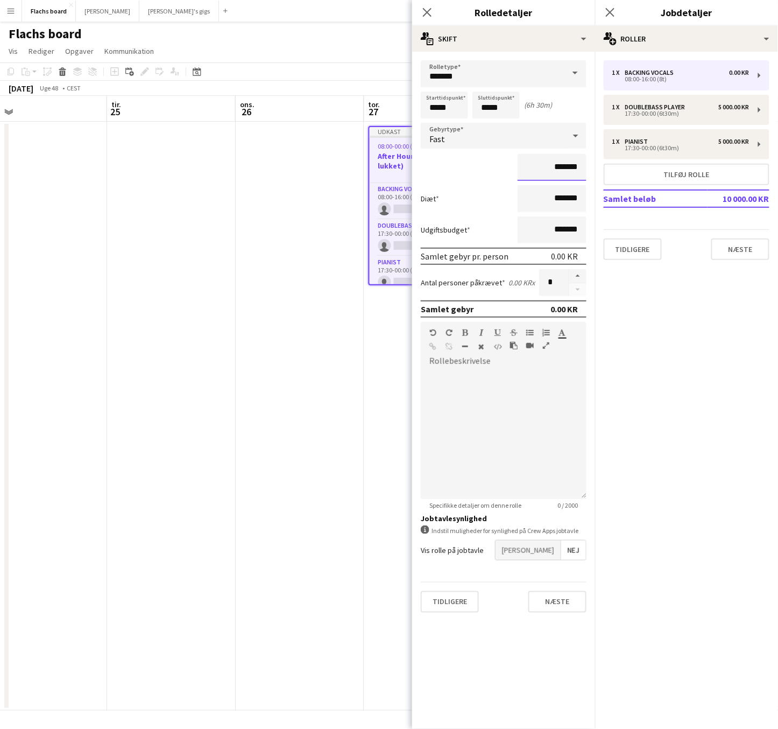
click at [532, 162] on input "*******" at bounding box center [552, 167] width 69 height 27
type input "**********"
click at [515, 448] on div at bounding box center [504, 434] width 166 height 129
paste div
click at [568, 574] on form "**********" at bounding box center [503, 340] width 183 height 561
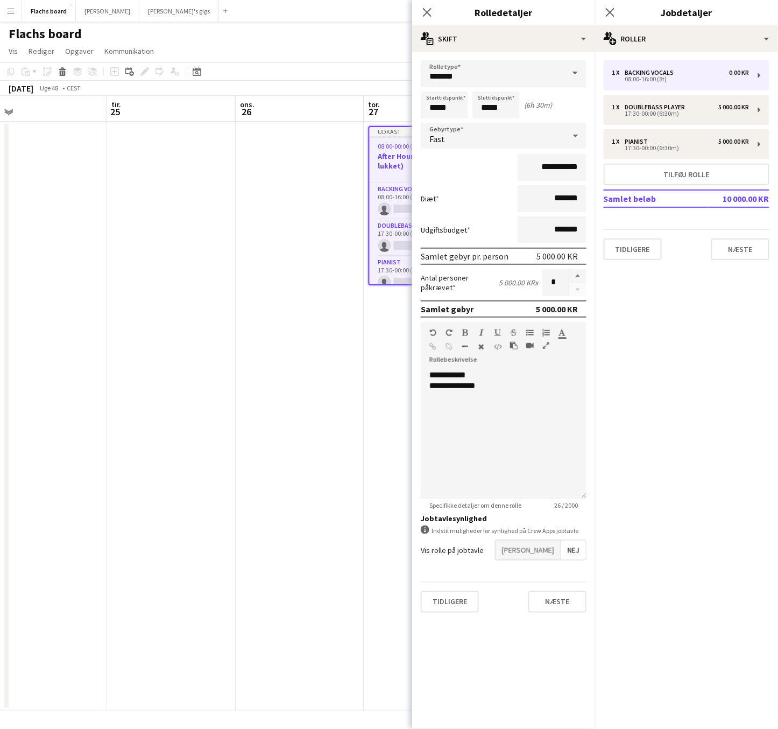
click at [566, 579] on form "**********" at bounding box center [503, 340] width 183 height 561
click at [566, 592] on button "Næste" at bounding box center [558, 602] width 58 height 22
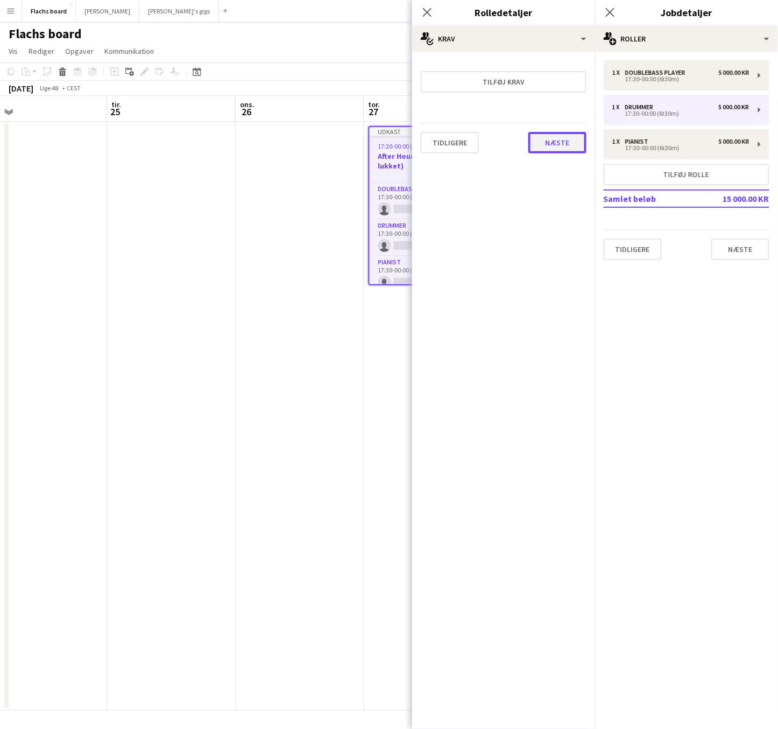
click at [553, 139] on button "Næste" at bounding box center [558, 143] width 58 height 22
click at [566, 144] on button "Afslut" at bounding box center [565, 144] width 44 height 22
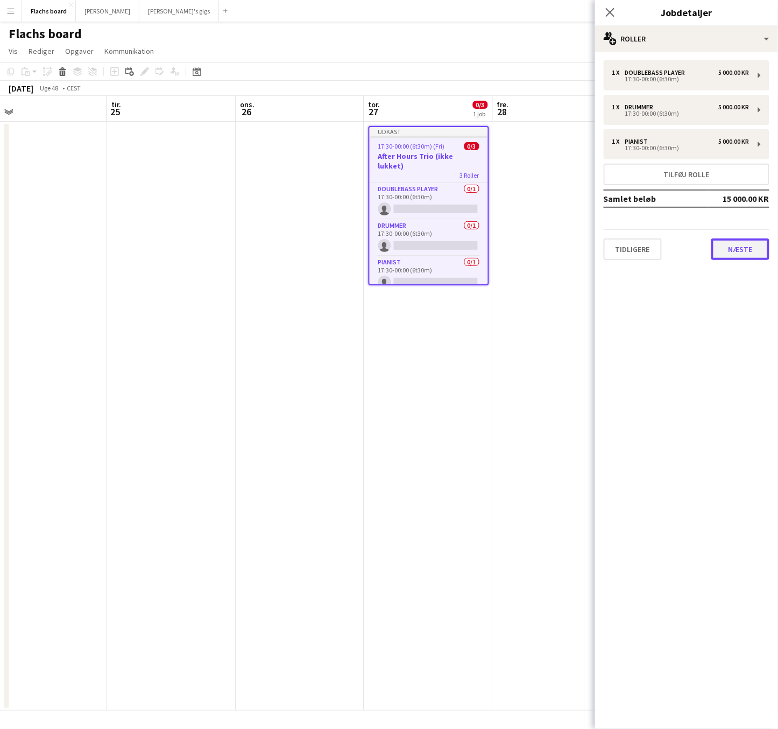
click at [743, 252] on button "Næste" at bounding box center [741, 249] width 58 height 22
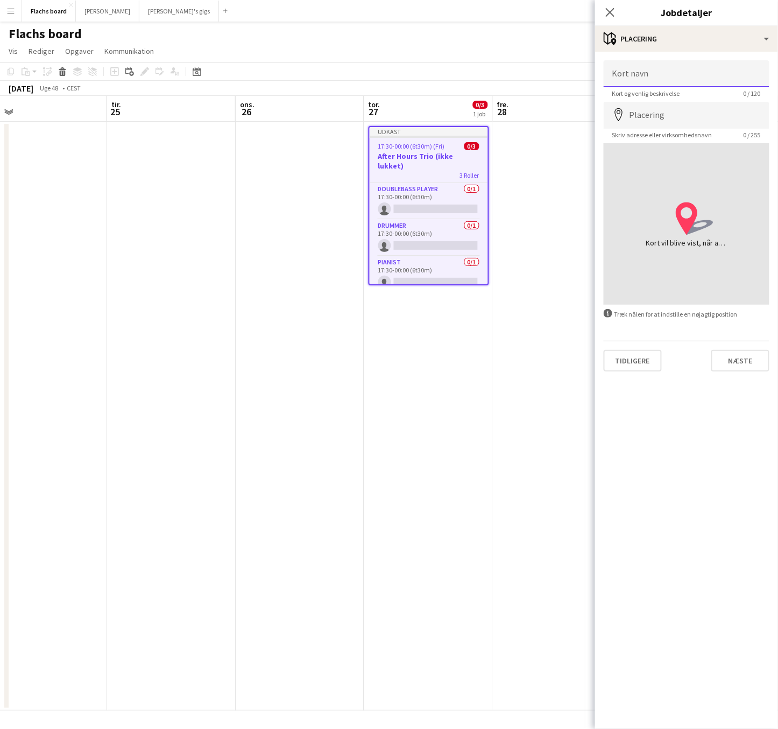
click at [671, 69] on input "Kort navn" at bounding box center [687, 73] width 166 height 27
type input "*"
type input "**********"
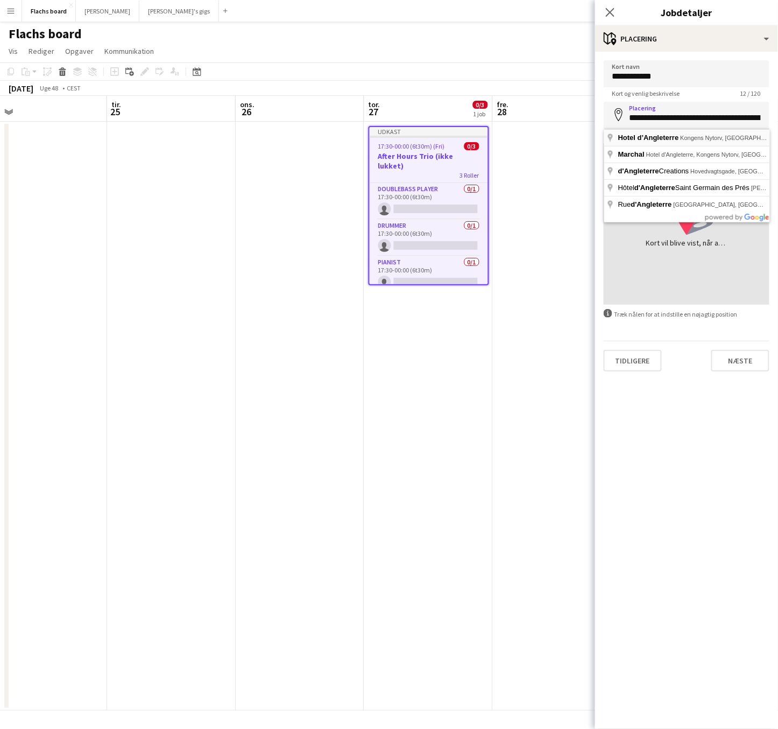
type input "**********"
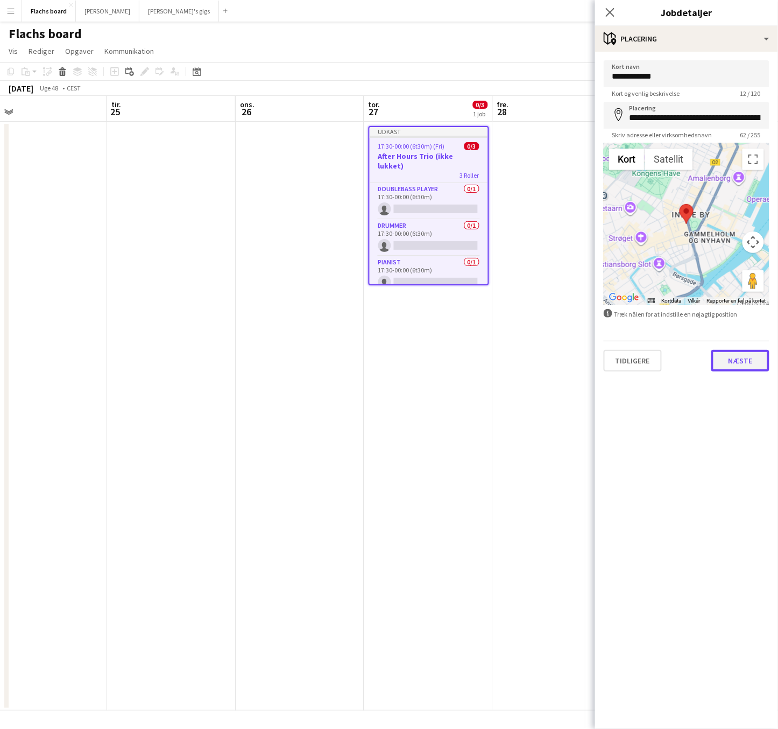
click at [738, 368] on button "Næste" at bounding box center [741, 361] width 58 height 22
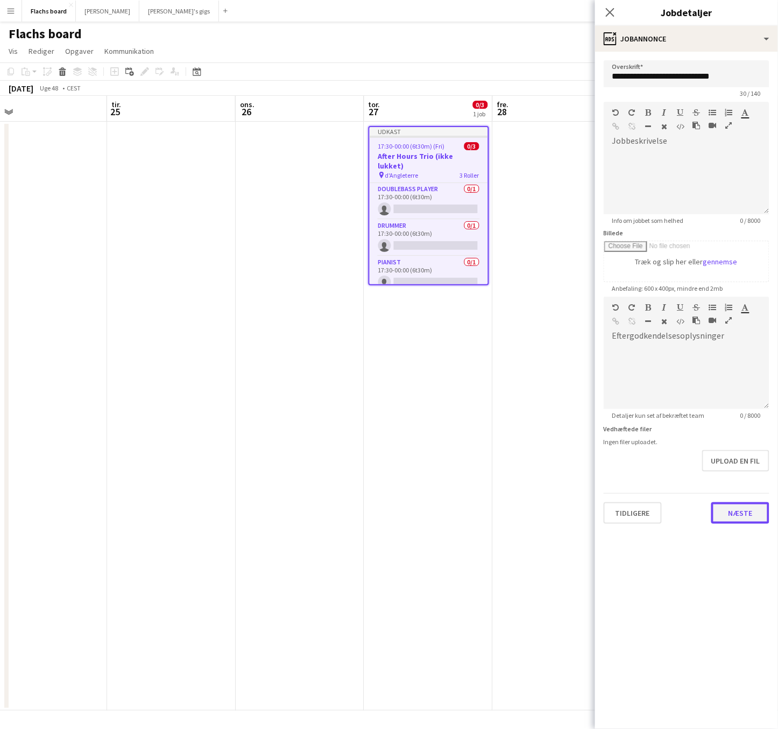
click at [744, 509] on button "Næste" at bounding box center [741, 513] width 58 height 22
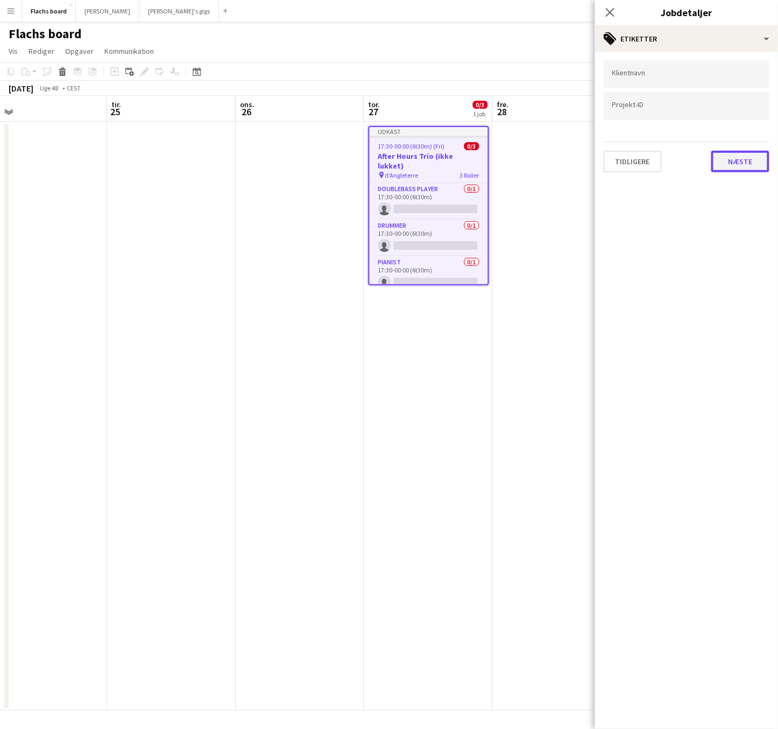
click at [739, 156] on button "Næste" at bounding box center [741, 162] width 58 height 22
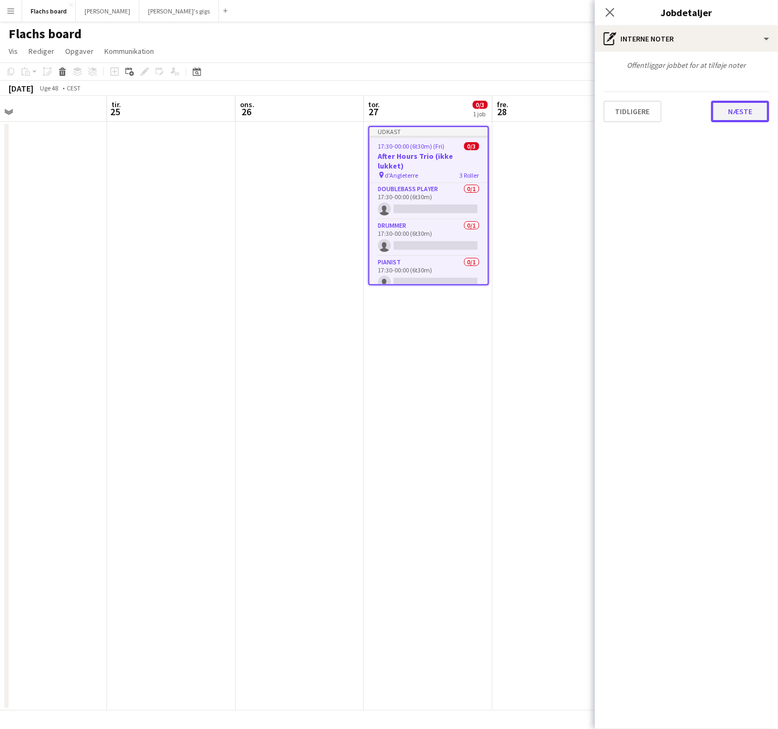
click at [739, 117] on button "Næste" at bounding box center [741, 112] width 58 height 22
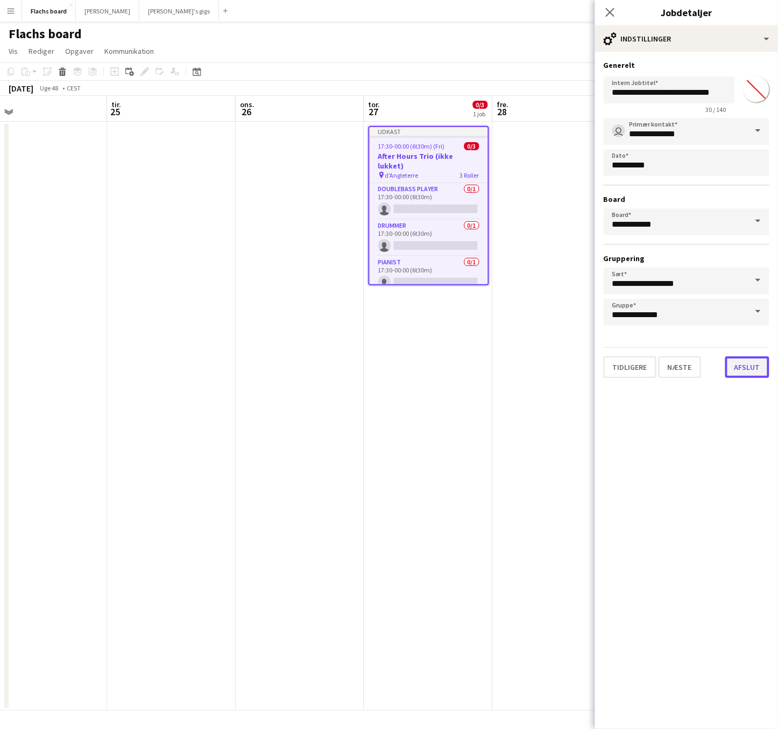
click at [758, 360] on button "Afslut" at bounding box center [748, 367] width 44 height 22
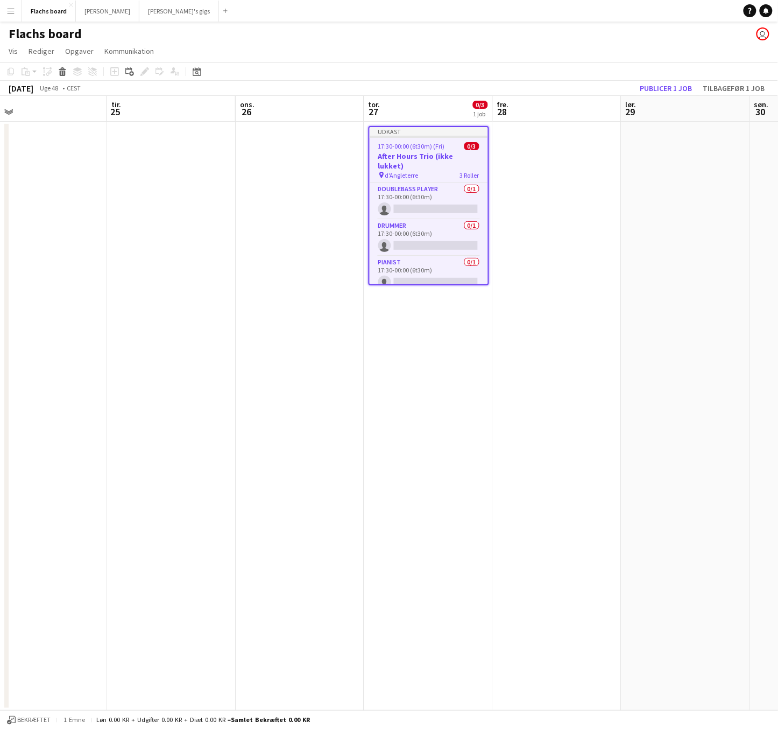
click at [379, 128] on div "Udkast" at bounding box center [429, 131] width 118 height 9
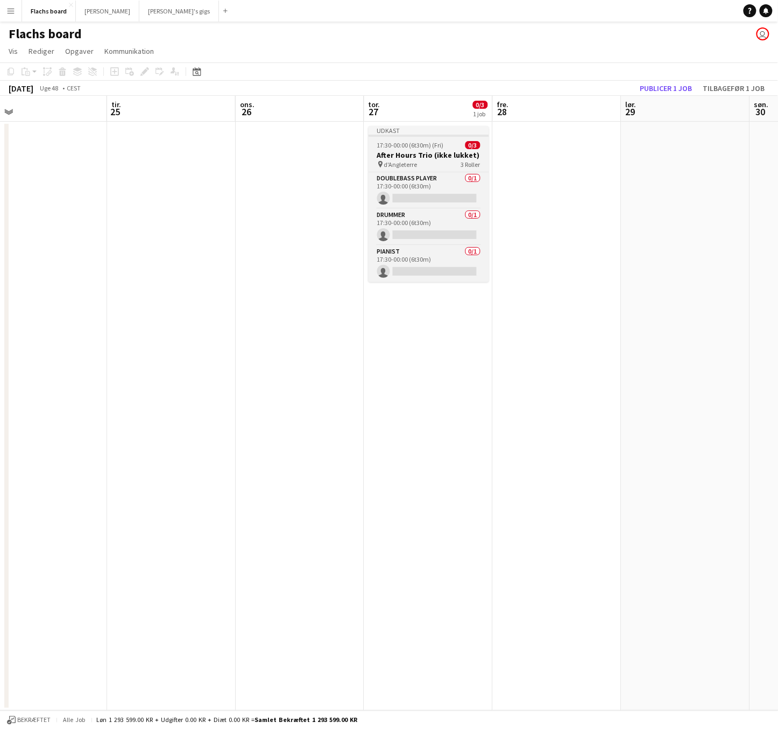
click at [391, 140] on app-job-card "Udkast 17:30-00:00 (6t30m) (Fri) 0/3 After Hours Trio (ikke lukket) pin d'Angle…" at bounding box center [429, 204] width 121 height 156
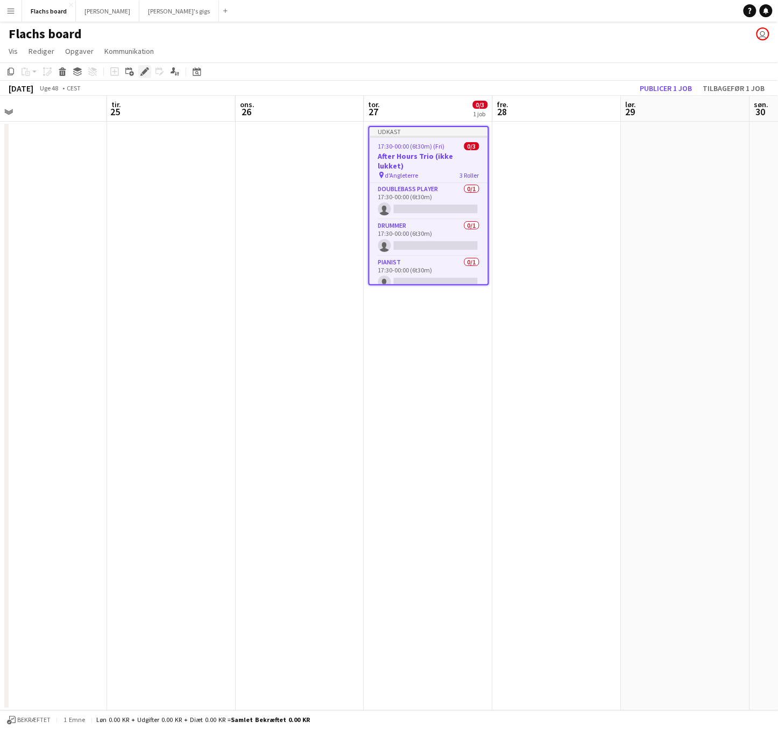
click at [142, 71] on icon "Rediger" at bounding box center [144, 71] width 9 height 9
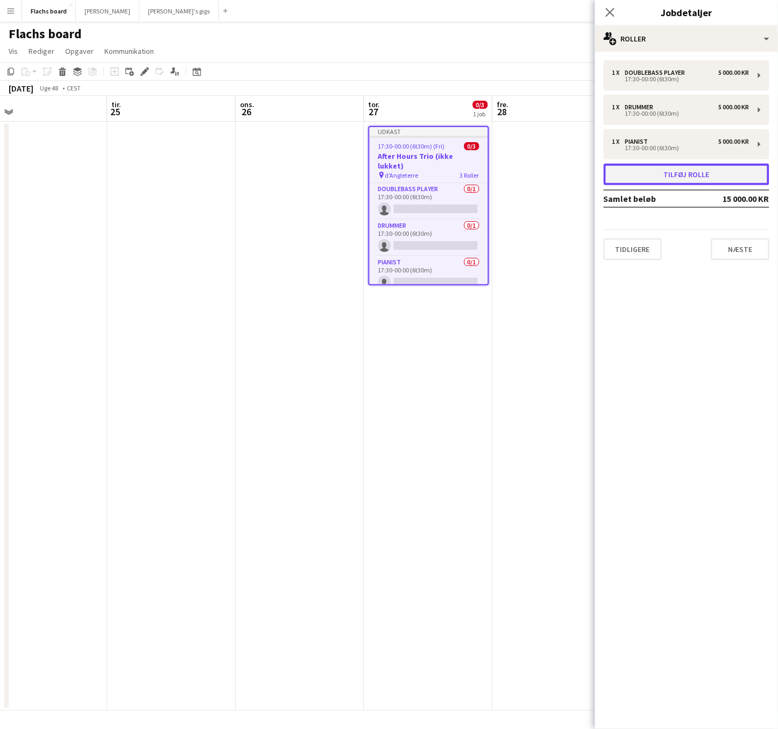
click at [668, 175] on button "Tilføj rolle" at bounding box center [687, 175] width 166 height 22
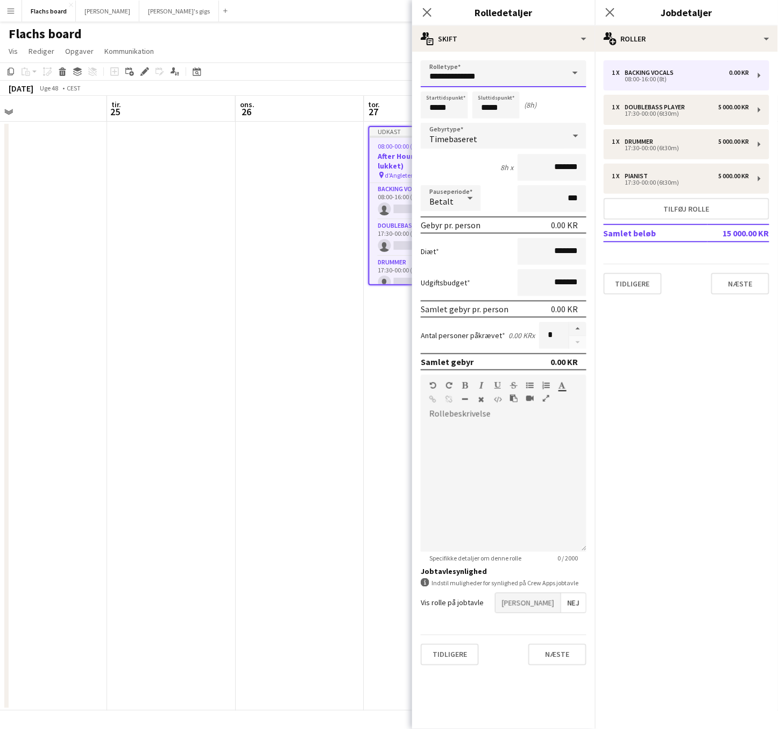
click at [530, 72] on input "**********" at bounding box center [504, 73] width 166 height 27
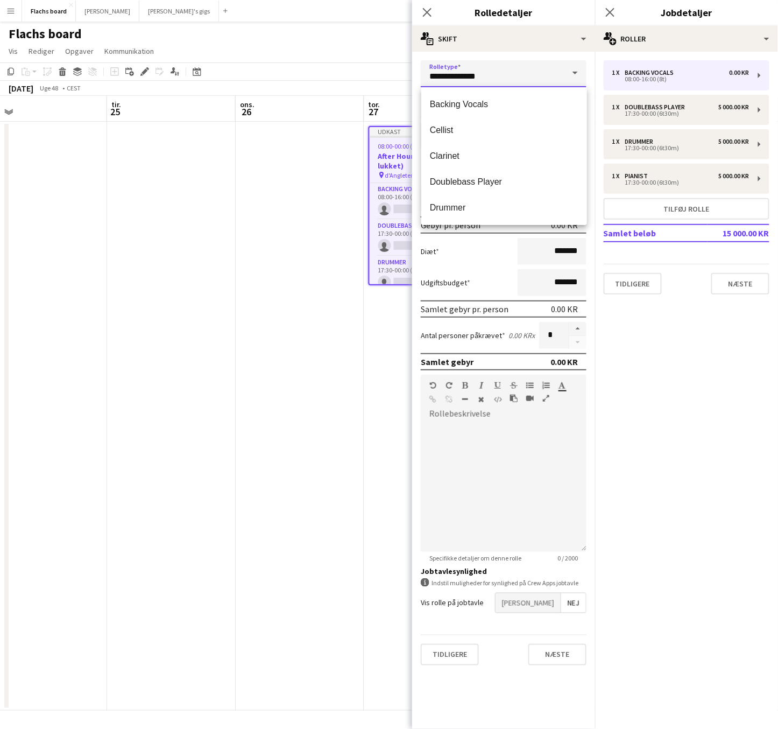
click at [530, 72] on input "**********" at bounding box center [504, 73] width 166 height 27
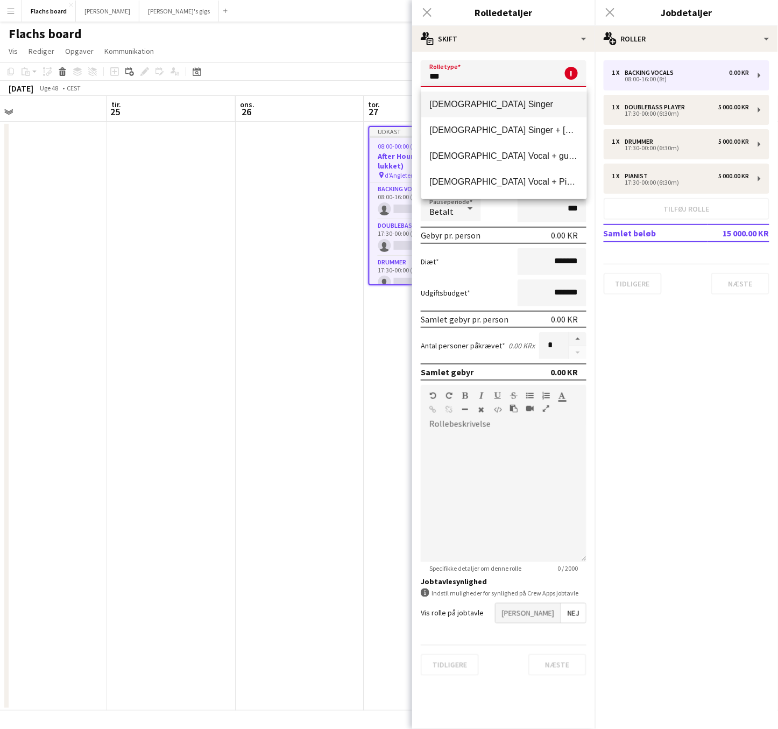
click at [463, 109] on mat-option "[DEMOGRAPHIC_DATA] Singer" at bounding box center [504, 104] width 166 height 26
type input "**********"
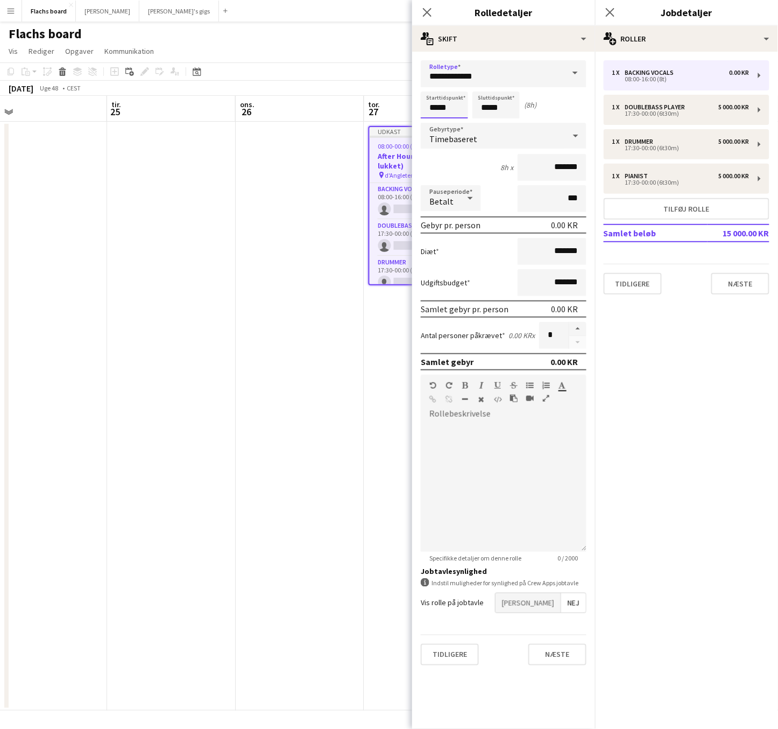
click at [454, 109] on input "*****" at bounding box center [444, 104] width 47 height 27
type input "*****"
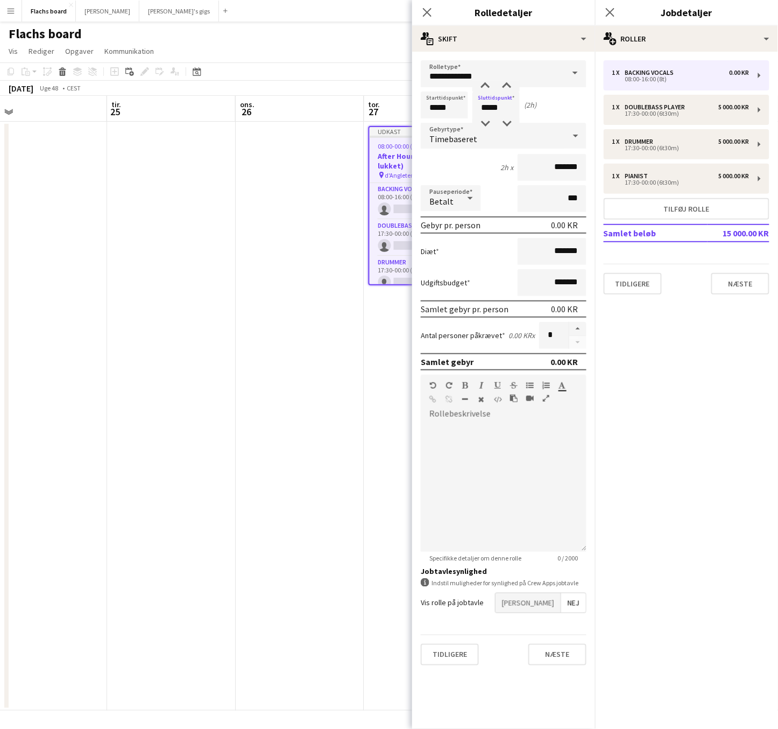
click at [469, 134] on span "Timebaseret" at bounding box center [453, 138] width 48 height 11
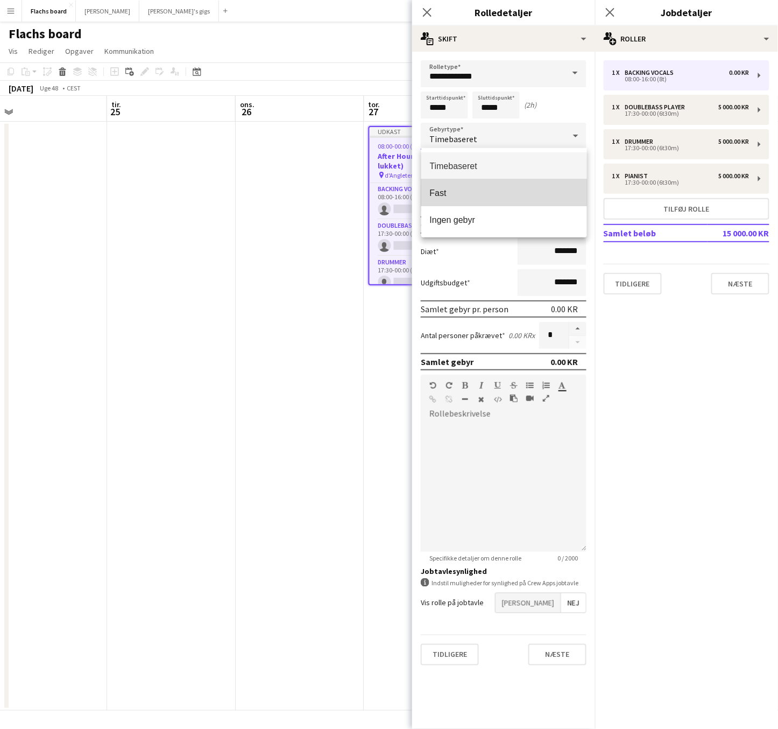
click at [479, 182] on mat-option "Fast" at bounding box center [504, 192] width 166 height 27
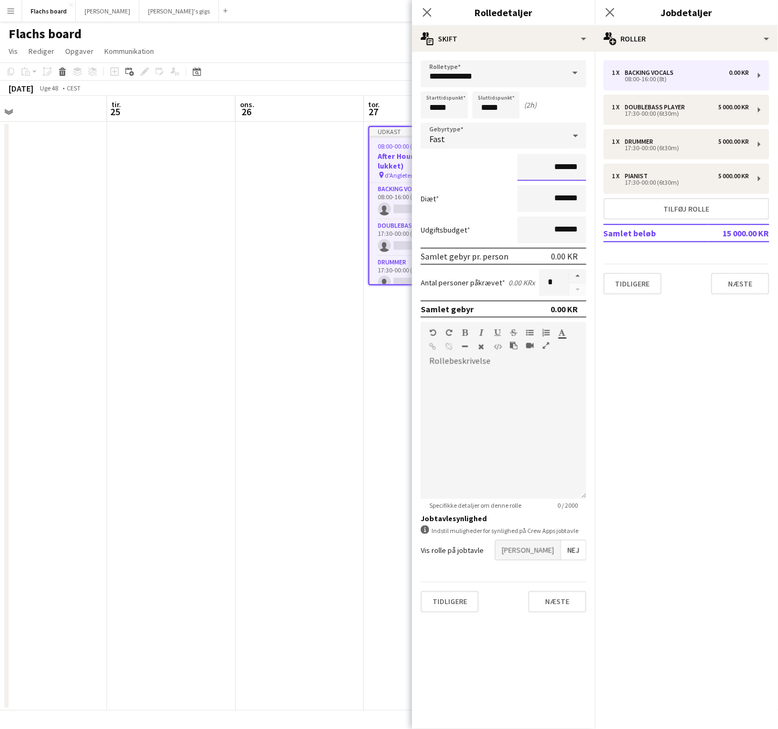
click at [532, 168] on input "*******" at bounding box center [552, 167] width 69 height 27
type input "**********"
click at [542, 414] on div at bounding box center [504, 434] width 166 height 129
paste div
drag, startPoint x: 484, startPoint y: 374, endPoint x: 394, endPoint y: 372, distance: 90.4
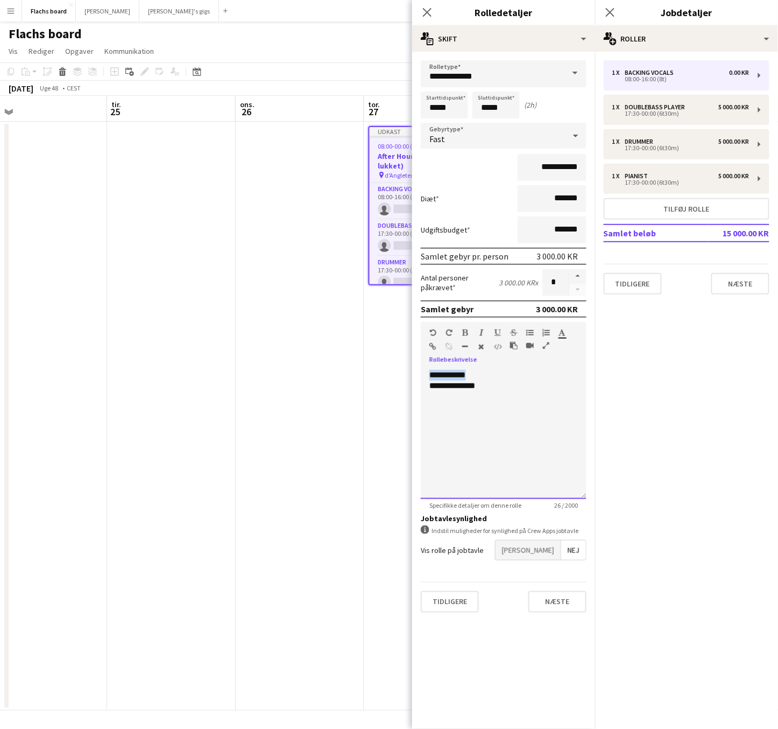
click at [398, 372] on body "Menu Boards Boards Boards Alle job Status Arbejdsstyrke Arbejdsstyrke Min arbej…" at bounding box center [389, 364] width 778 height 729
drag, startPoint x: 495, startPoint y: 108, endPoint x: 544, endPoint y: 107, distance: 49.5
click at [504, 108] on input "*****" at bounding box center [496, 104] width 47 height 27
type input "*****"
click at [525, 388] on div "**********" at bounding box center [504, 434] width 166 height 129
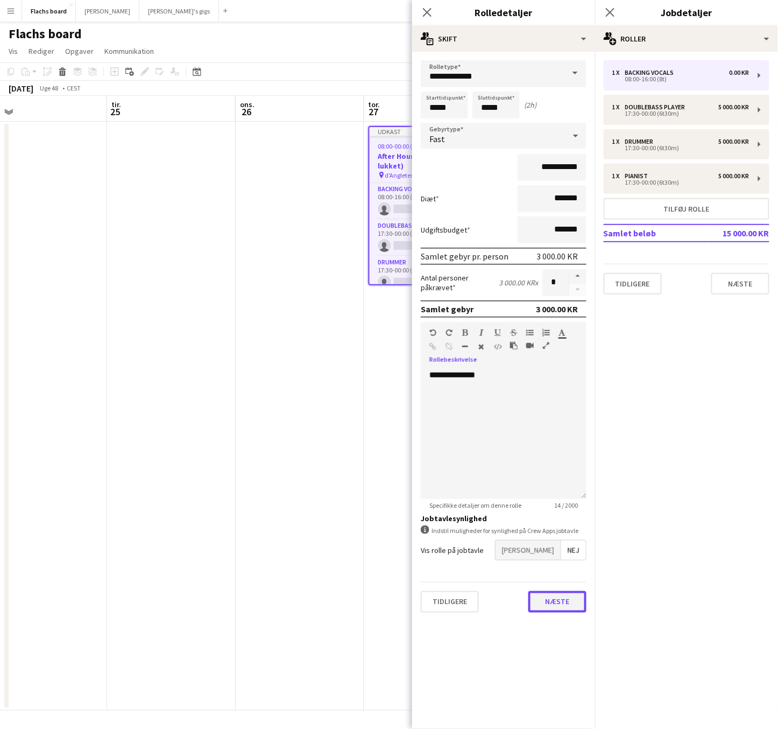
click at [545, 601] on button "Næste" at bounding box center [558, 602] width 58 height 22
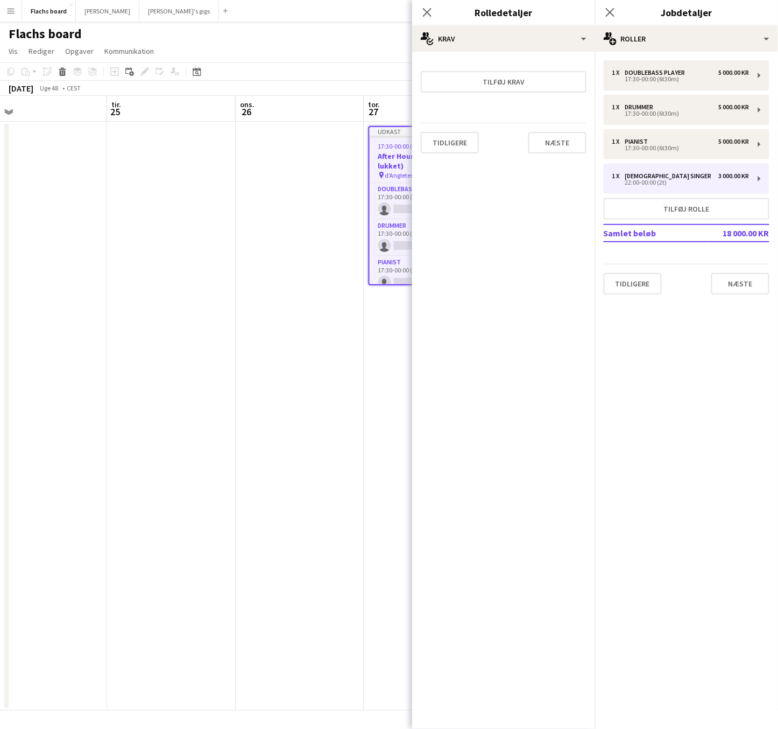
click at [563, 154] on div "Tidligere Næste" at bounding box center [504, 142] width 166 height 39
click at [562, 146] on button "Næste" at bounding box center [558, 143] width 58 height 22
click at [562, 145] on button "Afslut" at bounding box center [565, 144] width 44 height 22
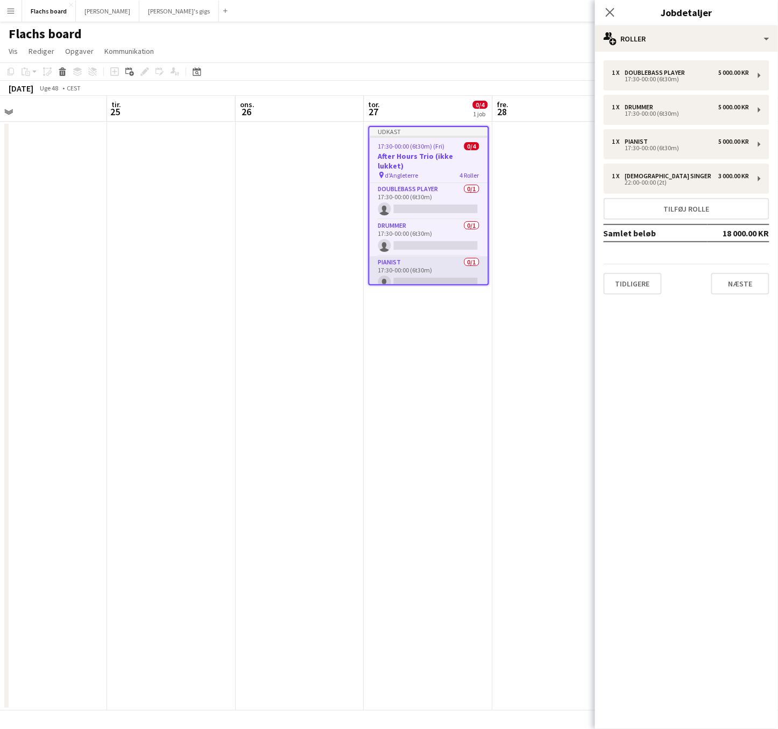
scroll to position [34, 0]
click at [745, 275] on button "Næste" at bounding box center [741, 284] width 58 height 22
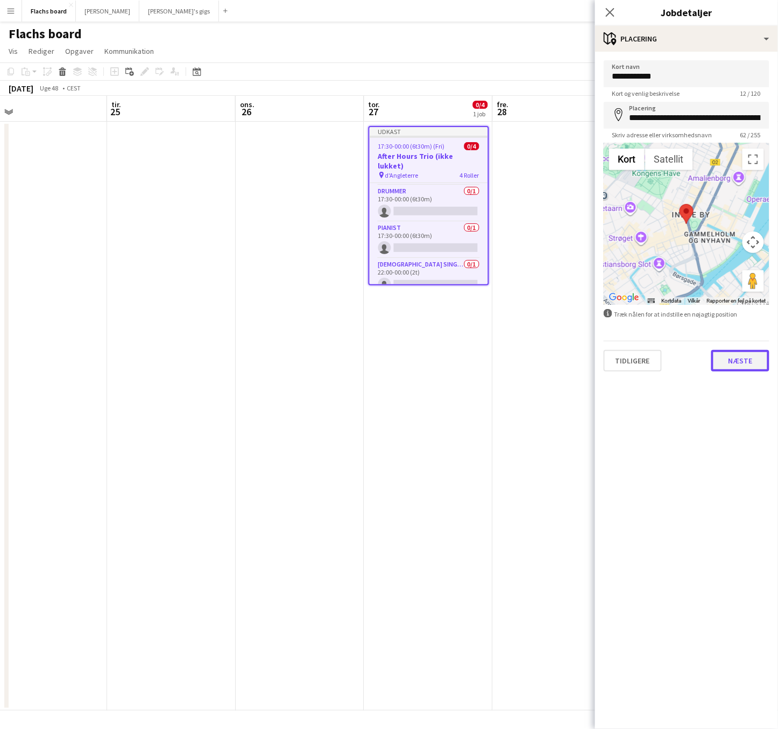
click at [747, 366] on button "Næste" at bounding box center [741, 361] width 58 height 22
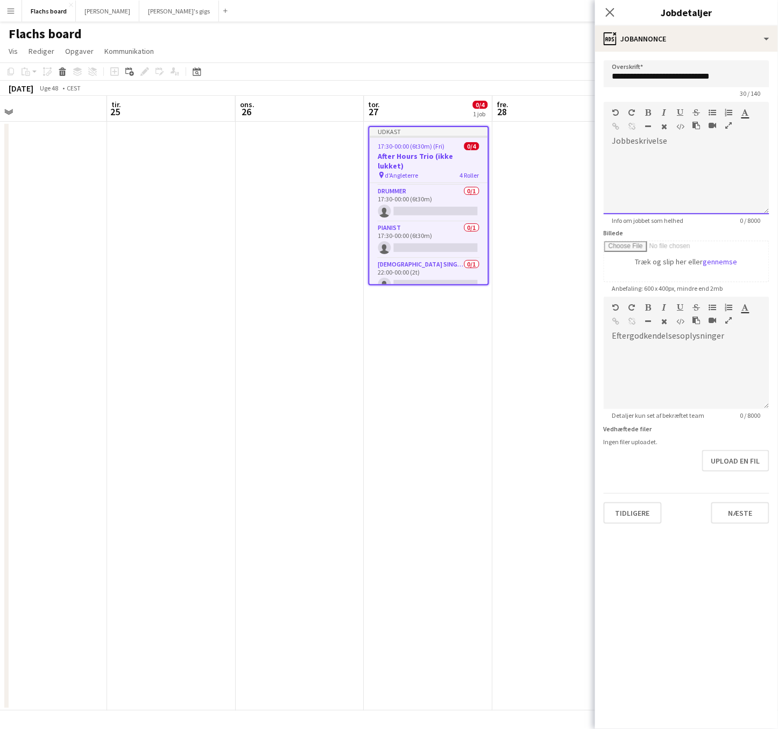
click at [675, 150] on div at bounding box center [687, 182] width 166 height 65
click at [760, 509] on button "Næste" at bounding box center [741, 513] width 58 height 22
type input "*******"
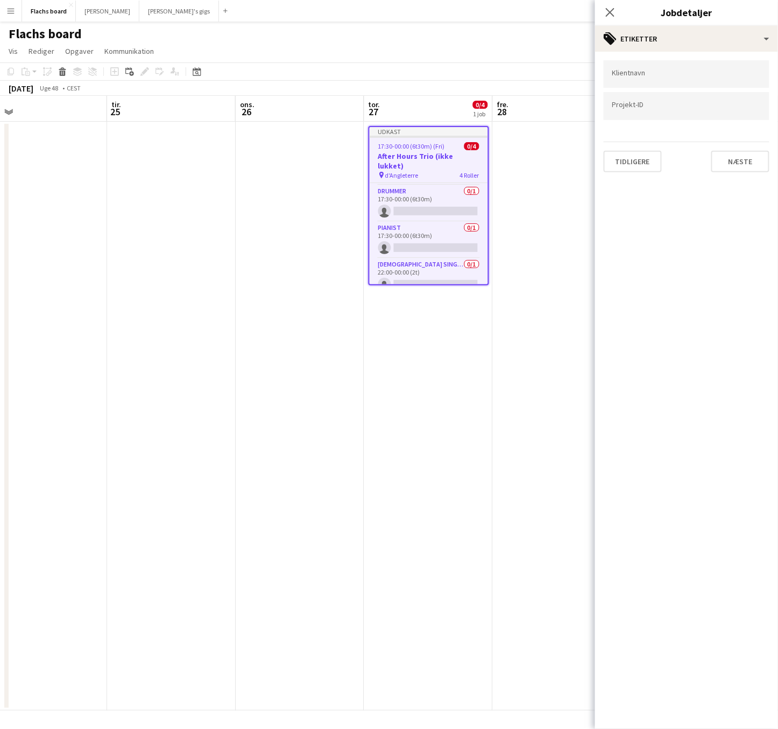
click at [725, 176] on div "Klientnavn Projekt-ID [GEOGRAPHIC_DATA]" at bounding box center [686, 116] width 183 height 129
click at [725, 170] on button "Næste" at bounding box center [741, 162] width 58 height 22
click at [745, 112] on button "Næste" at bounding box center [741, 112] width 58 height 22
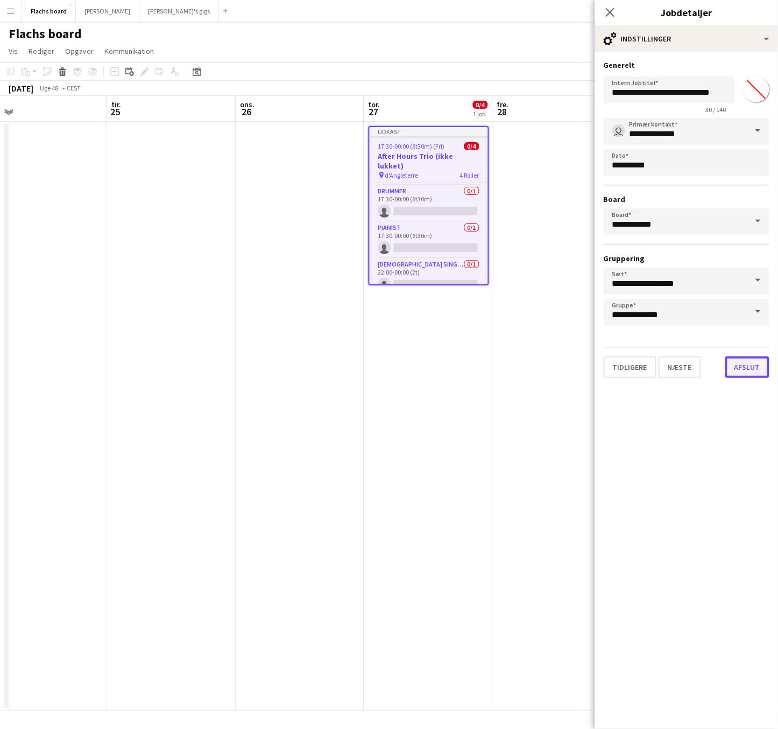
click at [752, 365] on button "Afslut" at bounding box center [748, 367] width 44 height 22
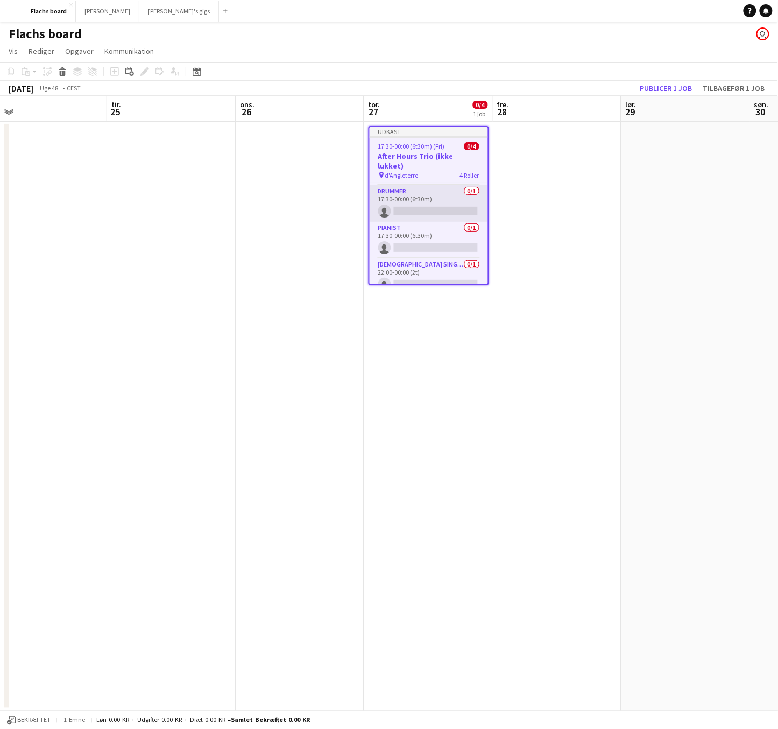
click at [453, 188] on app-card-role "Drummer 0/1 17:30-00:00 (6t30m) single-neutral-actions" at bounding box center [429, 203] width 118 height 37
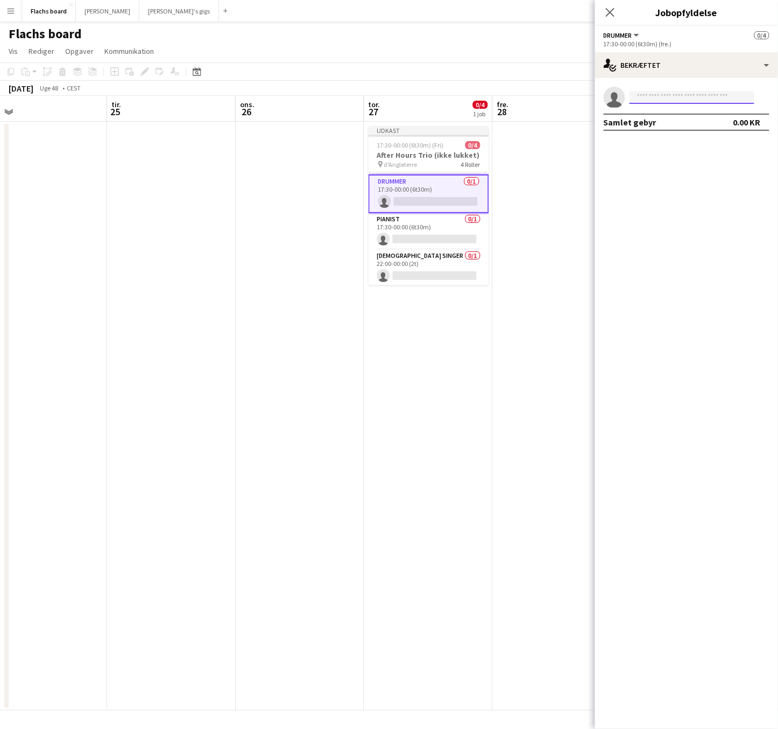
click at [681, 102] on input at bounding box center [692, 97] width 125 height 13
click at [467, 44] on app-page-menu "Vis Dagvisning udvidet Dagvisning kollapset Månedsvisning Datovælger Spring til…" at bounding box center [389, 52] width 778 height 20
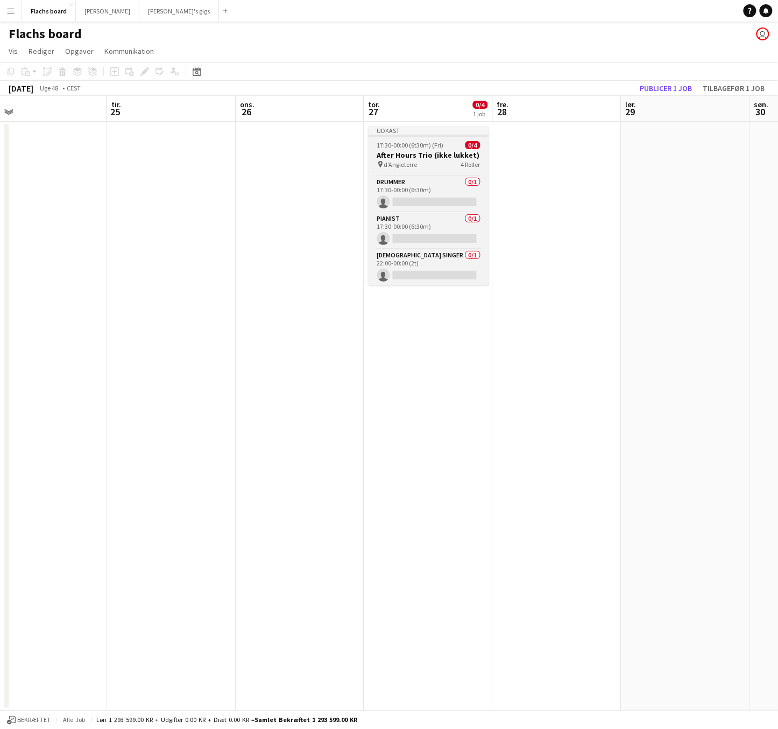
click at [402, 137] on app-job-card "Udkast 17:30-00:00 (6t30m) (Fri) 0/4 After Hours Trio (ikke lukket) pin d'Angle…" at bounding box center [429, 205] width 121 height 159
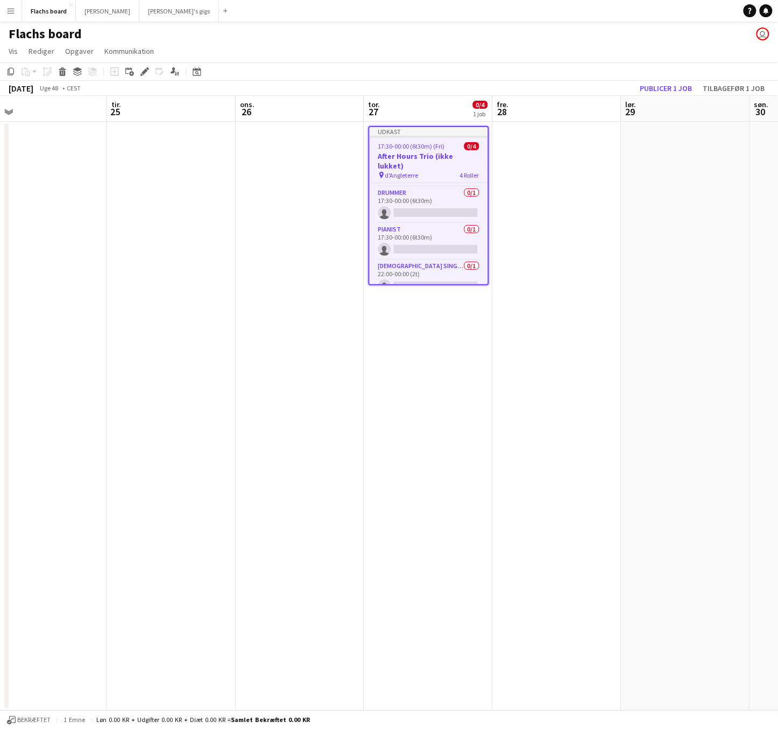
scroll to position [34, 0]
click at [145, 67] on icon "Rediger" at bounding box center [144, 71] width 9 height 9
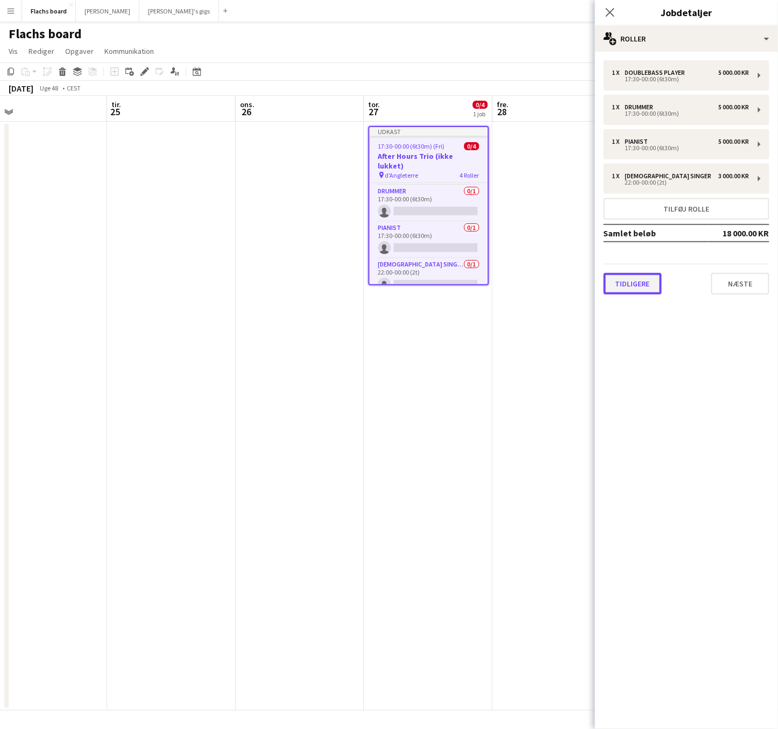
click at [639, 285] on button "Tidligere" at bounding box center [633, 284] width 58 height 22
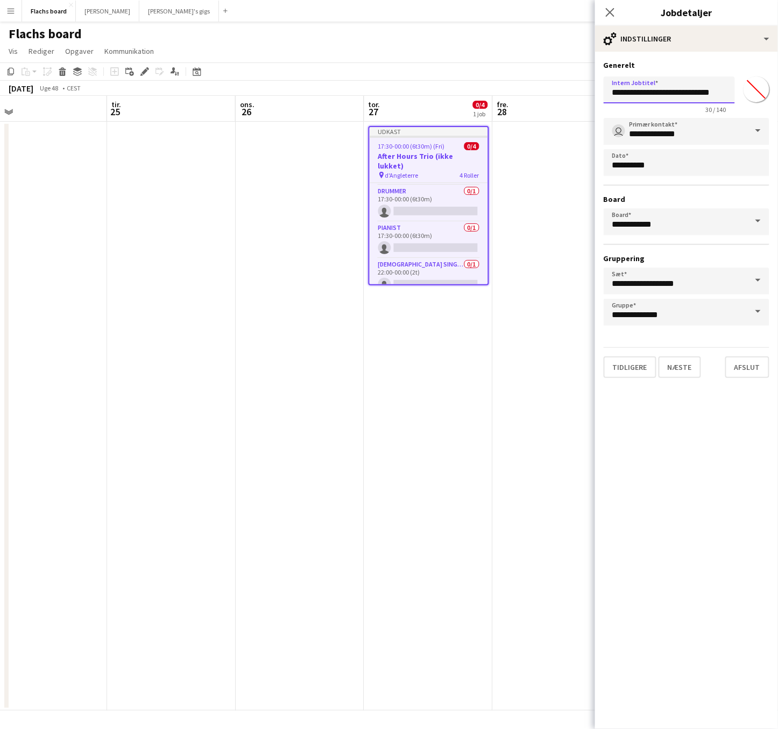
drag, startPoint x: 671, startPoint y: 94, endPoint x: 538, endPoint y: 94, distance: 133.5
click at [539, 94] on body "Menu Boards Boards Boards Alle job Status Arbejdsstyrke Arbejdsstyrke Min arbej…" at bounding box center [389, 364] width 778 height 729
type input "**********"
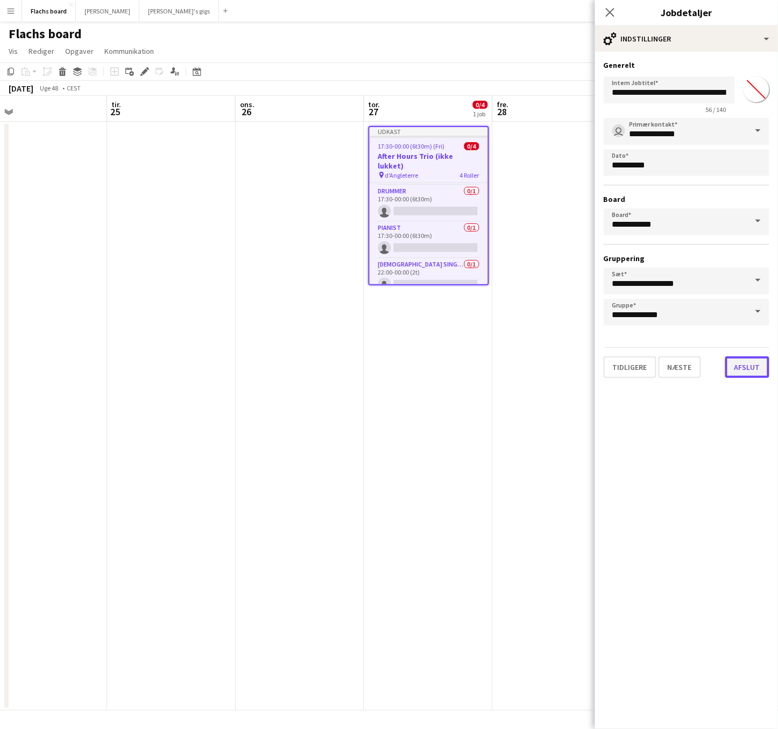
click at [767, 370] on button "Afslut" at bounding box center [748, 367] width 44 height 22
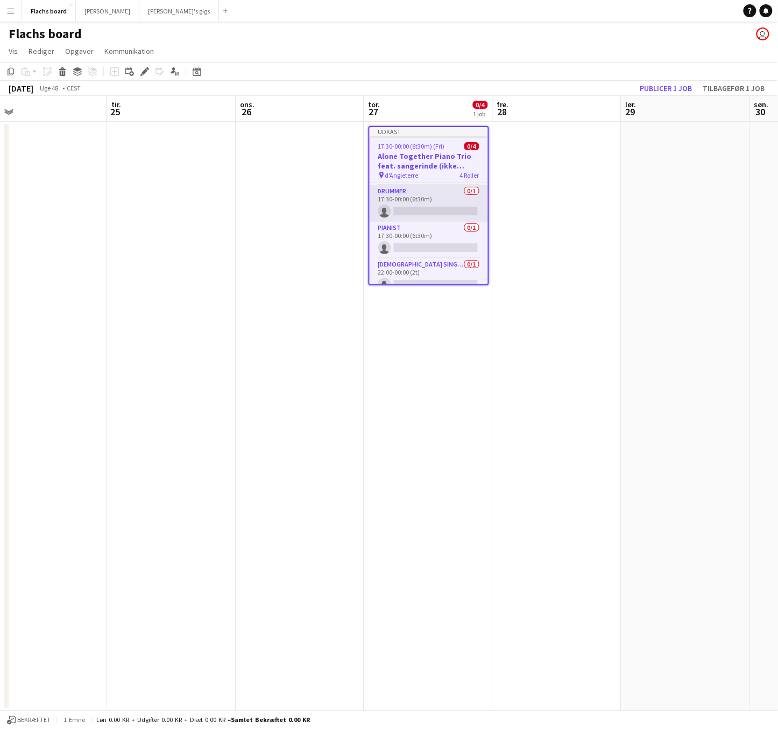
click at [453, 189] on app-card-role "Drummer 0/1 17:30-00:00 (6t30m) single-neutral-actions" at bounding box center [429, 203] width 118 height 37
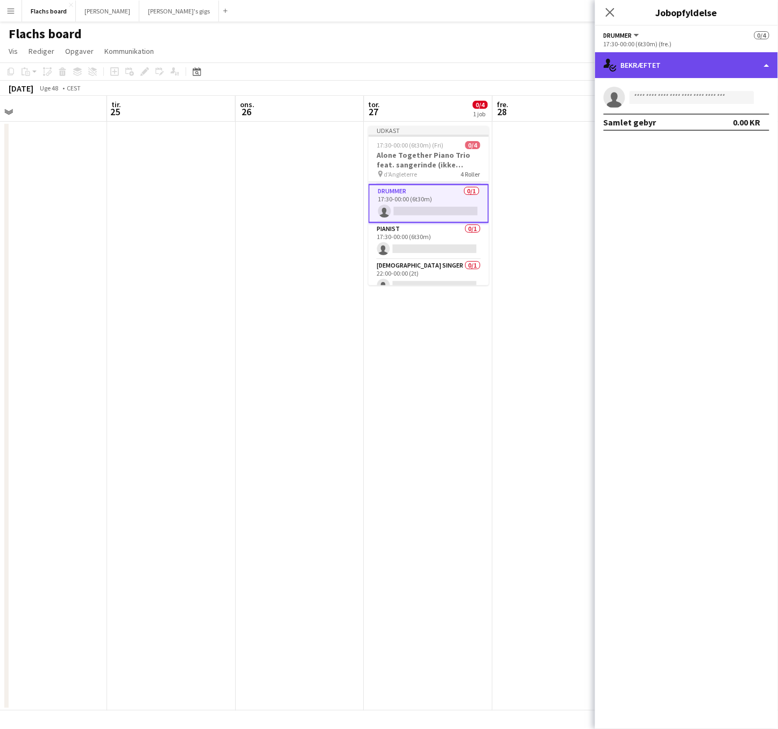
click at [691, 64] on div "single-neutral-actions-check-2 Bekræftet" at bounding box center [686, 65] width 183 height 26
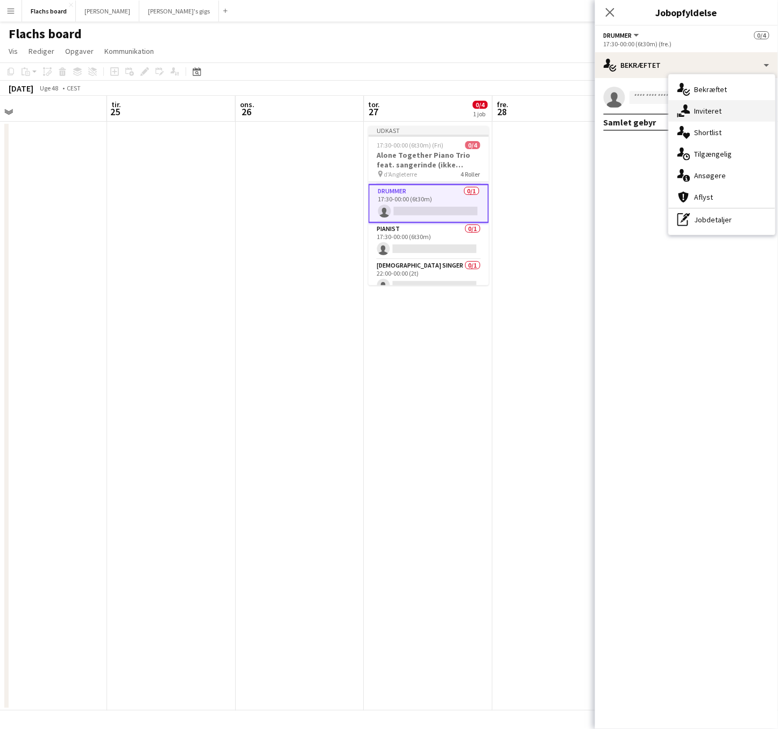
click at [715, 107] on div "single-neutral-actions-share-1 Inviteret" at bounding box center [722, 111] width 107 height 22
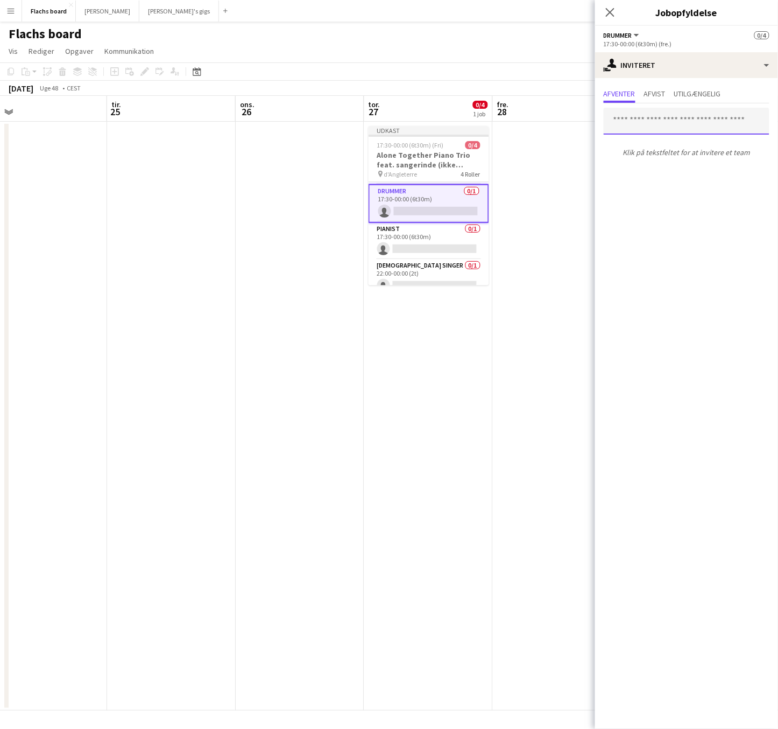
click at [667, 117] on input "text" at bounding box center [687, 121] width 166 height 27
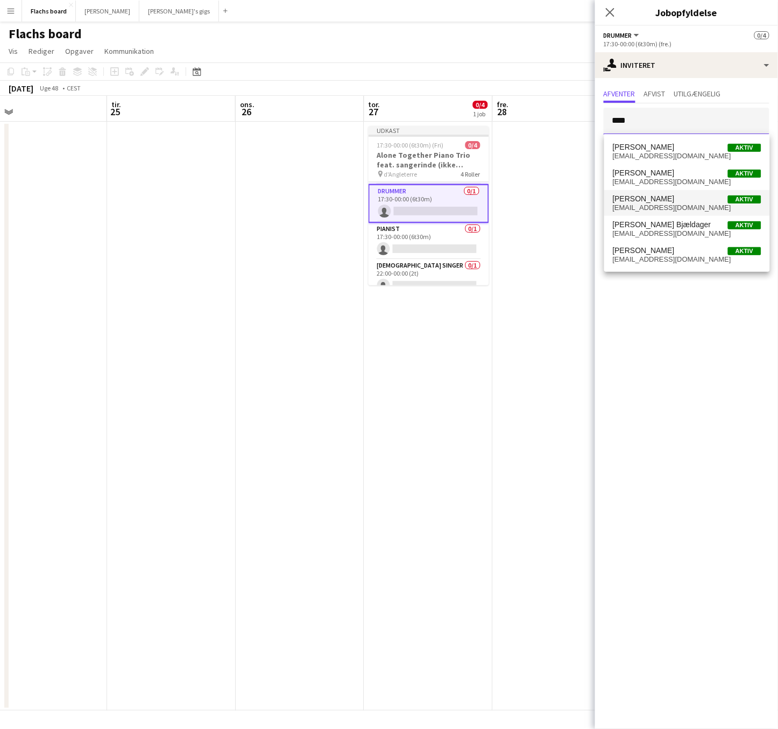
type input "****"
click at [675, 203] on span "[PERSON_NAME]" at bounding box center [644, 198] width 62 height 9
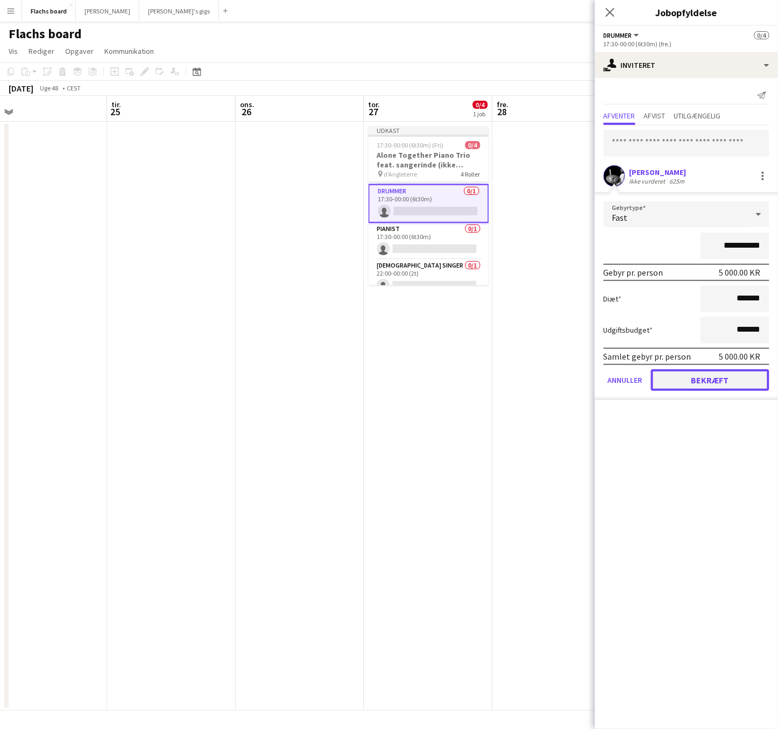
click at [698, 377] on button "Bekræft" at bounding box center [710, 380] width 118 height 22
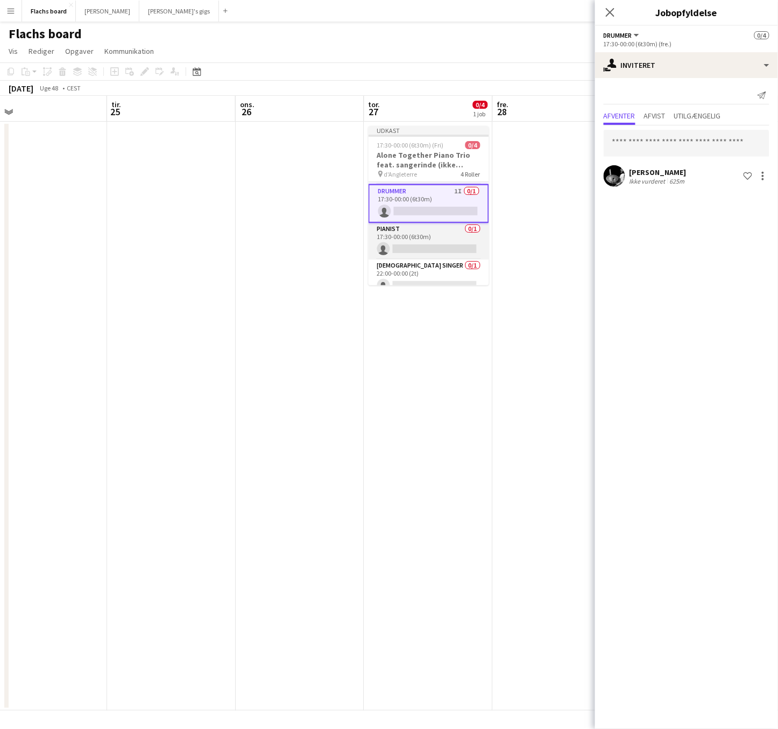
click at [474, 252] on app-card-role "Pianist 0/1 17:30-00:00 (6t30m) single-neutral-actions" at bounding box center [429, 241] width 121 height 37
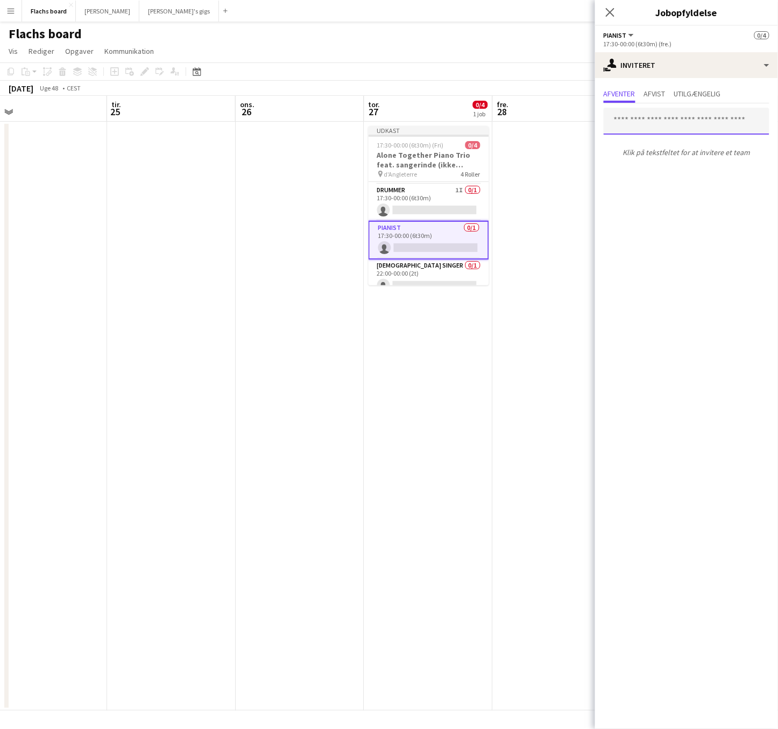
click at [650, 114] on input "text" at bounding box center [687, 121] width 166 height 27
click at [643, 65] on div "single-neutral-actions-share-1 Inviteret" at bounding box center [686, 65] width 183 height 26
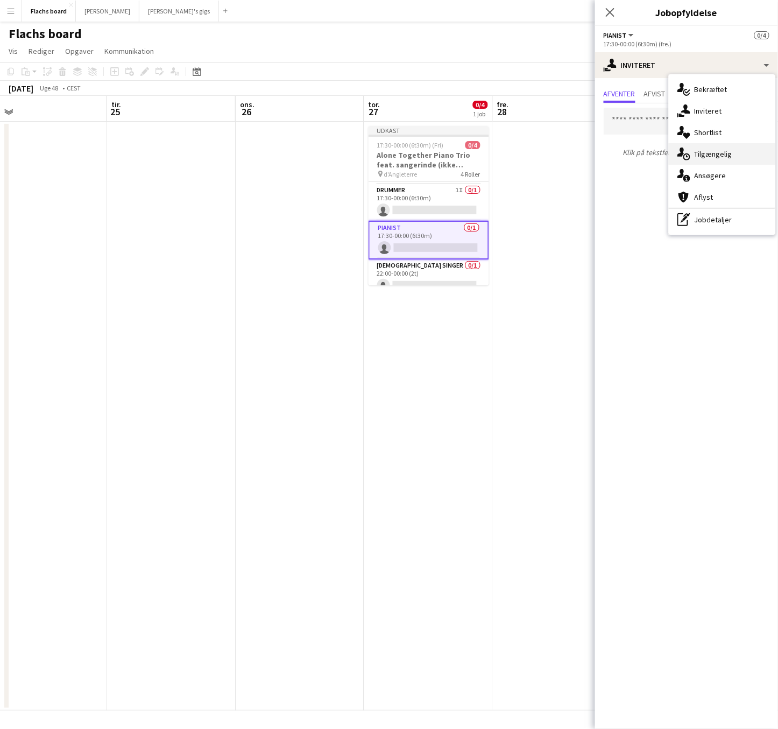
click at [701, 156] on div "single-neutral-actions-upload Tilgængelig" at bounding box center [722, 154] width 107 height 22
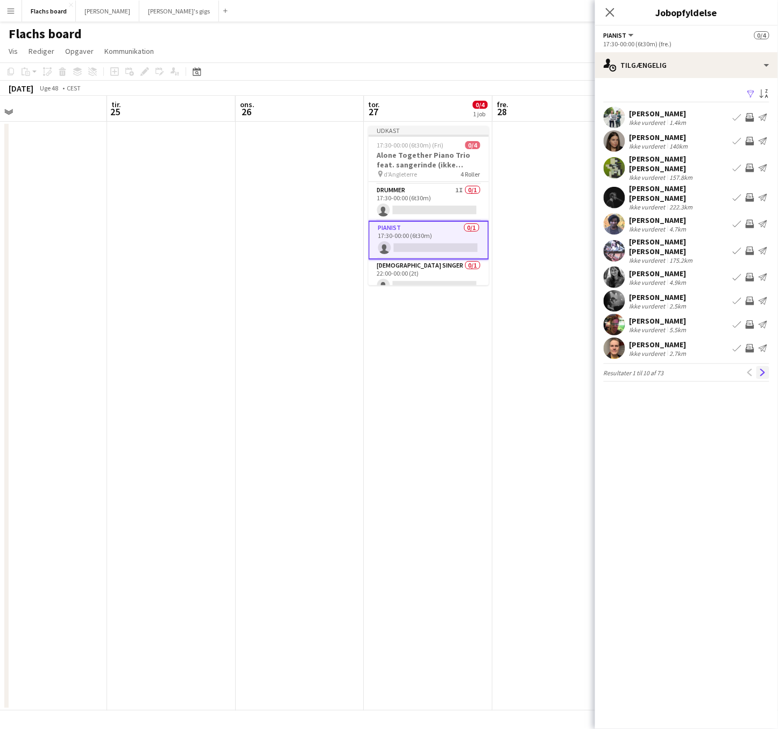
click at [766, 369] on app-icon "Næste" at bounding box center [763, 373] width 8 height 8
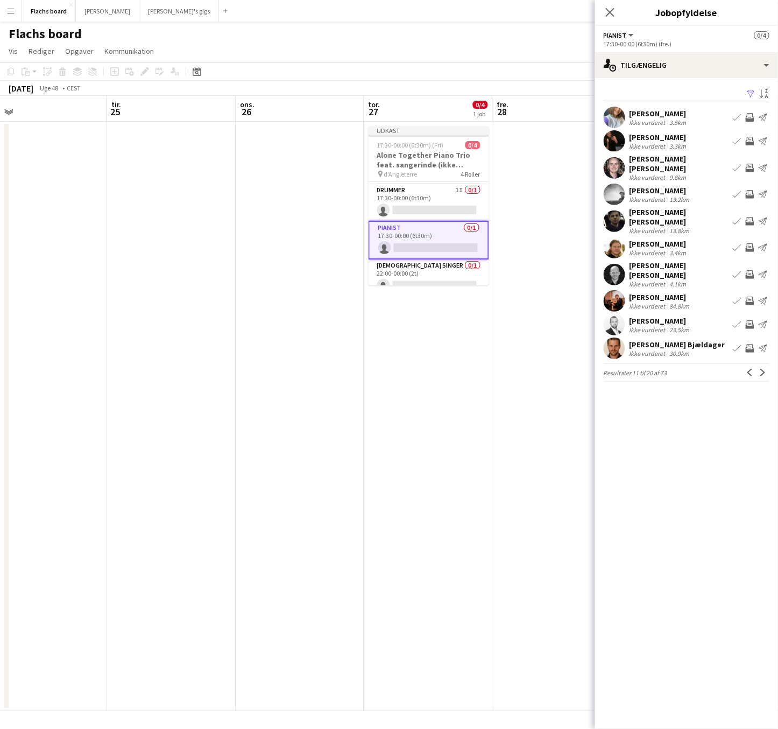
click at [765, 369] on app-icon "Næste" at bounding box center [763, 373] width 8 height 8
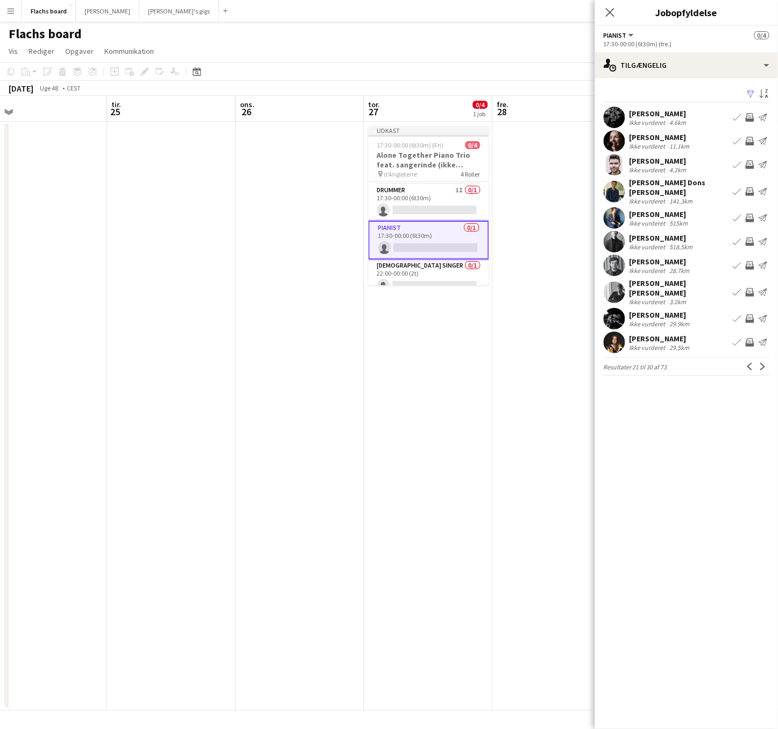
click at [751, 288] on app-icon "Inviter team" at bounding box center [750, 292] width 9 height 9
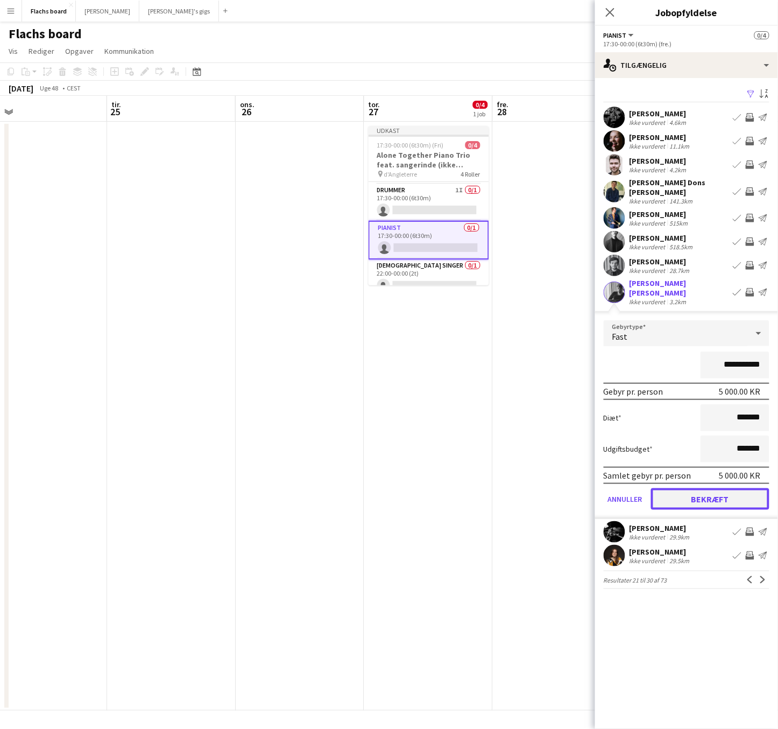
click at [728, 488] on button "Bekræft" at bounding box center [710, 499] width 118 height 22
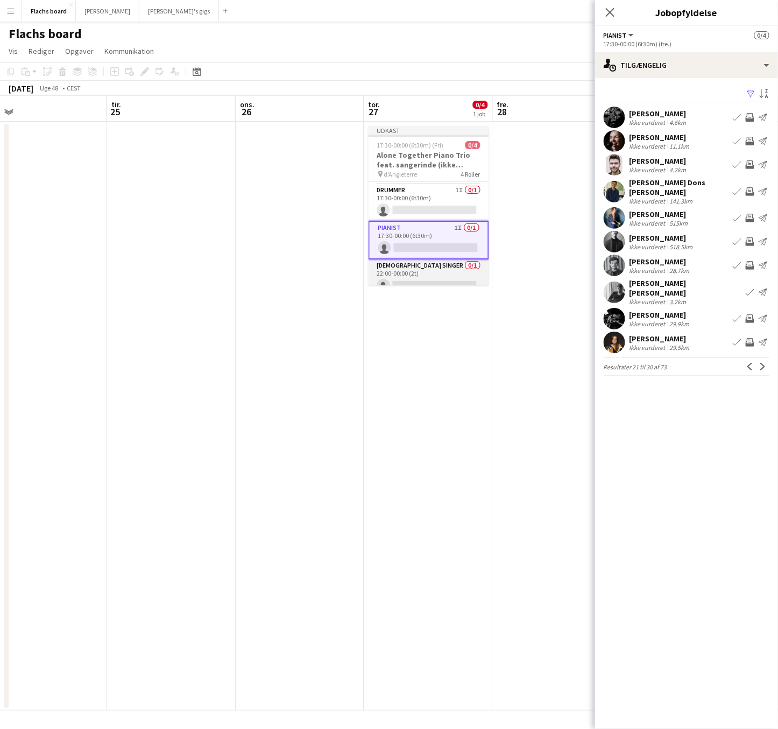
click at [441, 270] on app-card-role "[DEMOGRAPHIC_DATA] Singer 0/1 22:00-00:00 (2t) single-neutral-actions" at bounding box center [429, 277] width 121 height 37
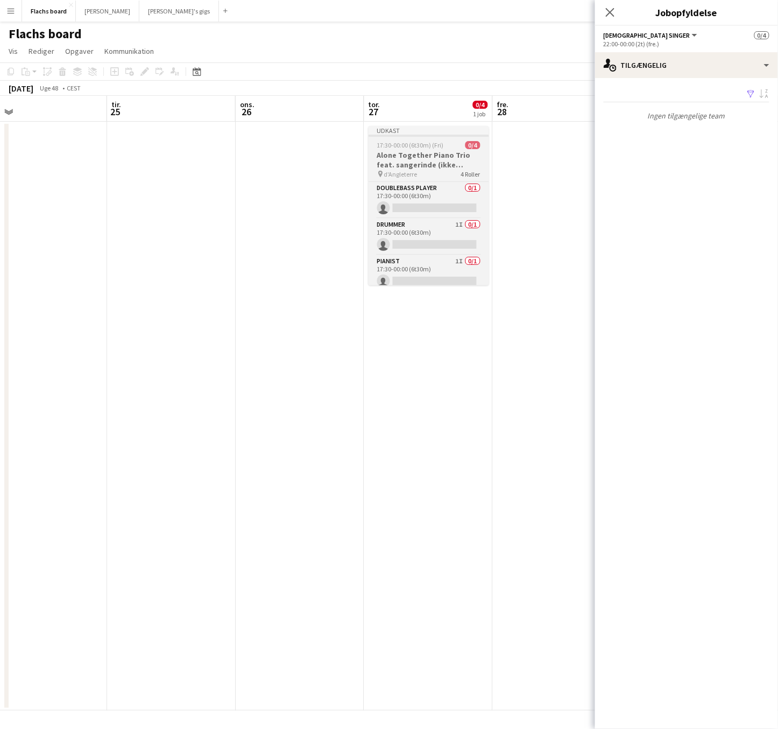
click at [446, 166] on h3 "Alone Together Piano Trio feat. sangerinde (ikke lukket)" at bounding box center [429, 159] width 121 height 19
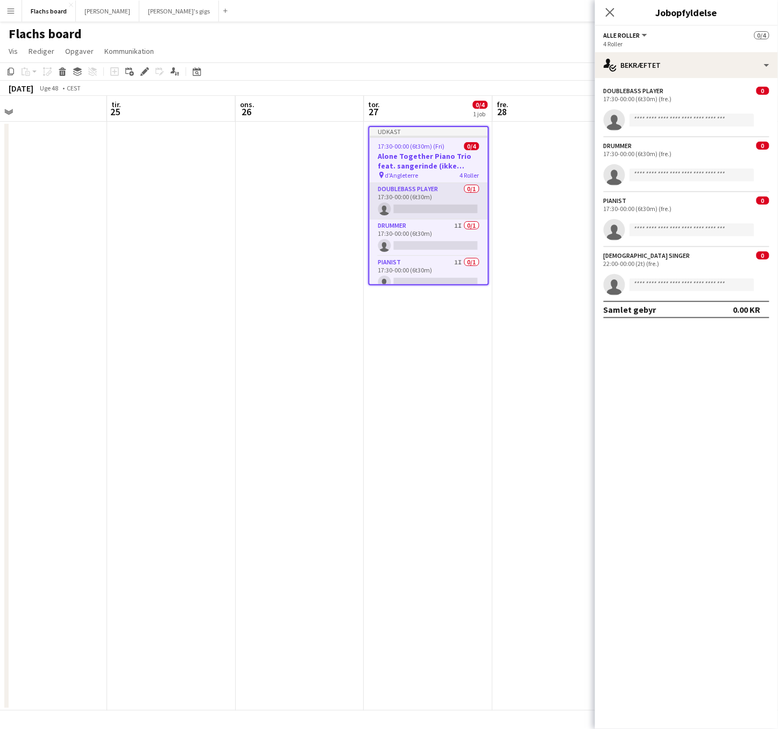
click at [439, 193] on app-card-role "Doublebass Player 0/1 17:30-00:00 (6t30m) single-neutral-actions" at bounding box center [429, 201] width 118 height 37
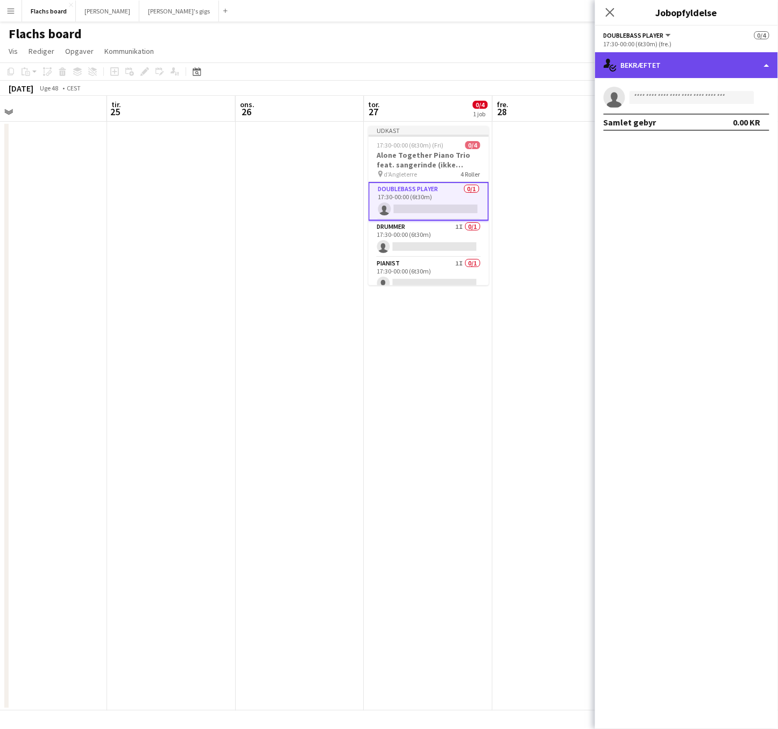
click at [644, 71] on div "single-neutral-actions-check-2 Bekræftet" at bounding box center [686, 65] width 183 height 26
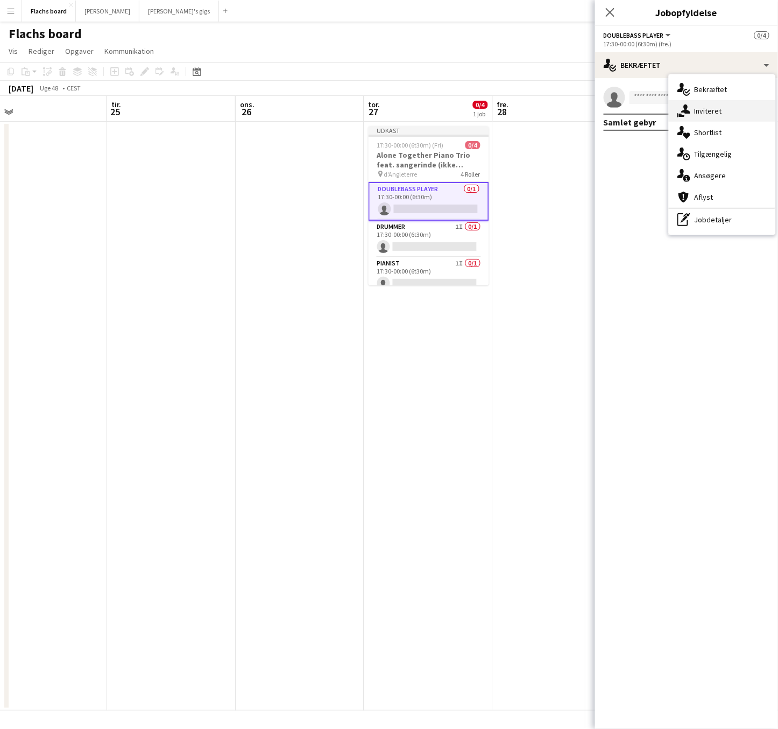
click at [680, 115] on icon at bounding box center [682, 115] width 6 height 3
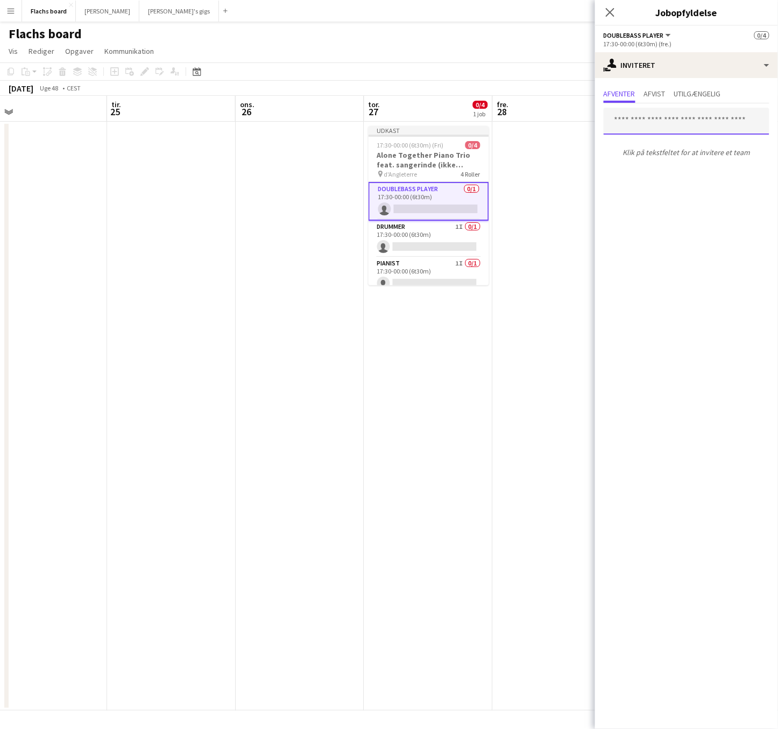
click at [660, 118] on input "text" at bounding box center [687, 121] width 166 height 27
type input "*****"
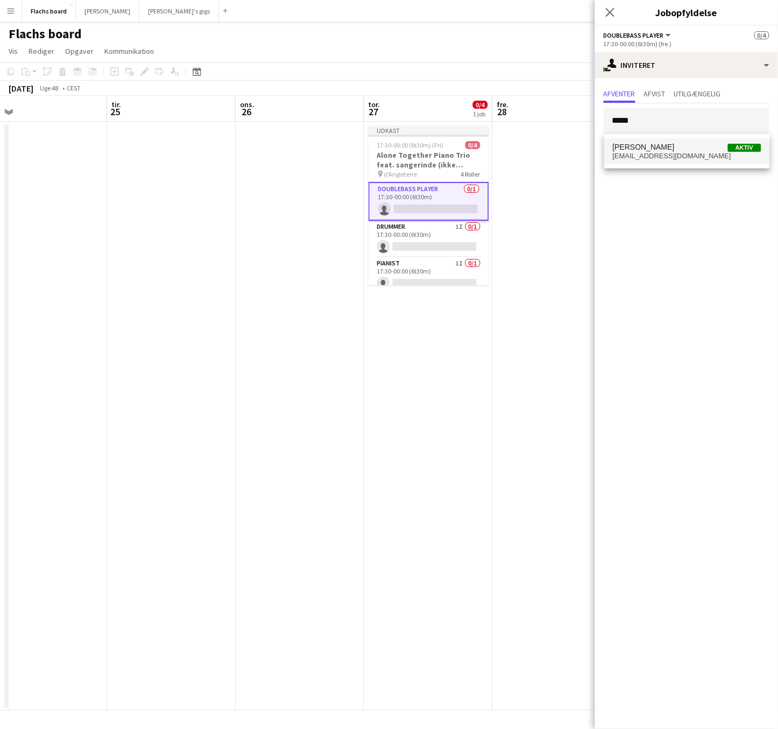
click at [672, 156] on span "[EMAIL_ADDRESS][DOMAIN_NAME]" at bounding box center [687, 156] width 149 height 9
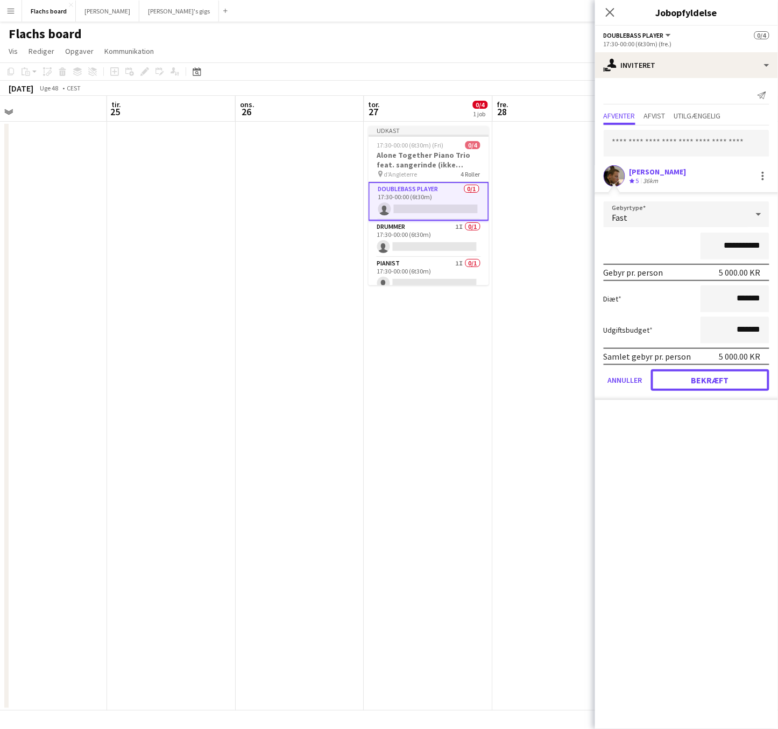
click at [733, 383] on button "Bekræft" at bounding box center [710, 380] width 118 height 22
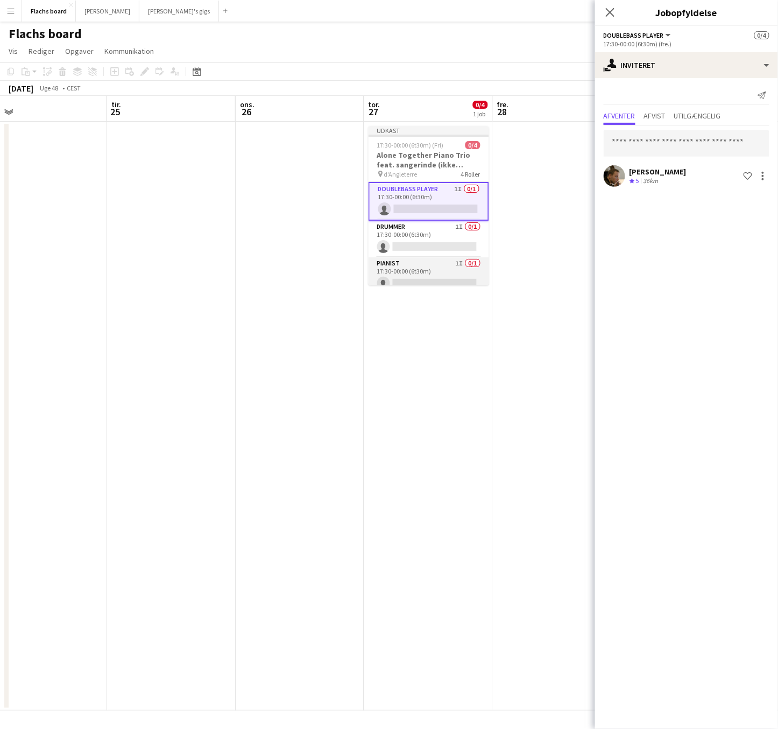
scroll to position [44, 0]
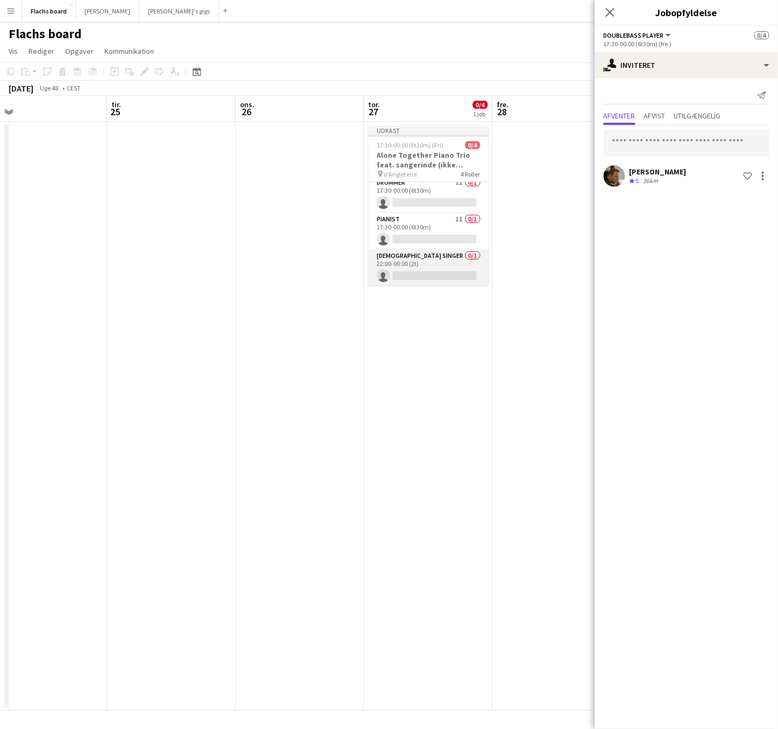
click at [434, 261] on app-card-role "[DEMOGRAPHIC_DATA] Singer 0/1 22:00-00:00 (2t) single-neutral-actions" at bounding box center [429, 268] width 121 height 37
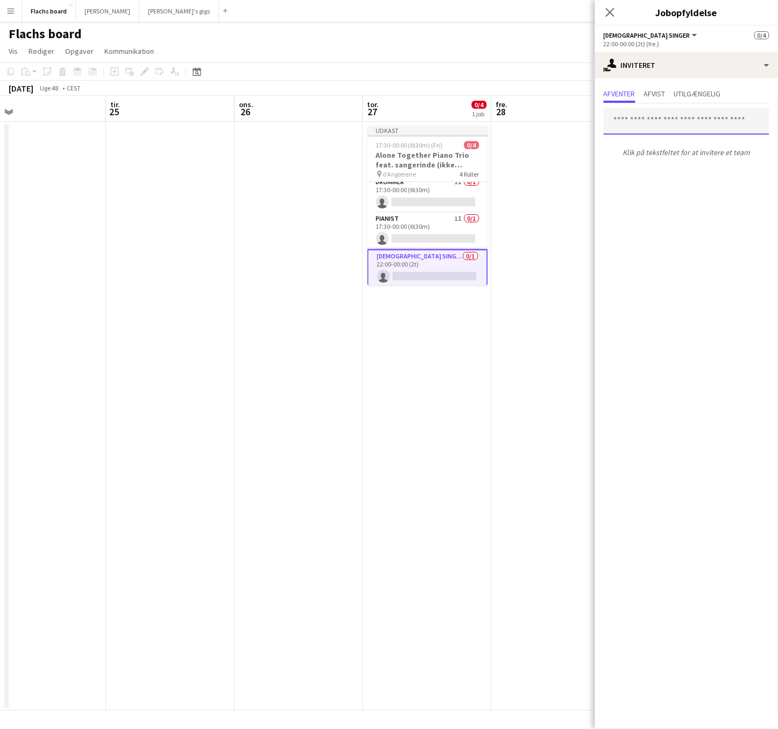
click at [636, 120] on input "text" at bounding box center [687, 121] width 166 height 27
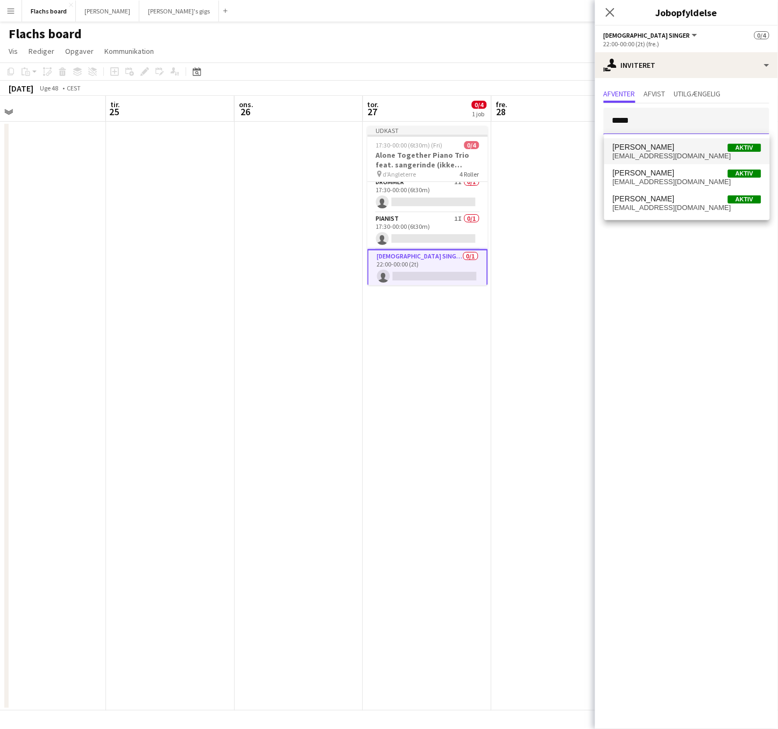
type input "*****"
click at [654, 138] on mat-option "[PERSON_NAME] Aktiv [EMAIL_ADDRESS][DOMAIN_NAME]" at bounding box center [687, 151] width 166 height 26
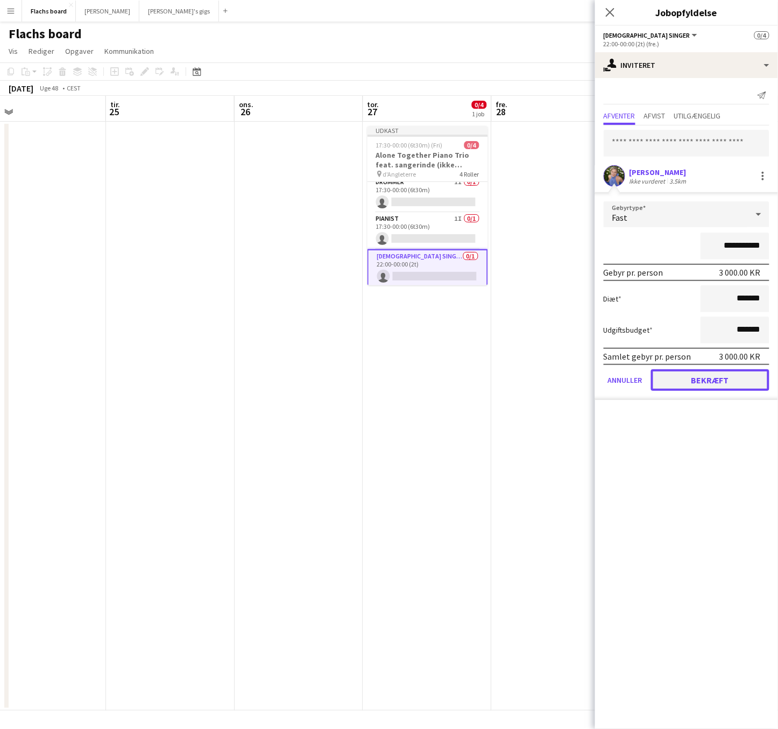
click at [741, 376] on button "Bekræft" at bounding box center [710, 380] width 118 height 22
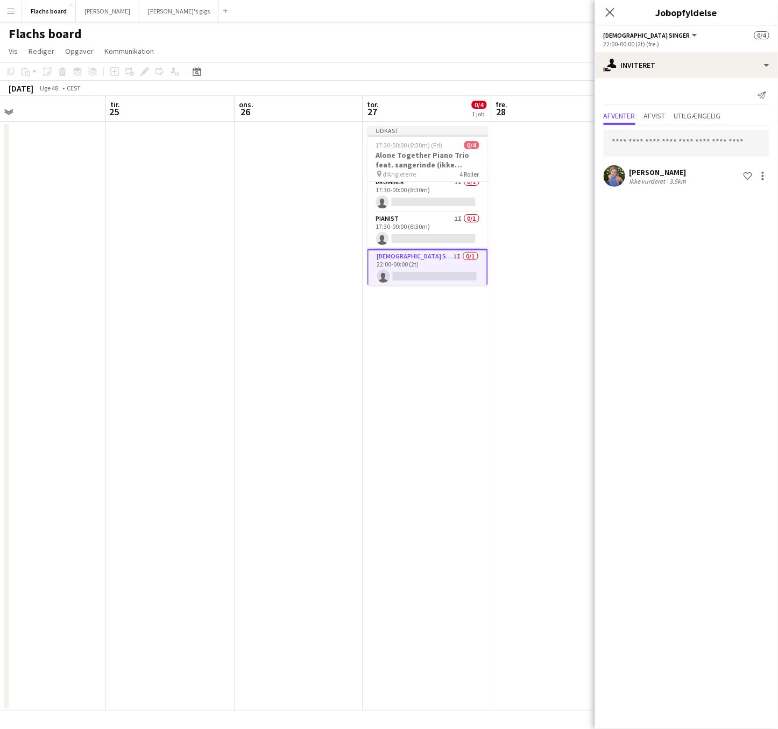
click at [611, 10] on icon "Luk pop-in" at bounding box center [610, 12] width 9 height 9
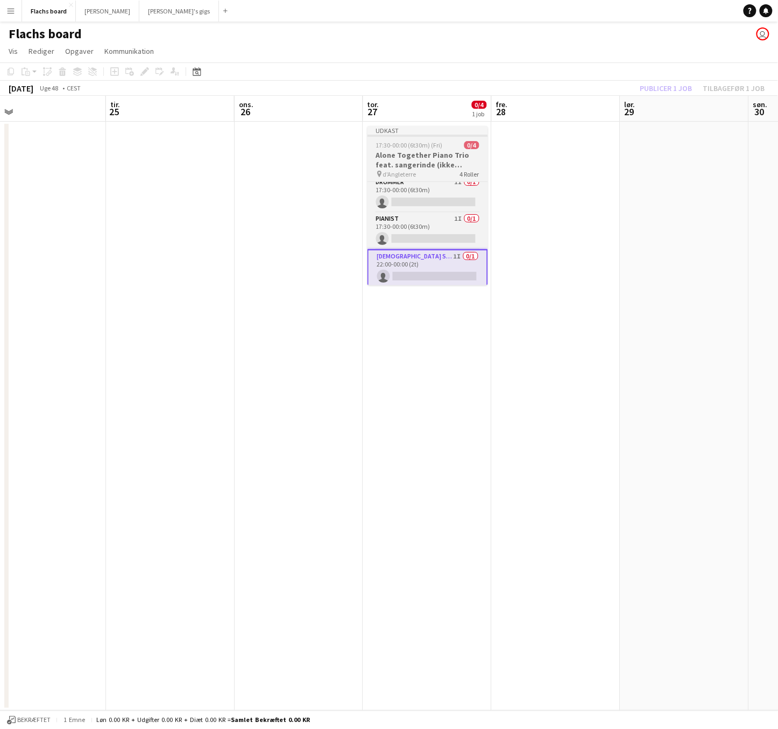
click at [472, 150] on h3 "Alone Together Piano Trio feat. sangerinde (ikke lukket)" at bounding box center [428, 159] width 121 height 19
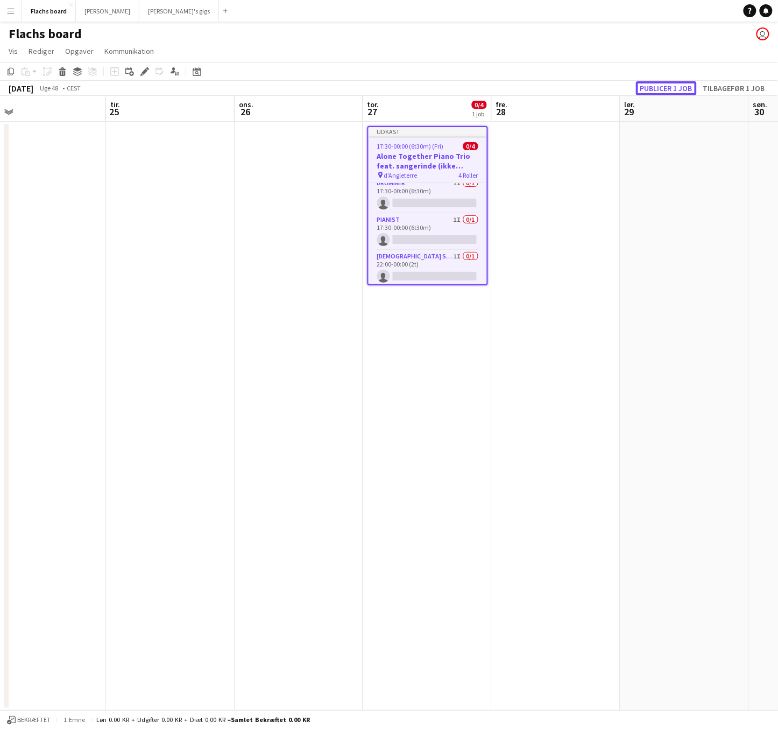
click at [656, 83] on button "Publicer 1 job" at bounding box center [666, 88] width 61 height 14
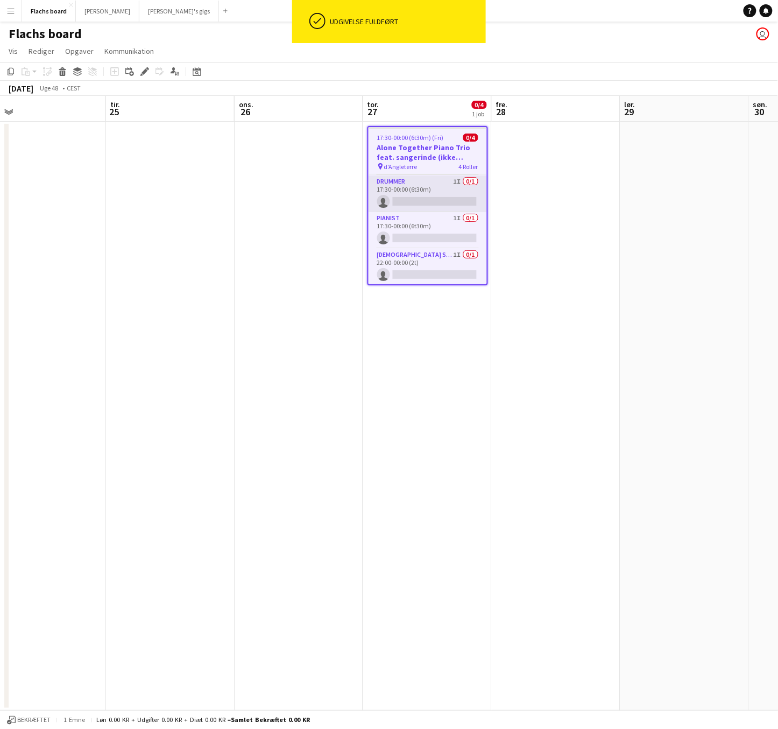
scroll to position [0, 0]
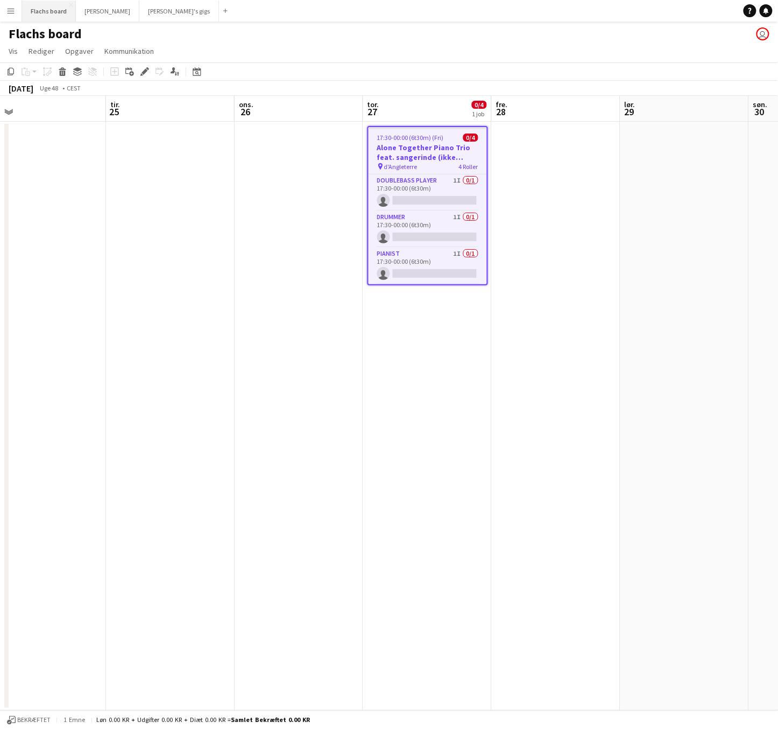
click at [49, 12] on button "Flachs board Luk" at bounding box center [49, 11] width 54 height 21
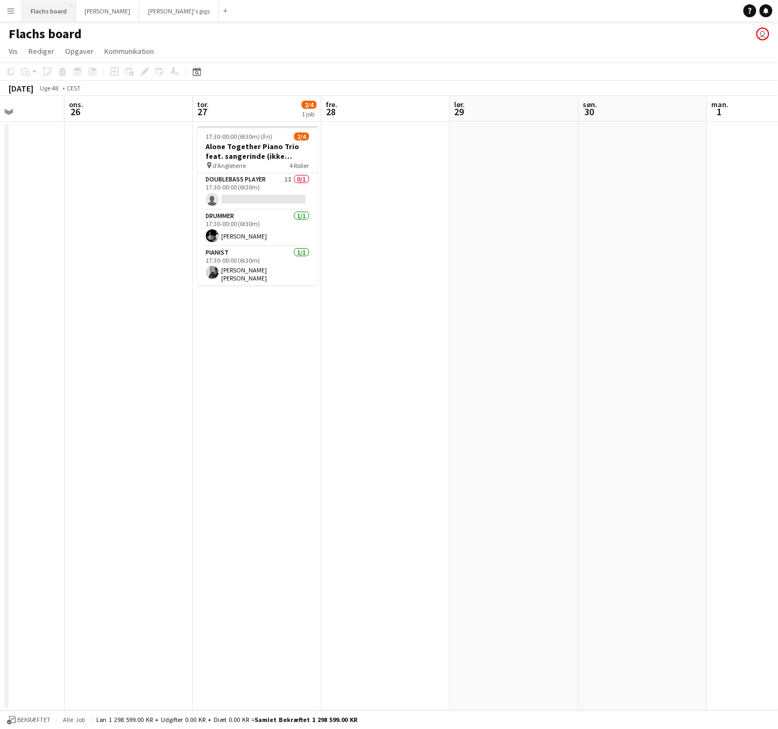
click at [36, 13] on button "Flachs board Luk" at bounding box center [49, 11] width 54 height 21
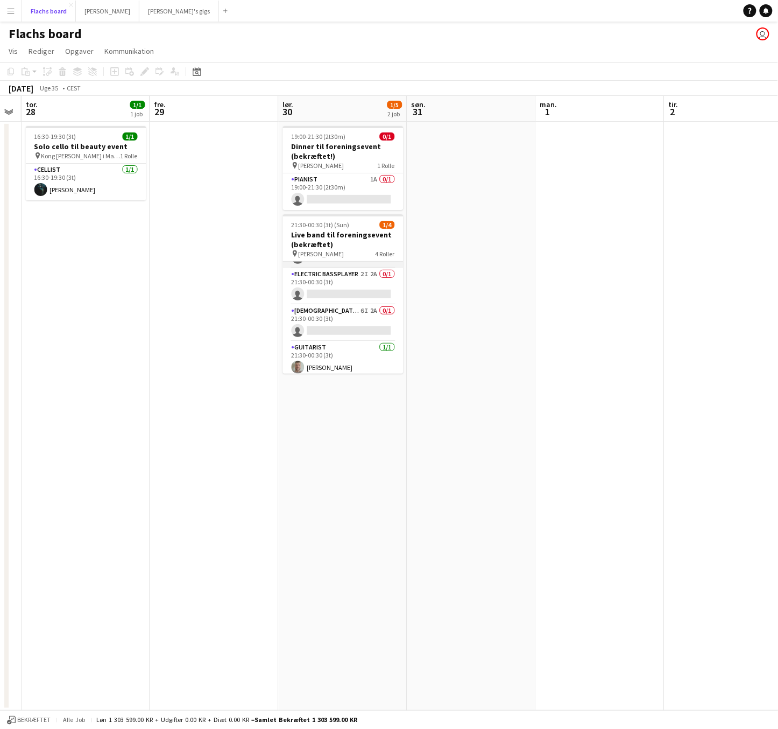
scroll to position [34, 0]
click at [363, 316] on app-card-role "[DEMOGRAPHIC_DATA] Singer 6I 2A 0/1 21:30-00:30 (3t) single-neutral-actions" at bounding box center [343, 319] width 121 height 37
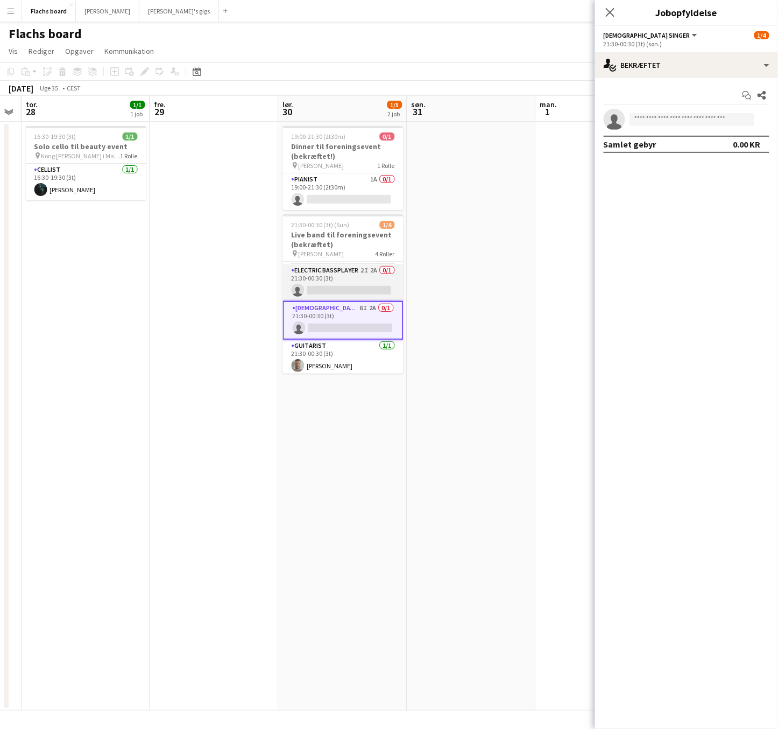
click at [382, 274] on app-card-role "Electric Bassplayer 2I 2A 0/1 21:30-00:30 (3t) single-neutral-actions" at bounding box center [343, 282] width 121 height 37
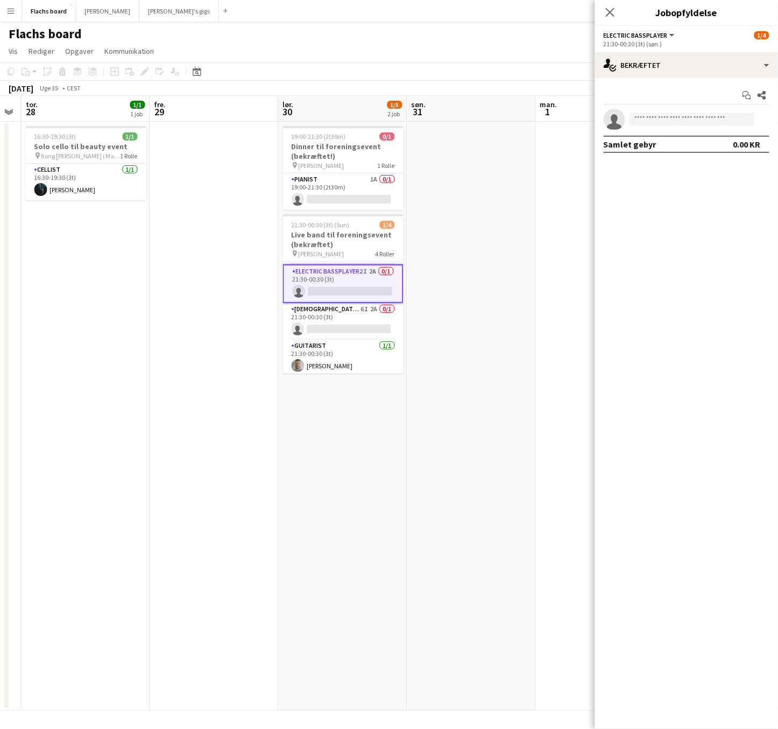
scroll to position [0, 0]
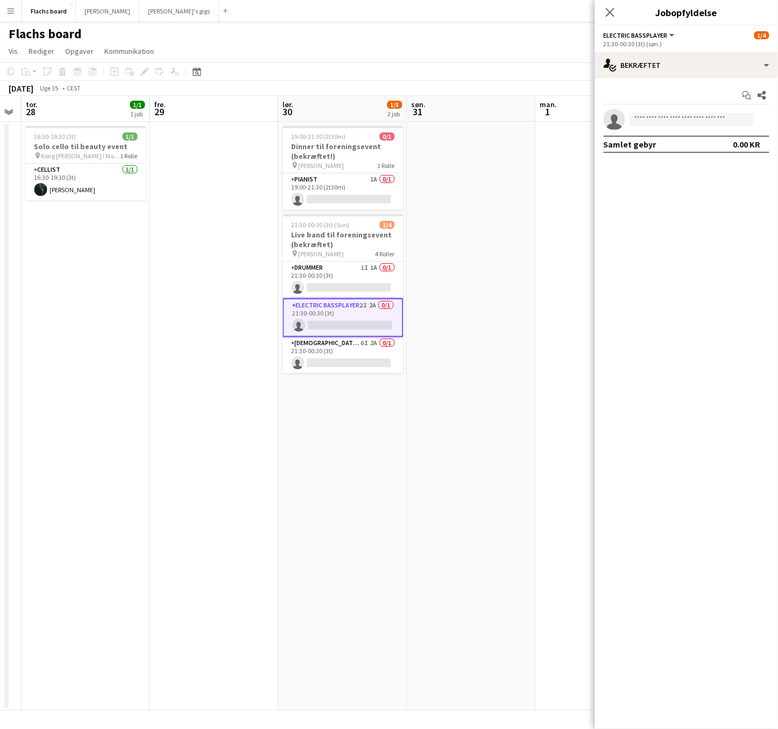
click at [413, 267] on app-date-cell at bounding box center [471, 416] width 129 height 589
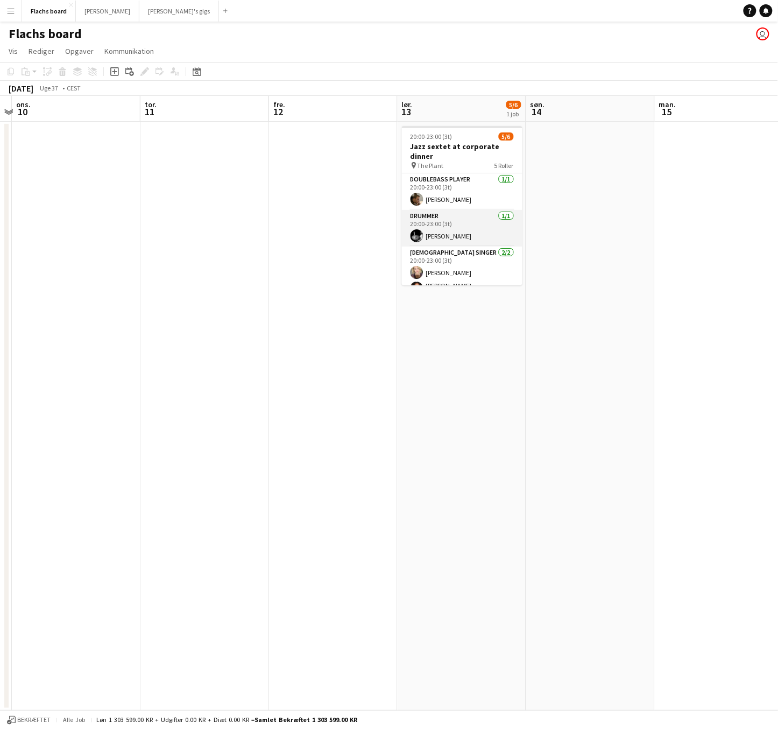
scroll to position [76, 0]
click at [475, 229] on app-card-role "Pianist 1I 0/1 20:00-23:00 (3t) single-neutral-actions" at bounding box center [462, 244] width 121 height 37
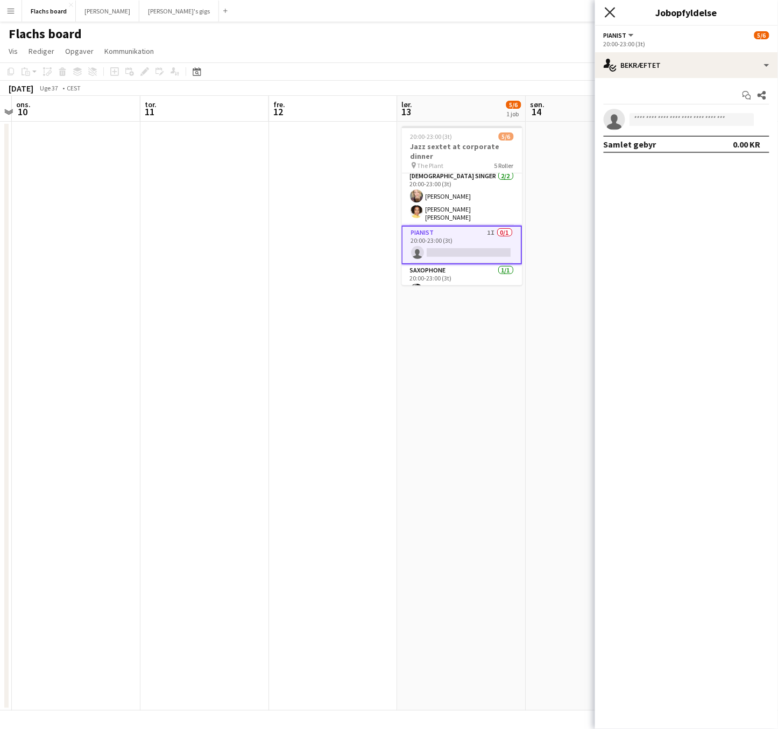
click at [611, 12] on icon at bounding box center [610, 12] width 10 height 10
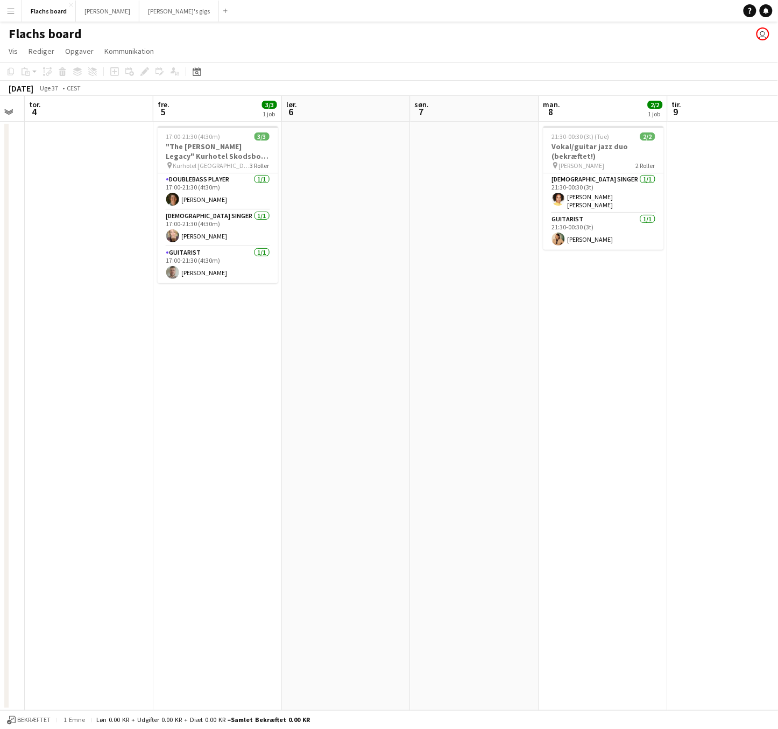
scroll to position [0, 227]
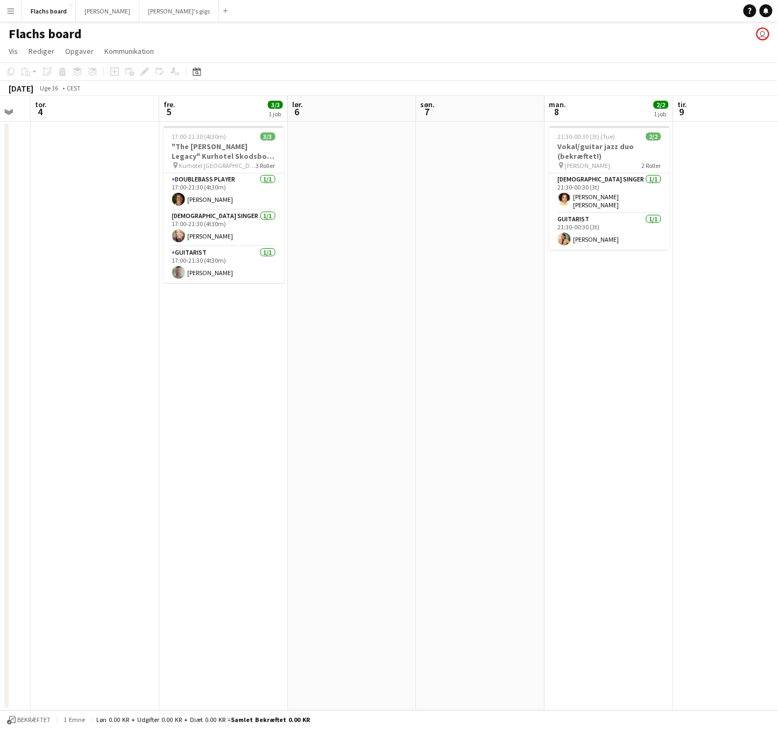
click at [440, 323] on app-date-cell at bounding box center [481, 416] width 129 height 589
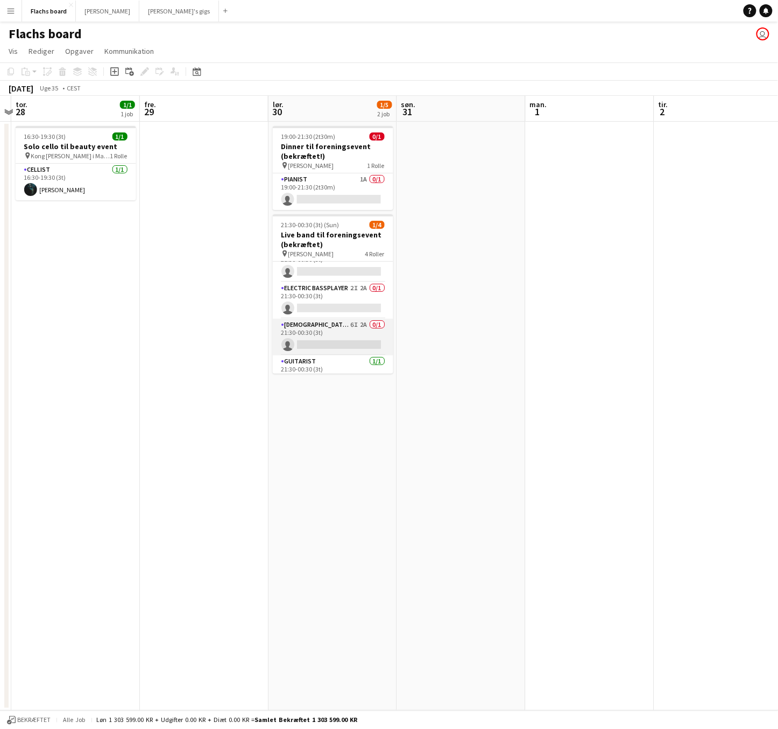
scroll to position [0, 0]
click at [349, 344] on app-card-role "[DEMOGRAPHIC_DATA] Singer 6I 2A 0/1 21:30-00:30 (3t) single-neutral-actions" at bounding box center [333, 353] width 121 height 37
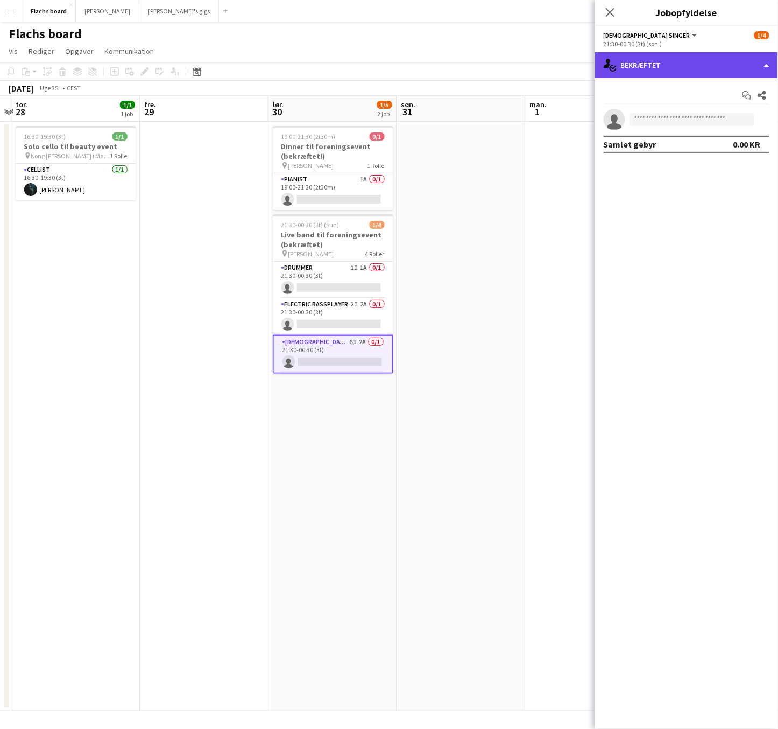
click at [698, 68] on div "single-neutral-actions-check-2 Bekræftet" at bounding box center [686, 65] width 183 height 26
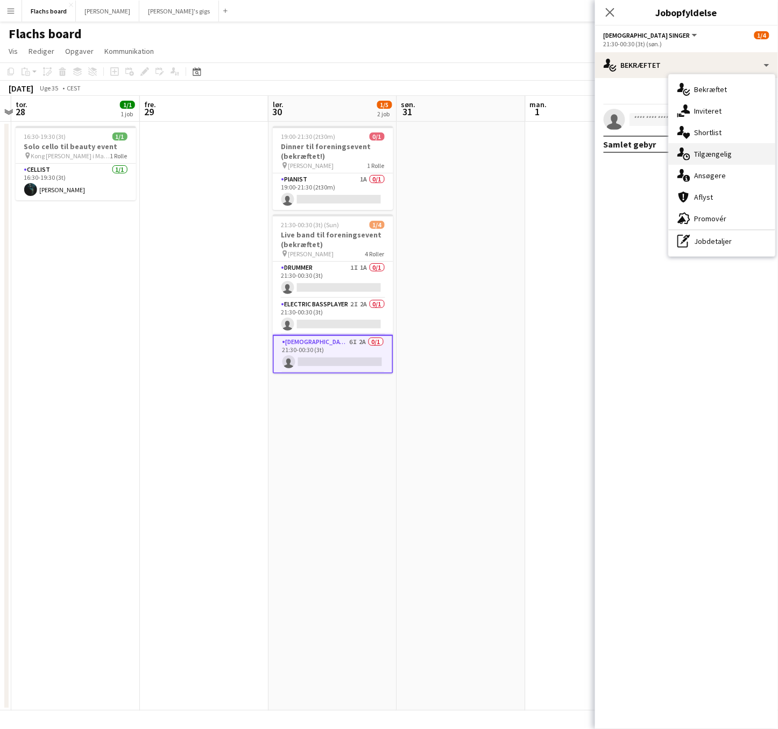
click at [724, 163] on div "single-neutral-actions-upload Tilgængelig" at bounding box center [722, 154] width 107 height 22
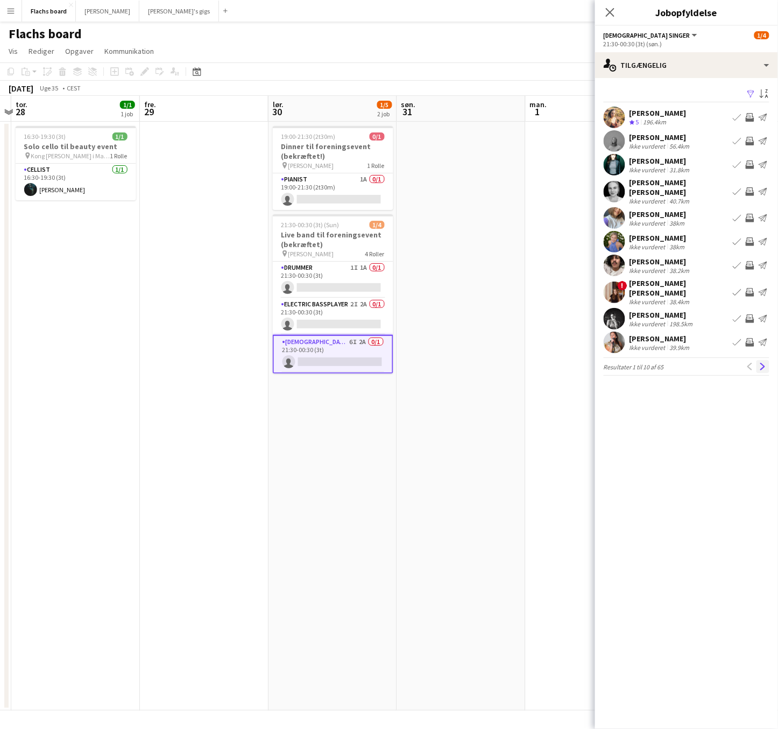
click at [762, 363] on app-icon "Næste" at bounding box center [763, 367] width 8 height 8
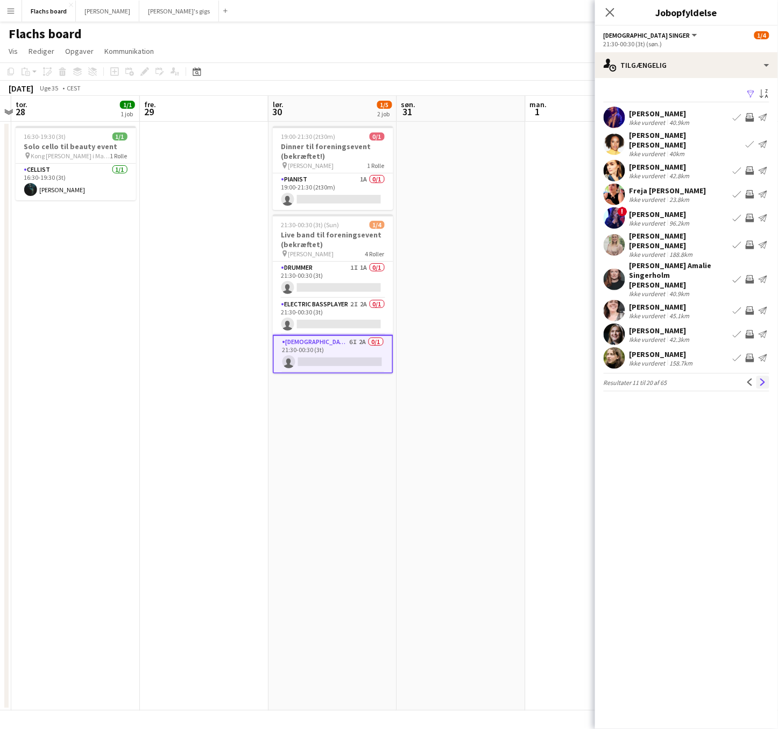
click at [763, 378] on app-icon "Næste" at bounding box center [763, 382] width 8 height 8
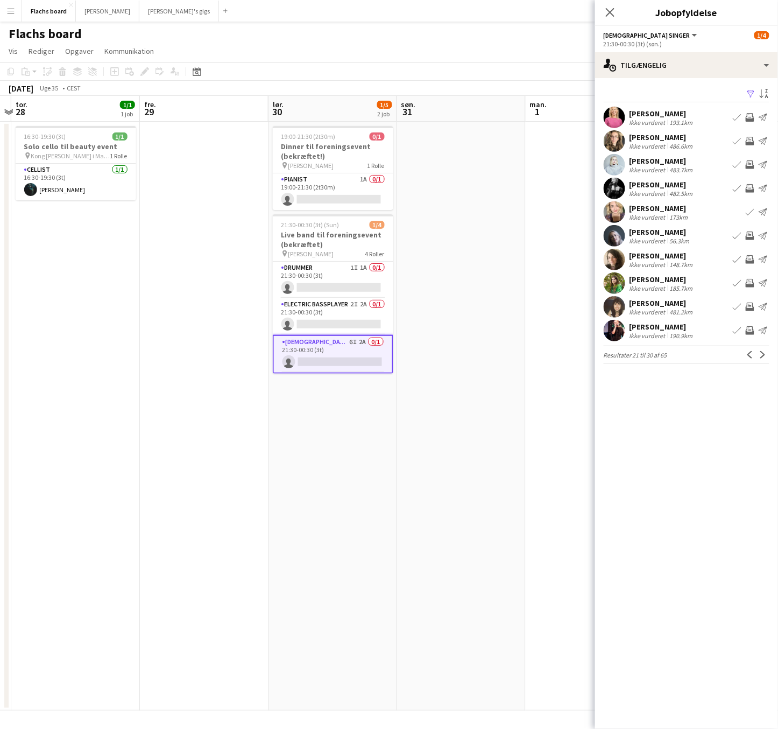
click at [763, 358] on button "Næste" at bounding box center [763, 354] width 13 height 13
click at [609, 18] on app-icon "Luk pop-in" at bounding box center [611, 13] width 16 height 16
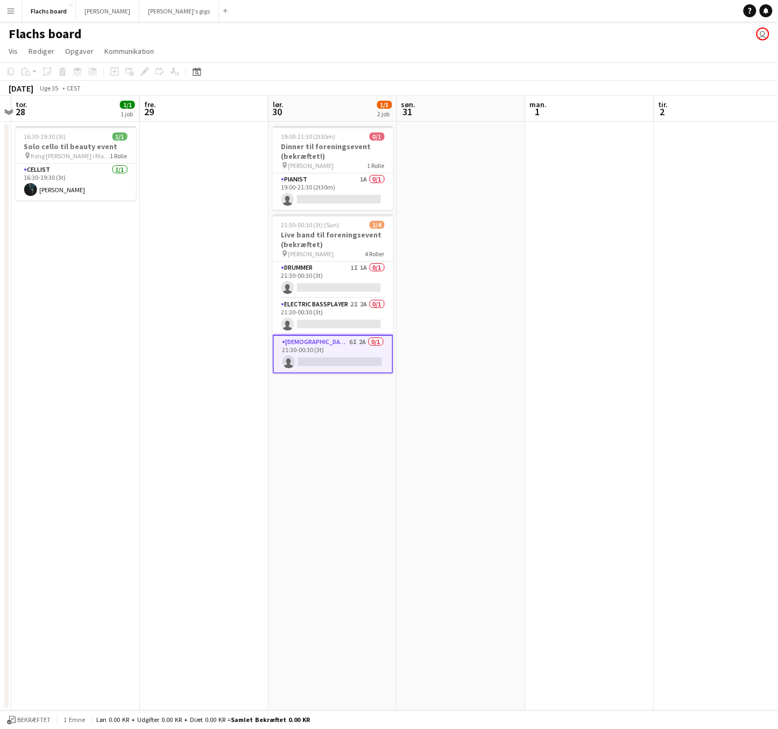
click at [6, 8] on app-icon "Menu" at bounding box center [10, 10] width 9 height 9
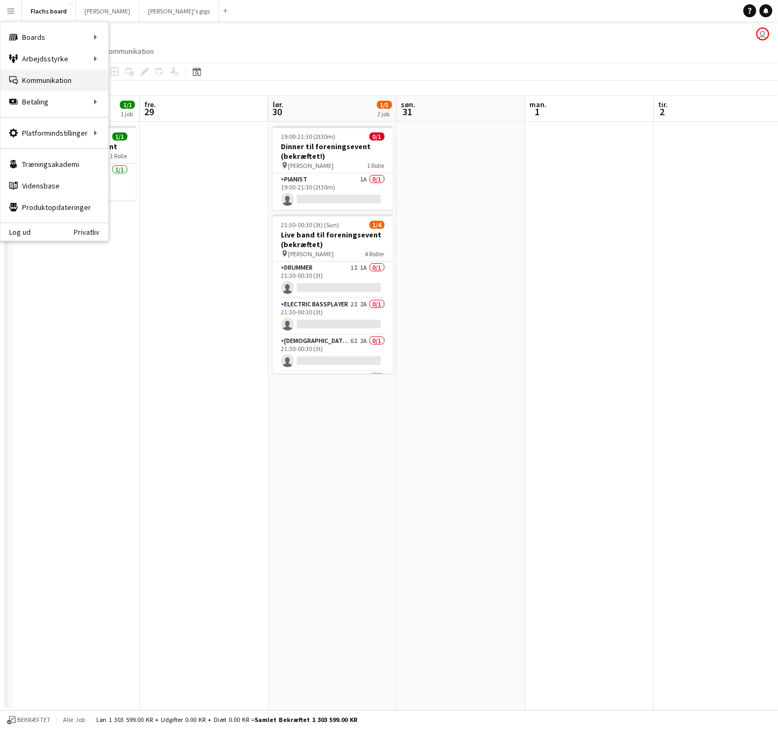
click at [27, 82] on link "Kommunikation Kommunikation" at bounding box center [55, 80] width 108 height 22
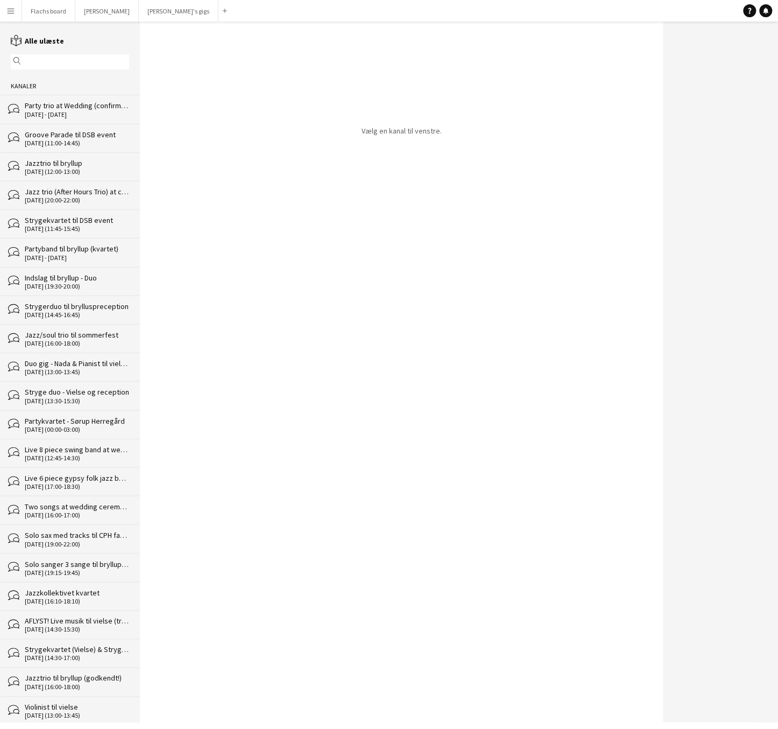
click at [35, 105] on div "Party trio at Wedding (confirmed!)" at bounding box center [77, 106] width 104 height 10
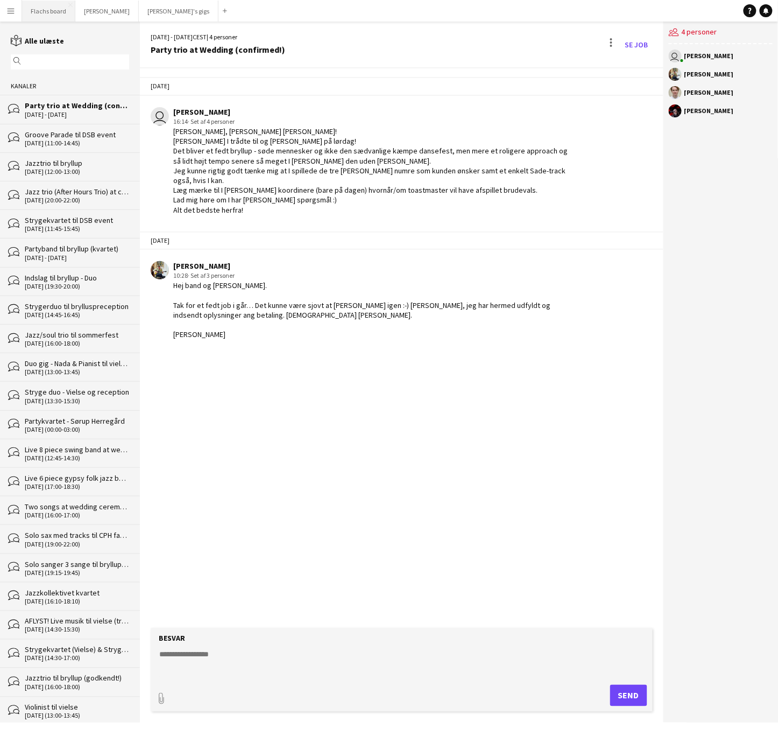
click at [38, 9] on button "Flachs board Luk" at bounding box center [48, 11] width 53 height 21
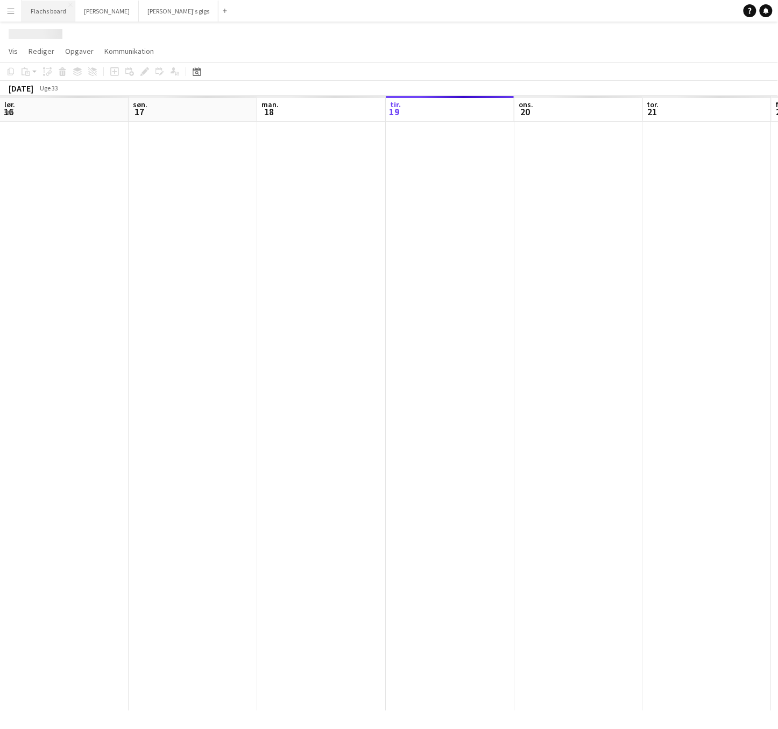
scroll to position [0, 257]
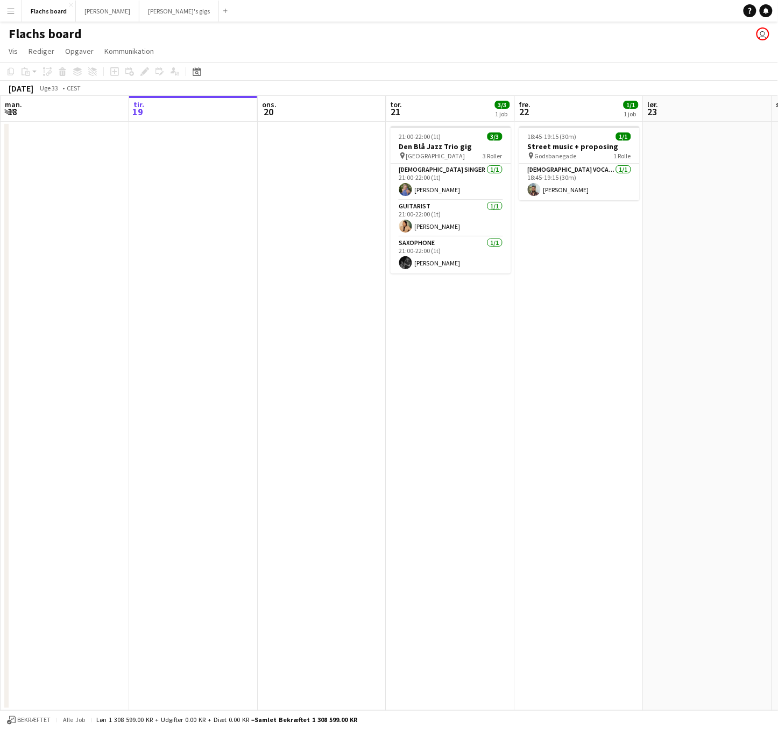
click at [16, 12] on button "Menu" at bounding box center [11, 11] width 22 height 22
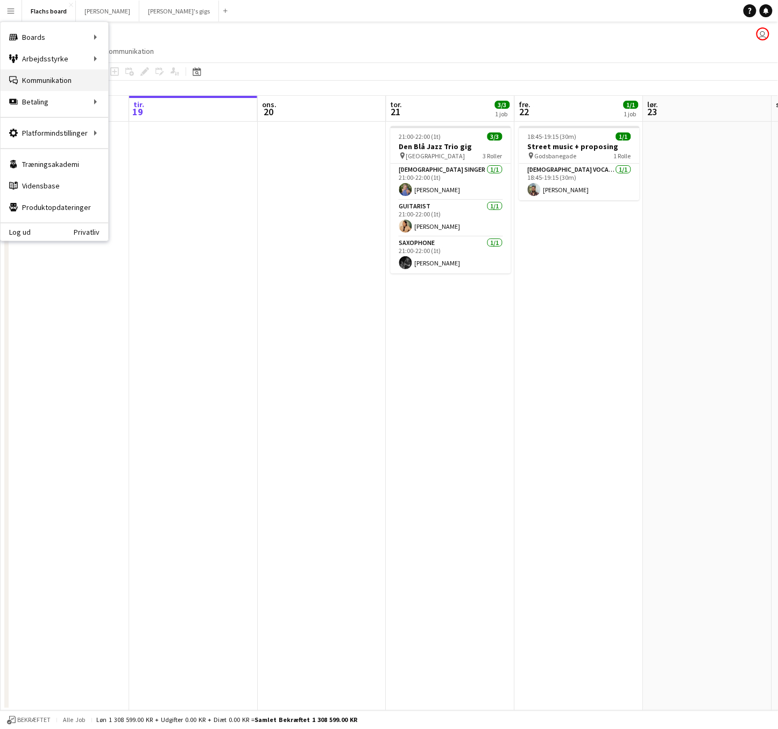
click at [36, 87] on link "Kommunikation Kommunikation" at bounding box center [55, 80] width 108 height 22
